Goal: Contribute content: Contribute content

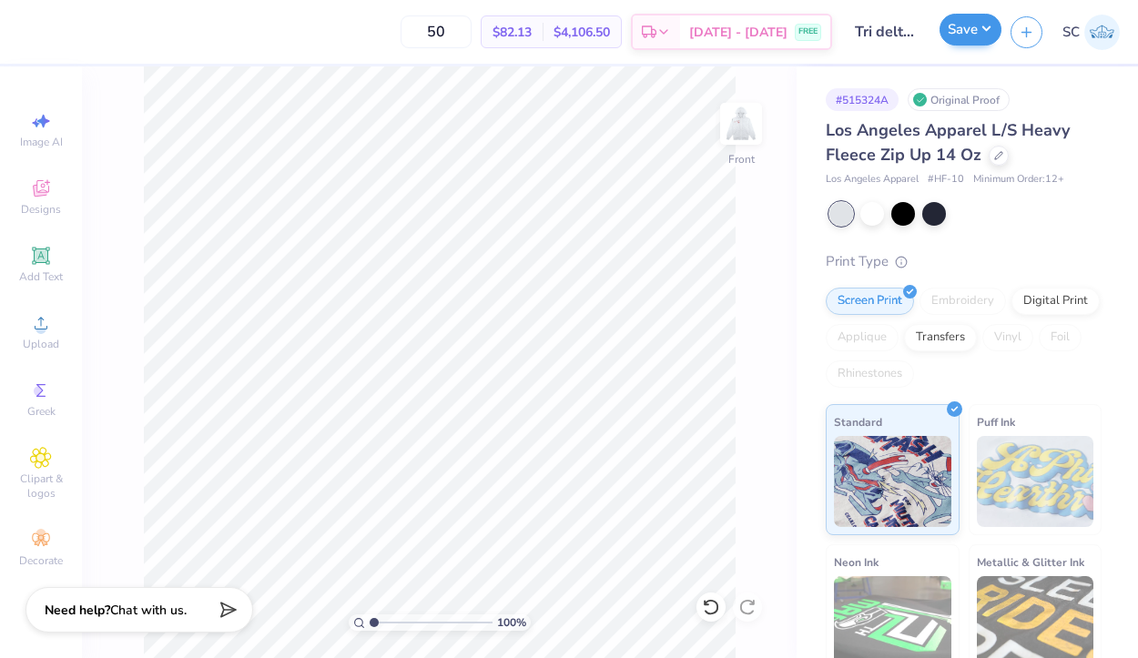
click at [952, 36] on button "Save" at bounding box center [971, 30] width 62 height 32
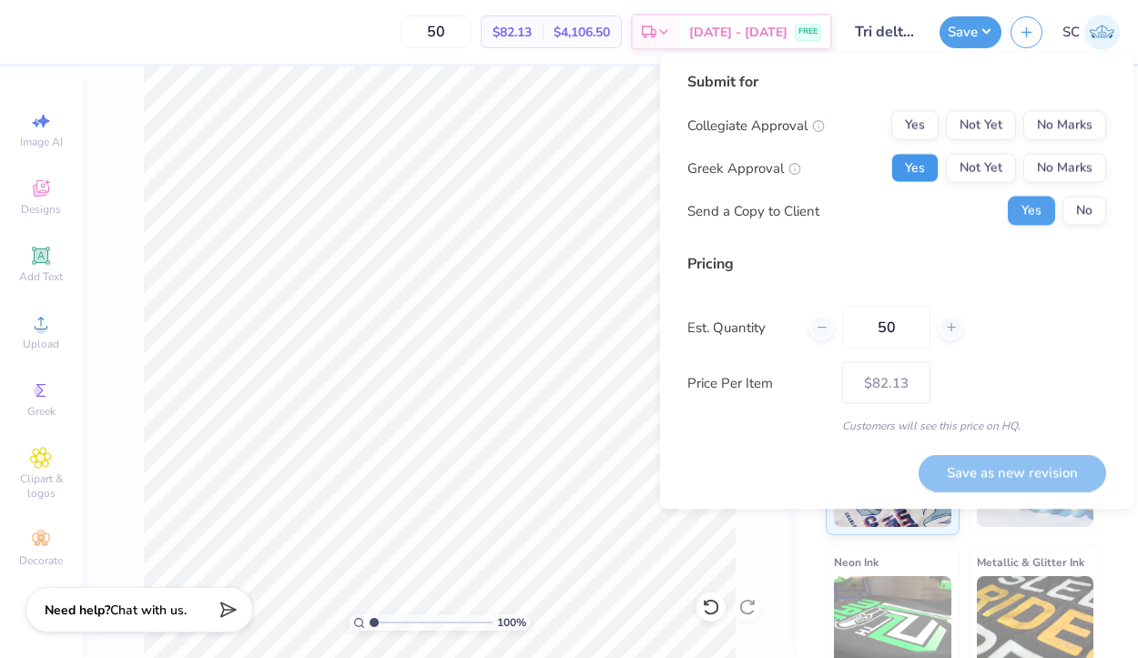
click at [919, 178] on button "Yes" at bounding box center [914, 168] width 47 height 29
click at [1058, 137] on button "No Marks" at bounding box center [1064, 125] width 83 height 29
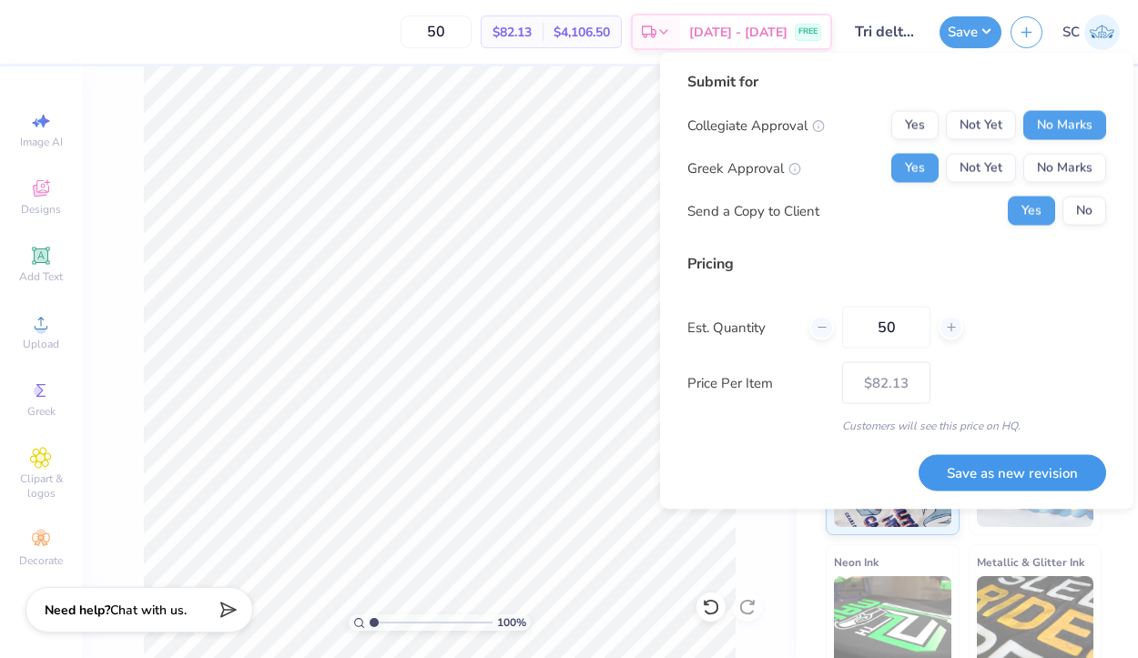
click at [1007, 467] on button "Save as new revision" at bounding box center [1013, 472] width 188 height 37
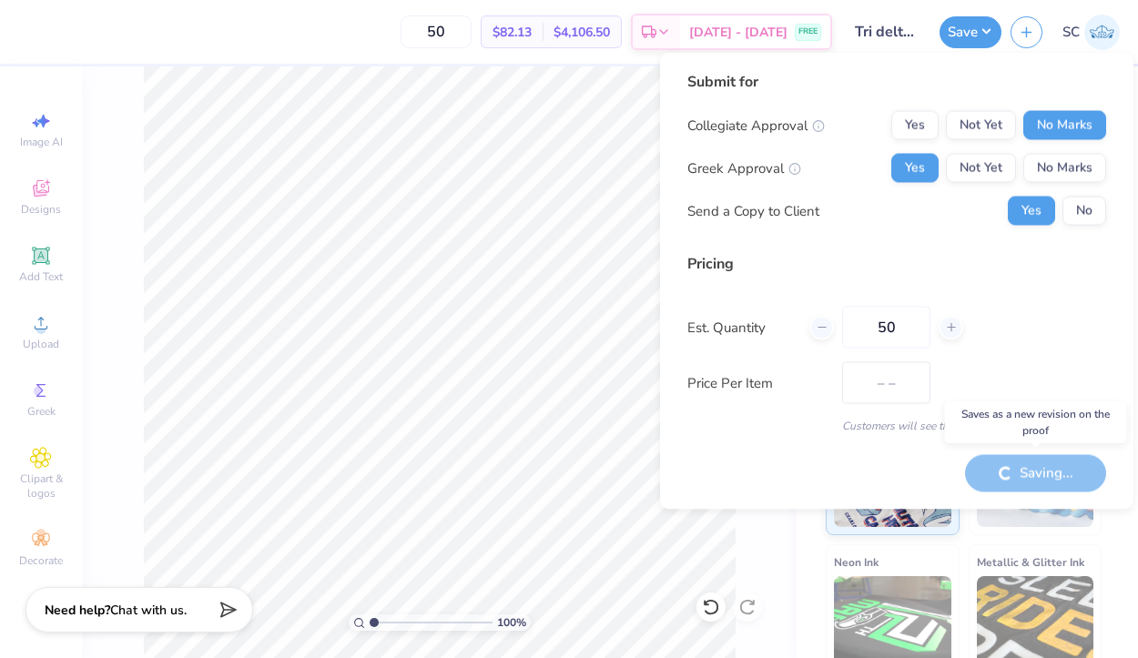
type input "$82.13"
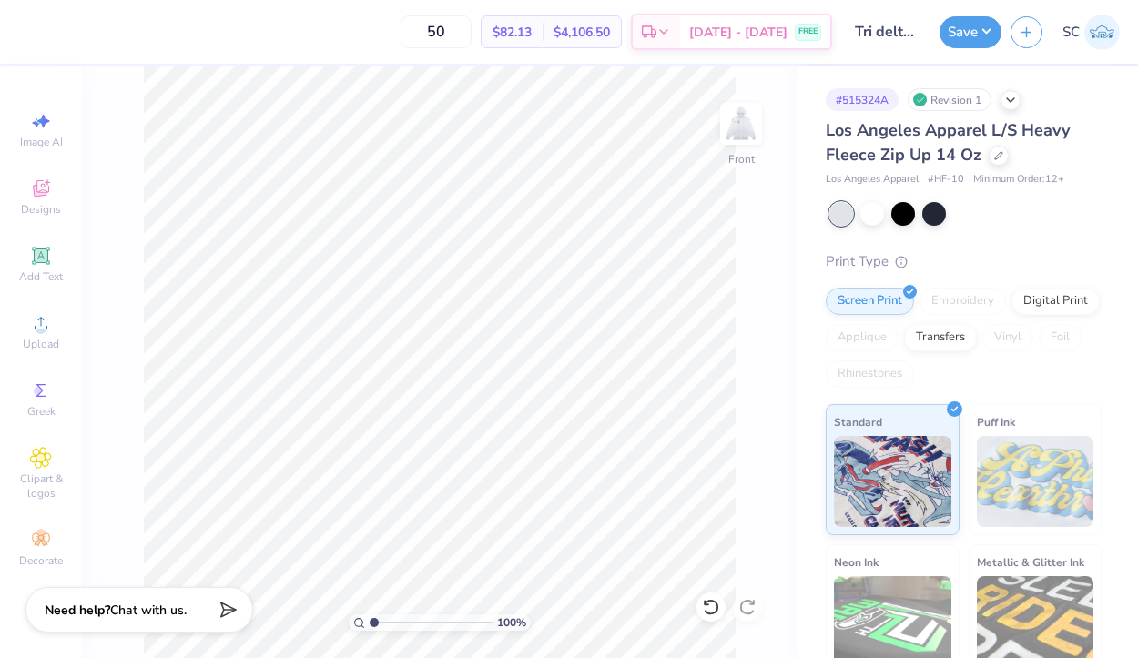
click at [1094, 28] on img at bounding box center [1102, 33] width 36 height 36
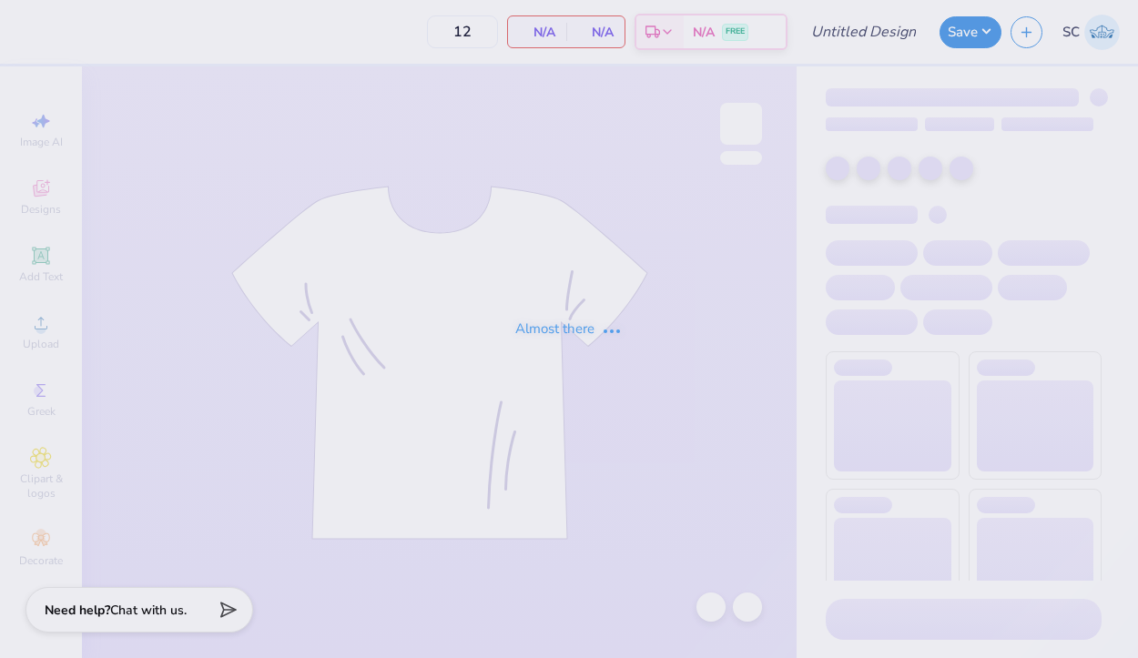
type input "Tri delt zip up"
type input "50"
click at [903, 30] on div "Almost there" at bounding box center [569, 329] width 1138 height 658
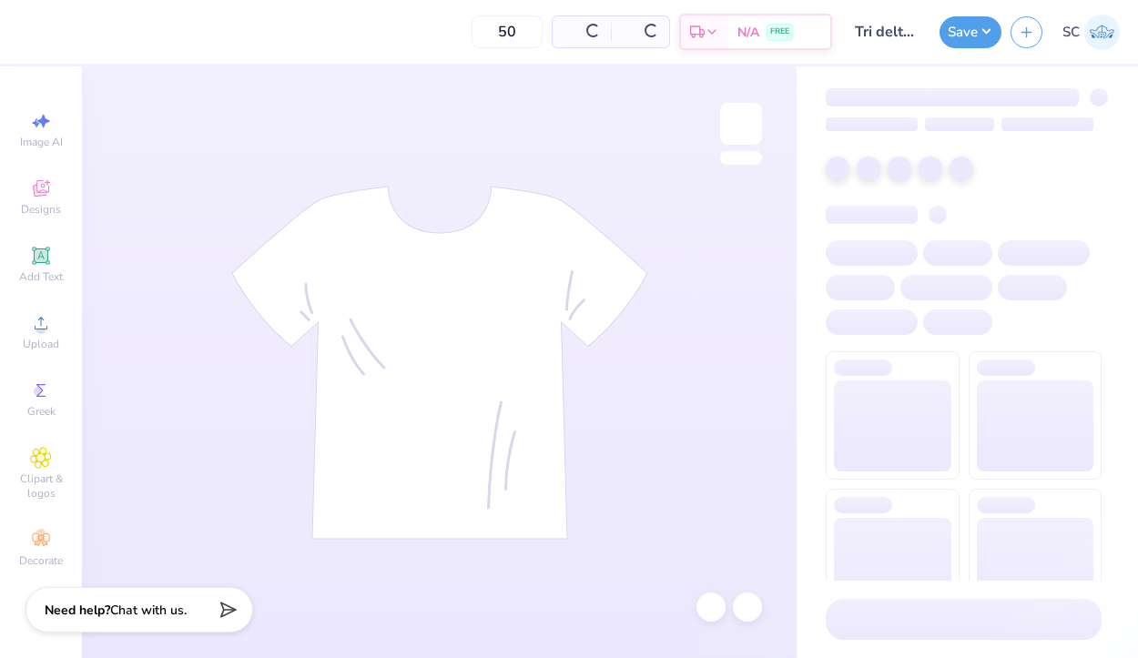
click at [955, 39] on button "Save" at bounding box center [971, 32] width 62 height 32
click at [974, 36] on button "Save" at bounding box center [971, 32] width 62 height 32
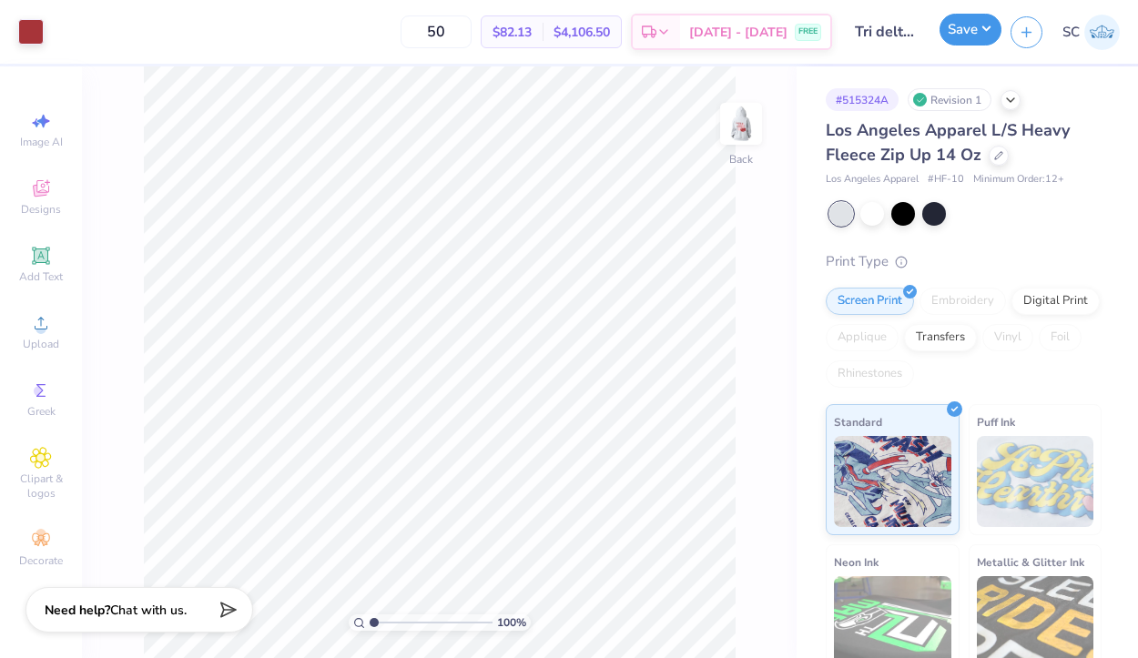
click at [988, 32] on button "Save" at bounding box center [971, 30] width 62 height 32
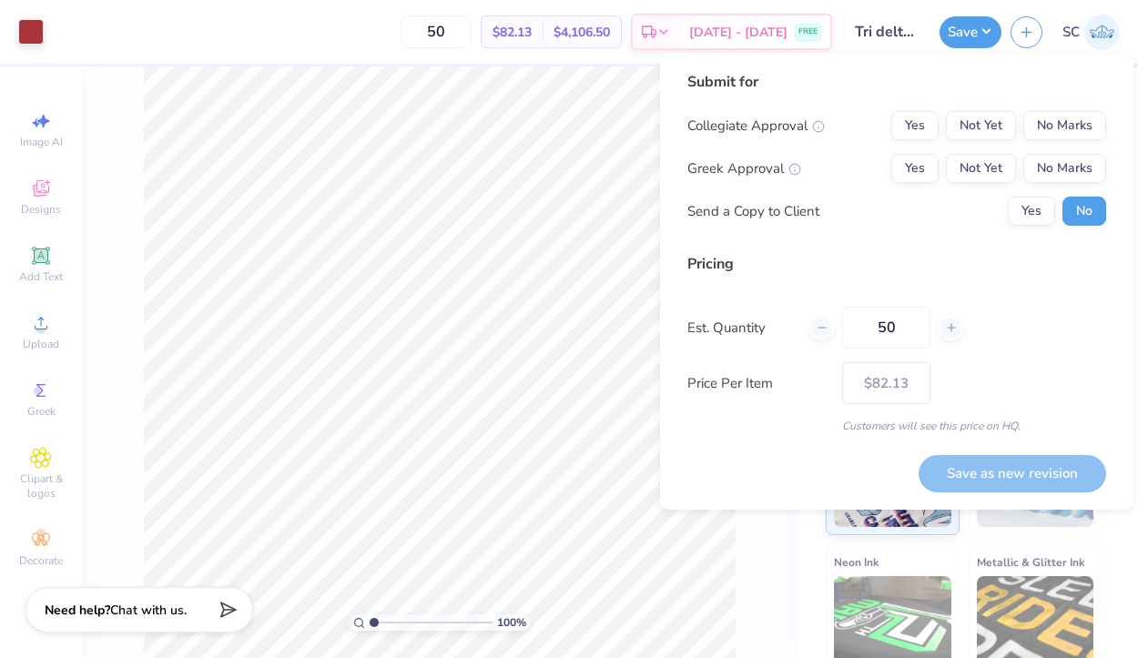
click at [897, 39] on input "Tri delt zip up" at bounding box center [885, 32] width 89 height 36
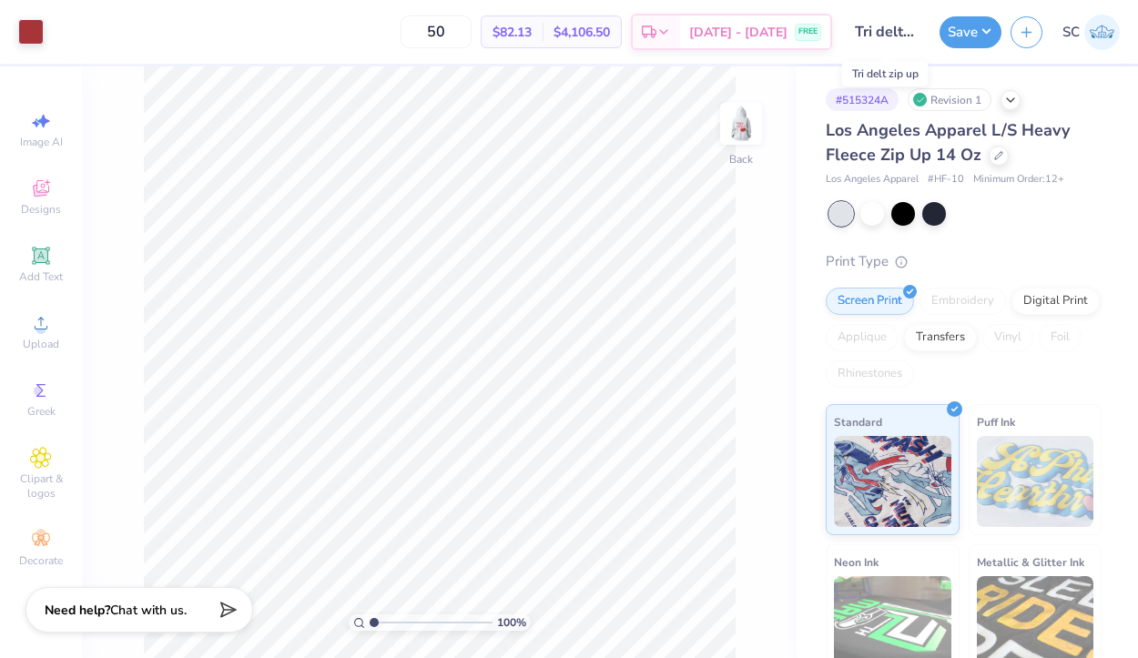
click at [909, 26] on input "Tri delt zip up" at bounding box center [885, 32] width 89 height 36
click at [1024, 44] on button "button" at bounding box center [1027, 30] width 32 height 32
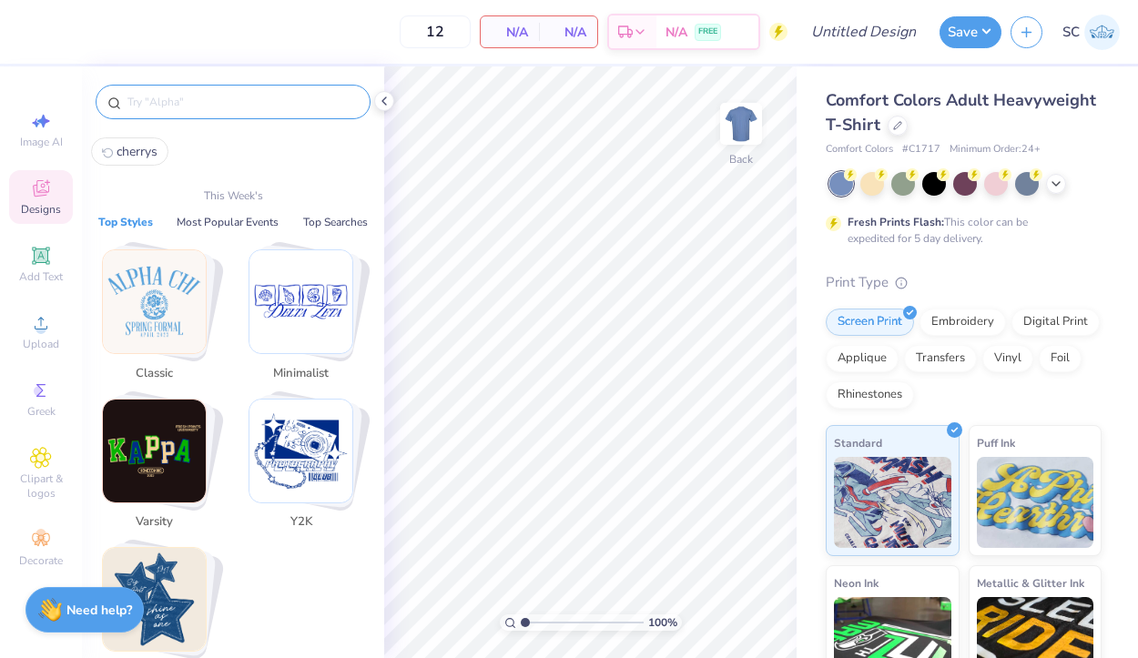
click at [206, 106] on input "text" at bounding box center [242, 102] width 233 height 18
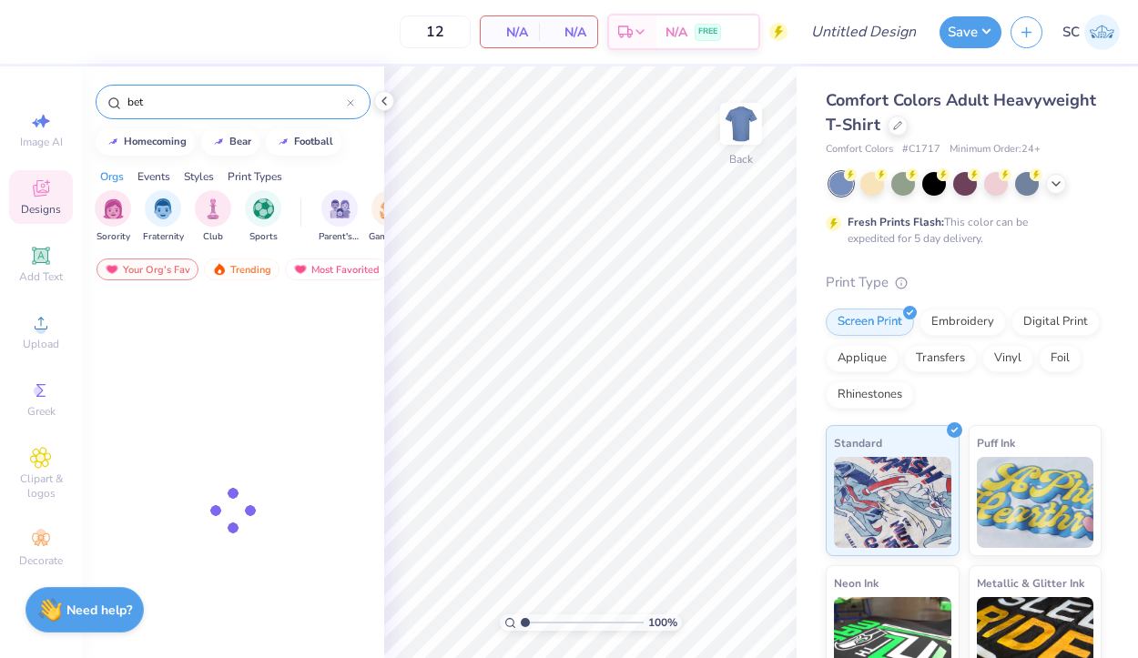
type input "beta"
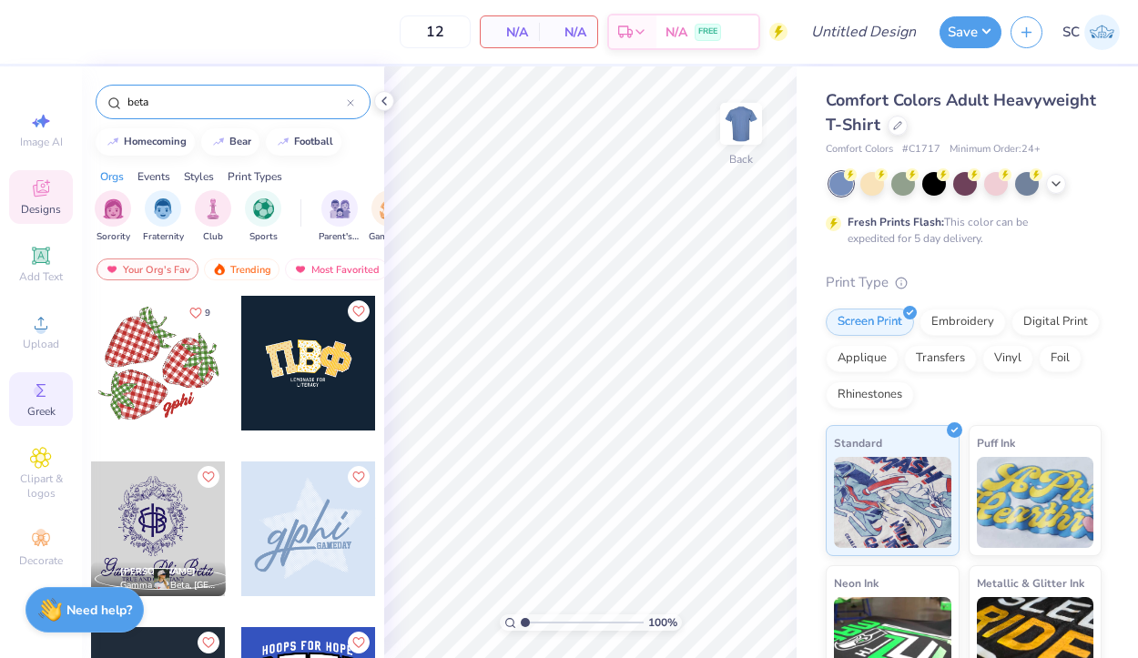
click at [55, 380] on div "Greek" at bounding box center [41, 399] width 64 height 54
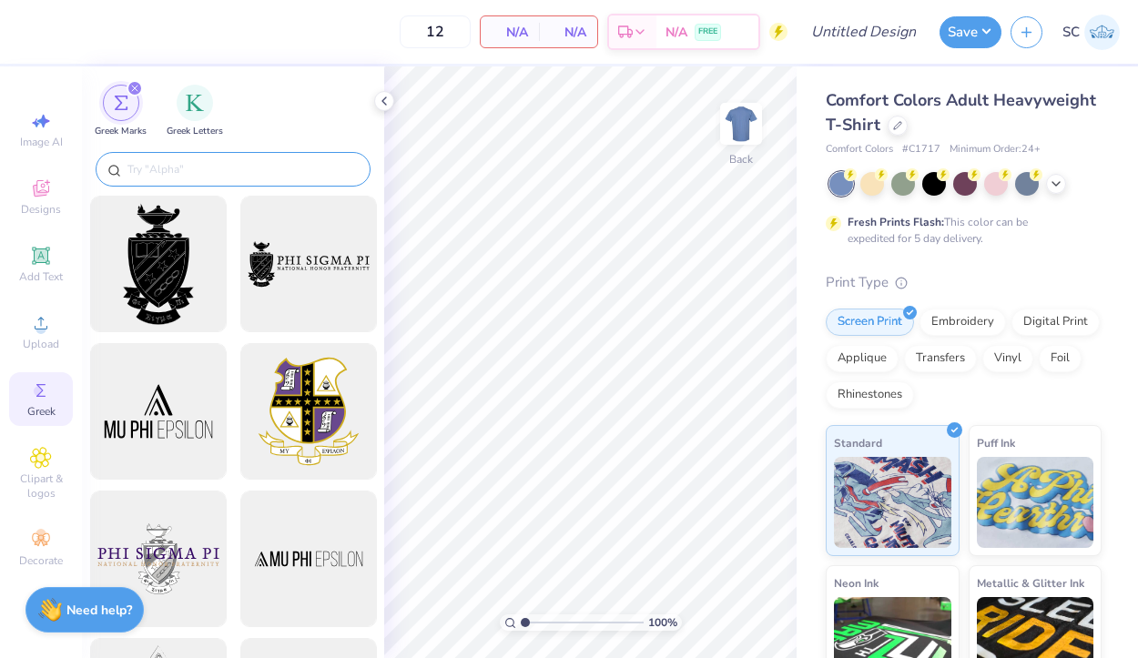
click at [209, 153] on div at bounding box center [233, 169] width 275 height 35
click at [214, 162] on input "text" at bounding box center [242, 169] width 233 height 18
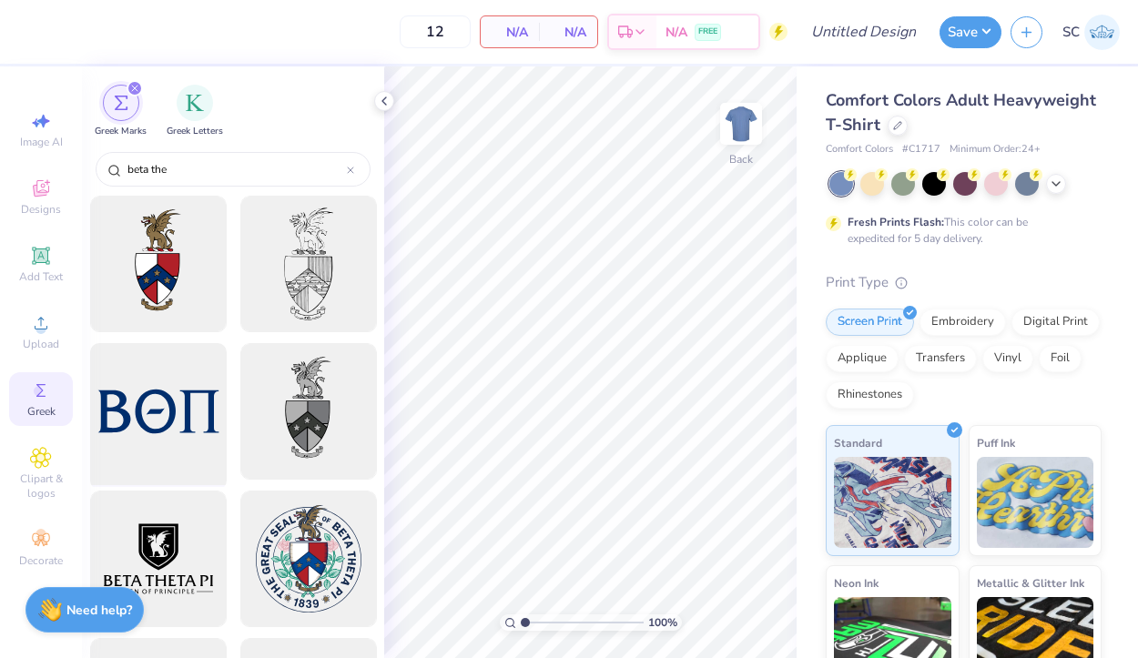
type input "beta the"
click at [168, 405] on div at bounding box center [158, 412] width 150 height 150
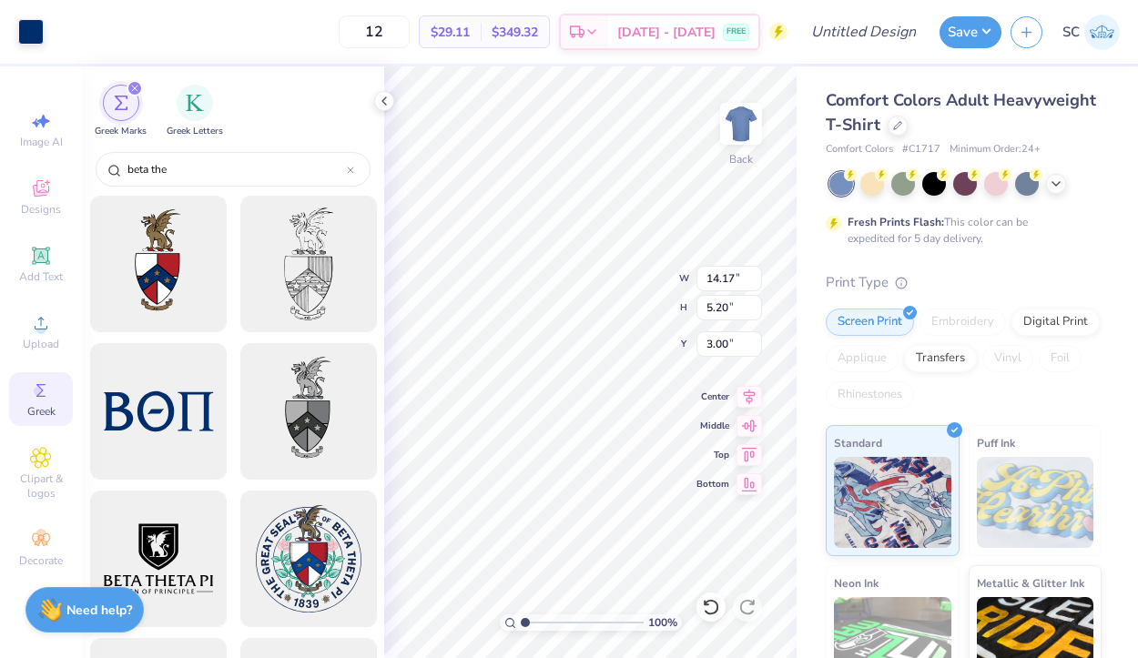
type input "10.63"
type input "3.90"
type input "3.00"
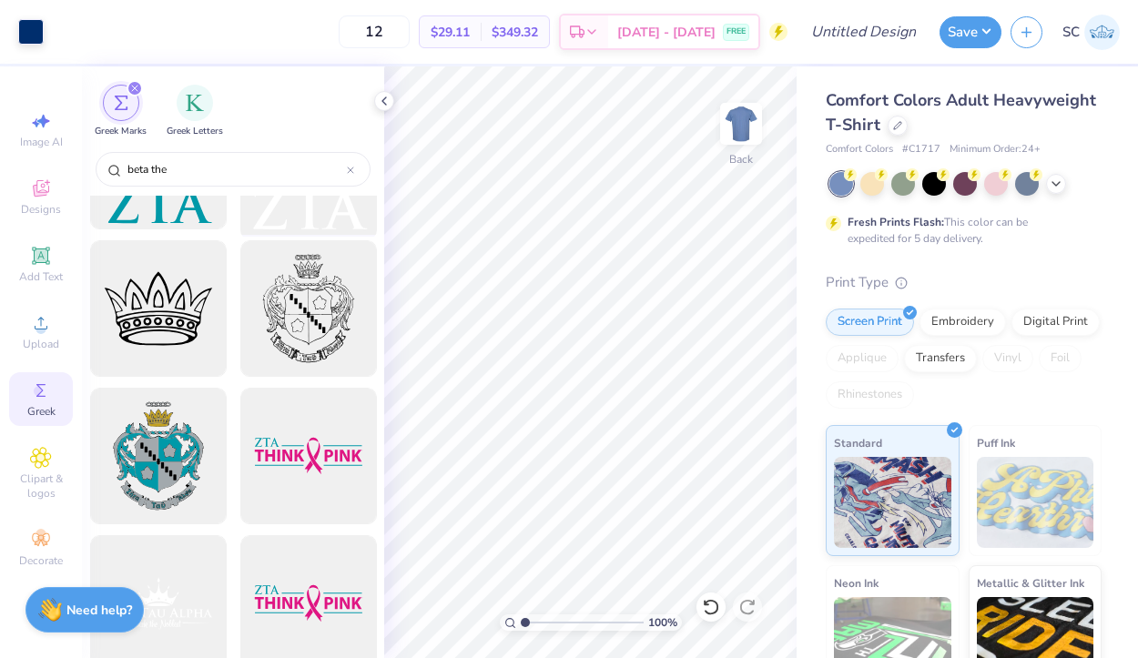
scroll to position [1438, 0]
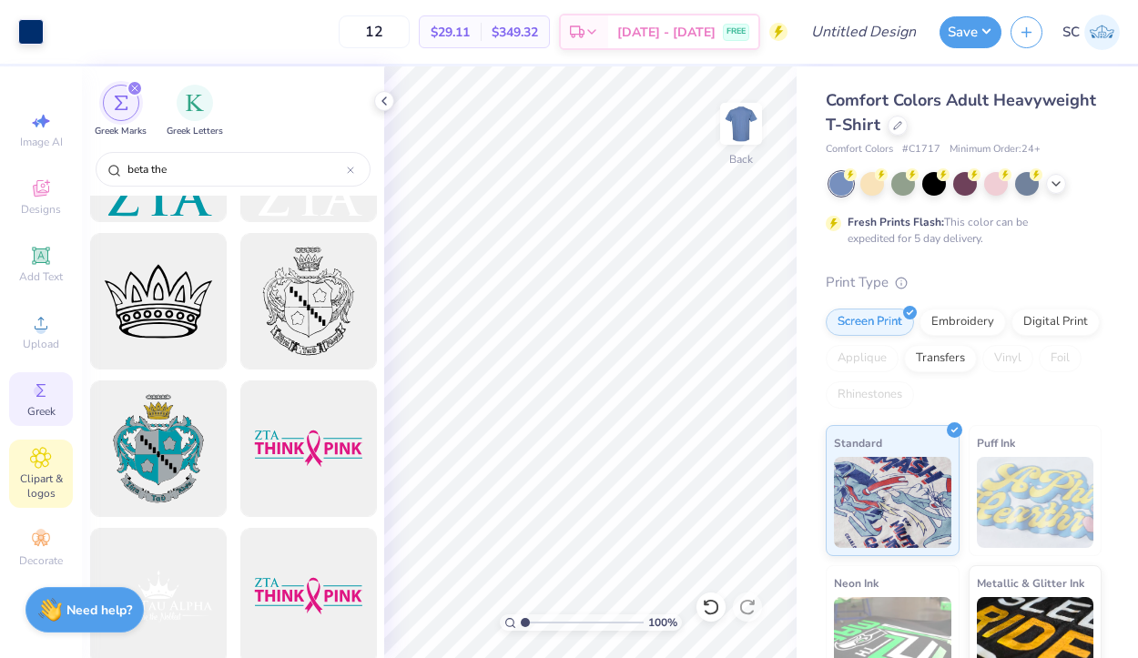
click at [41, 473] on span "Clipart & logos" at bounding box center [41, 486] width 64 height 29
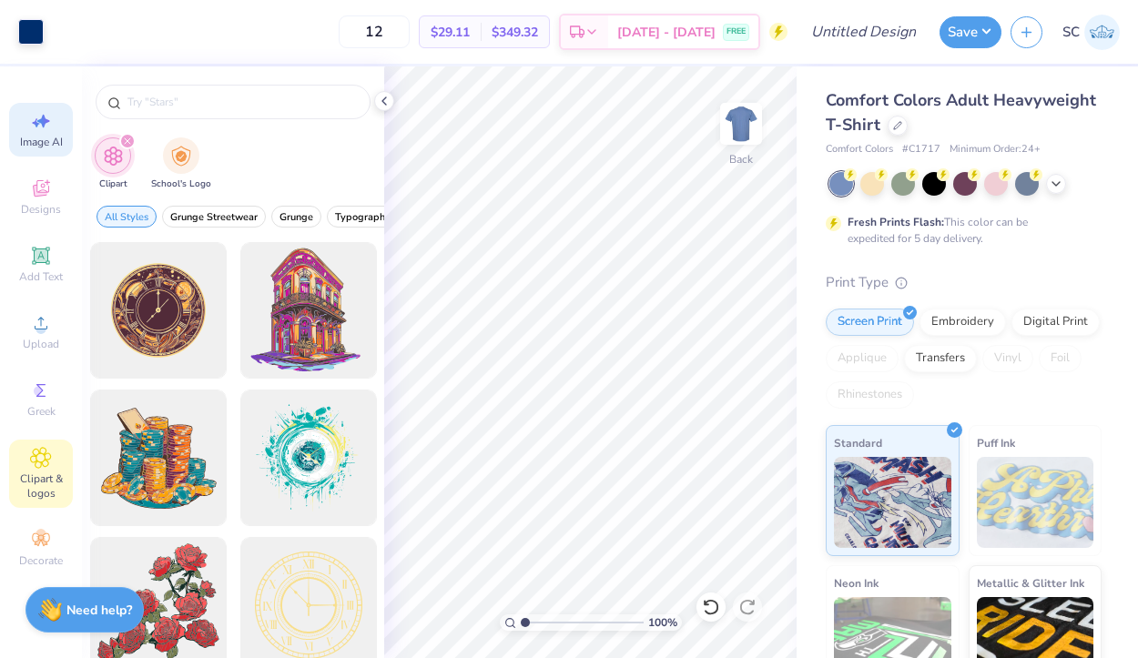
click at [38, 123] on icon at bounding box center [36, 122] width 8 height 9
select select "4"
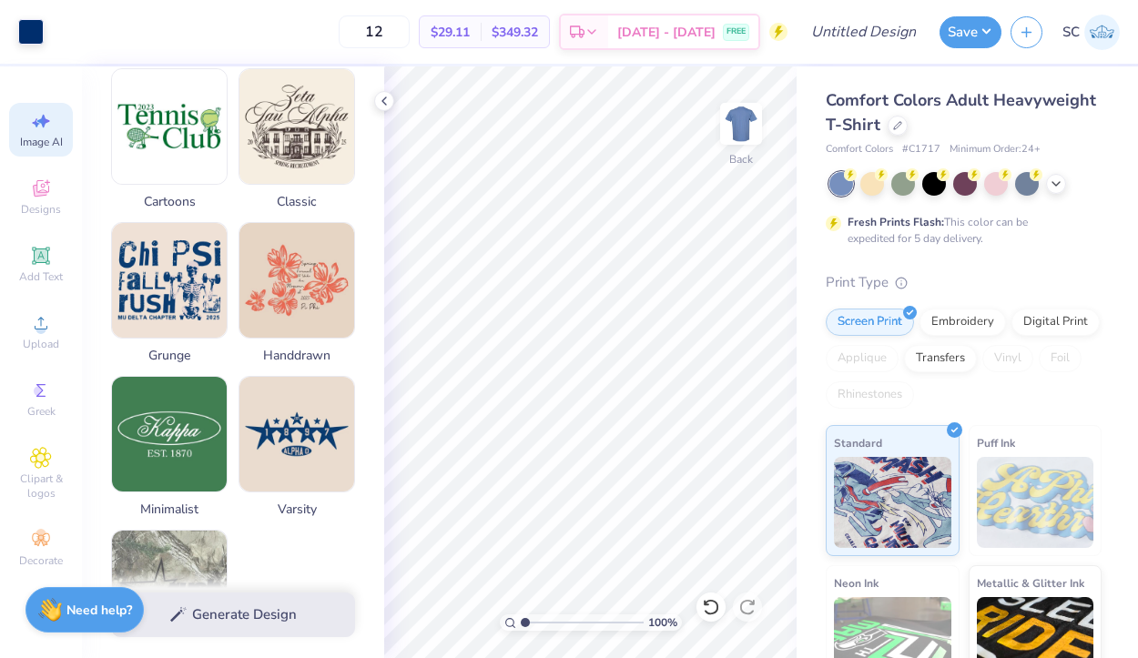
scroll to position [573, 0]
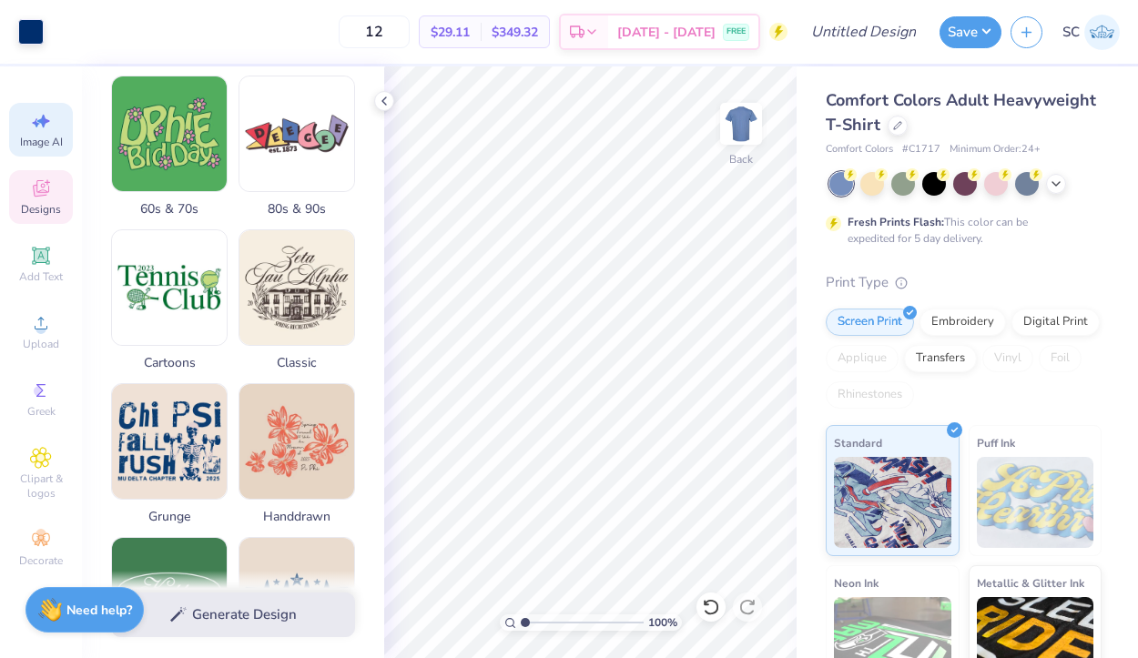
click at [56, 193] on div "Designs" at bounding box center [41, 197] width 64 height 54
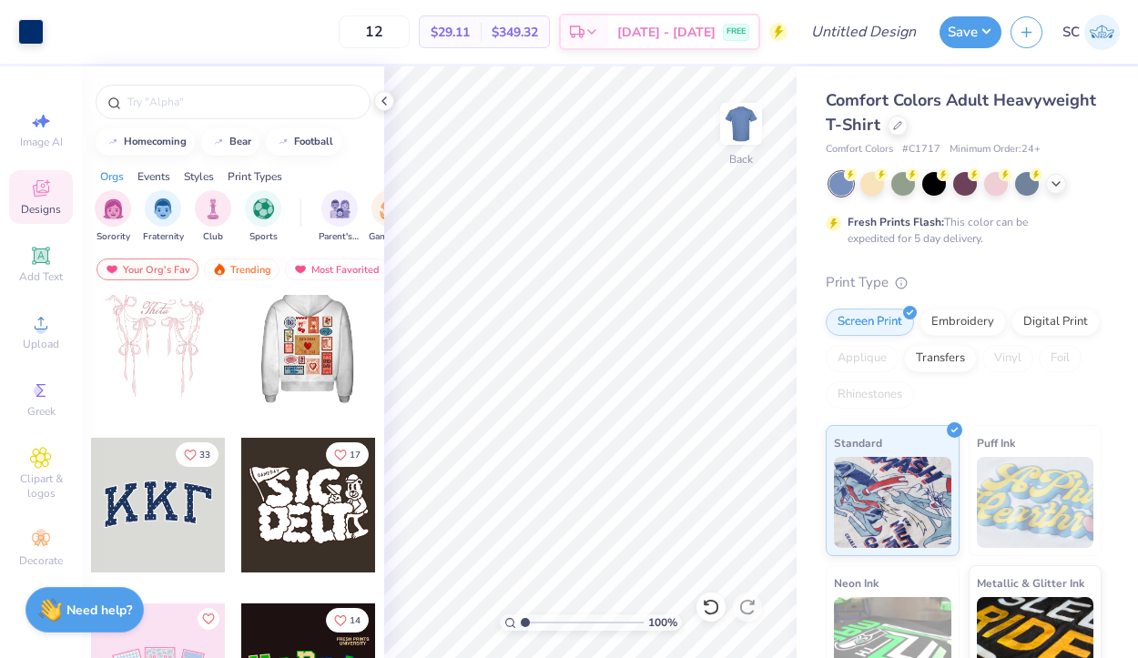
scroll to position [0, 0]
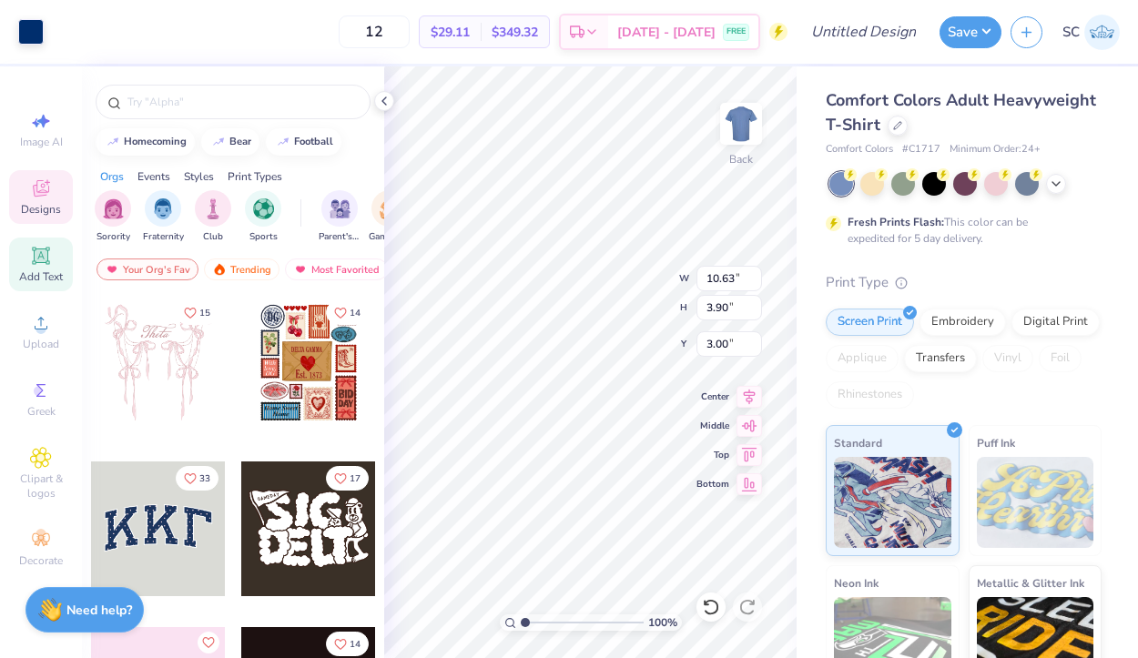
click at [37, 247] on icon at bounding box center [41, 256] width 22 height 22
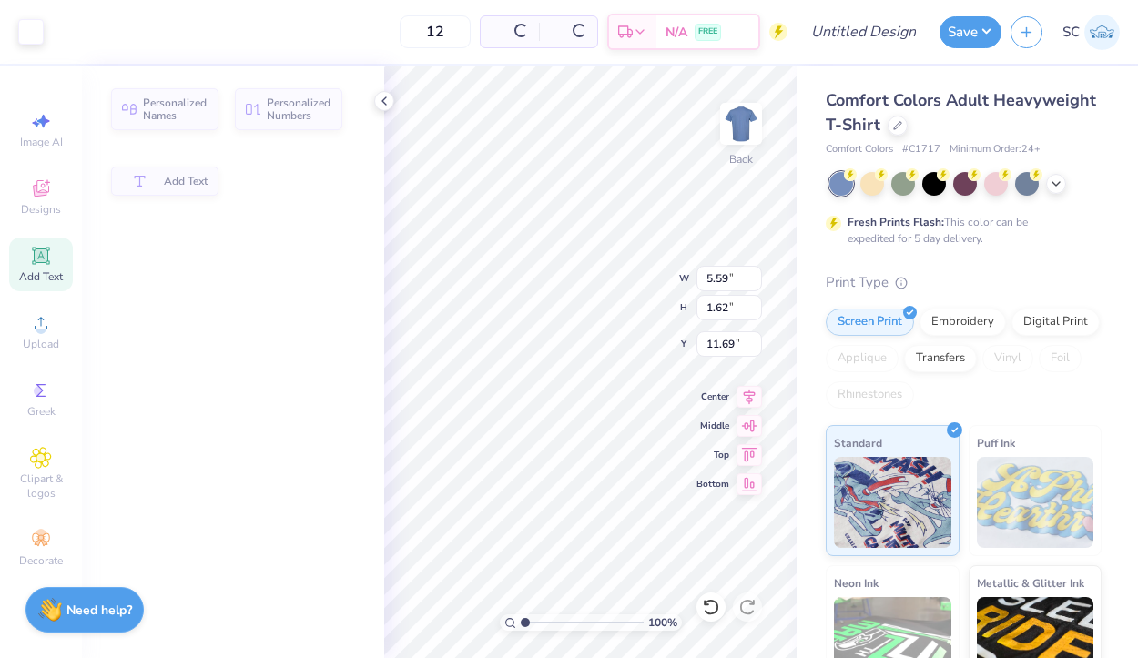
type input "5.59"
type input "1.62"
type input "11.69"
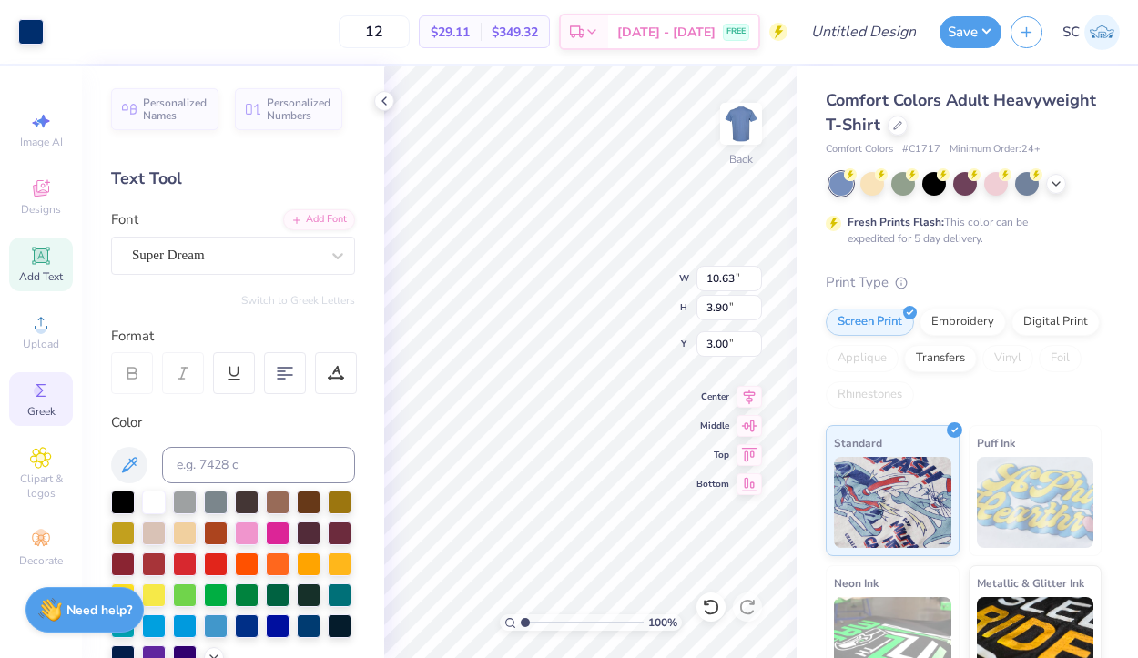
click at [44, 404] on span "Greek" at bounding box center [41, 411] width 28 height 15
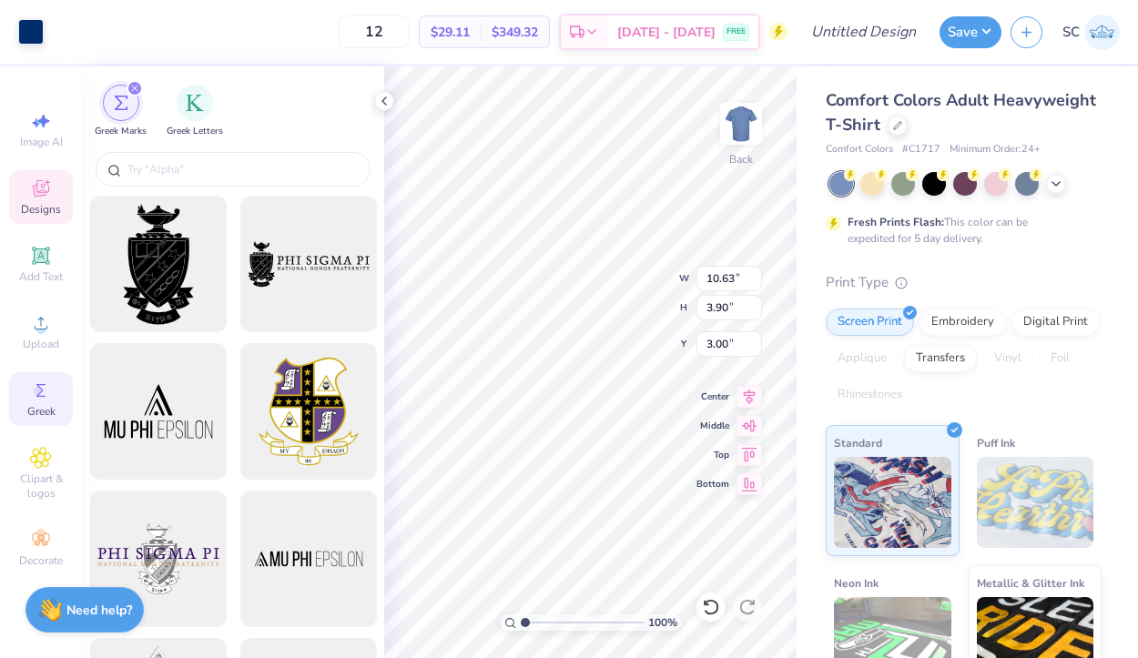
click at [53, 192] on div "Designs" at bounding box center [41, 197] width 64 height 54
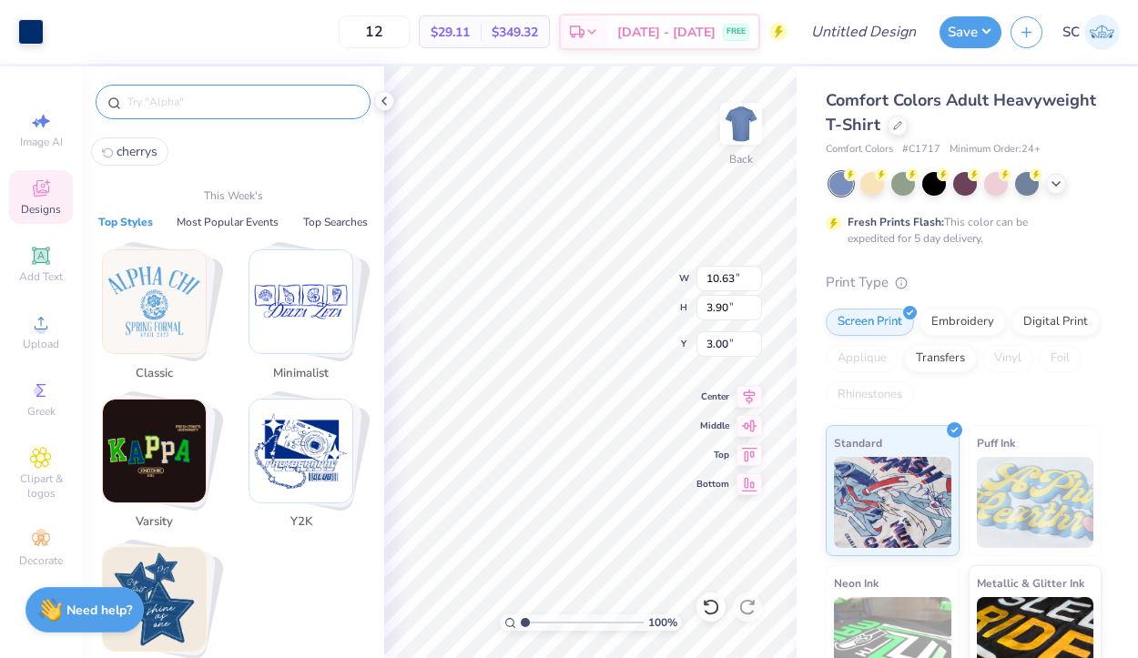
click at [191, 102] on input "text" at bounding box center [242, 102] width 233 height 18
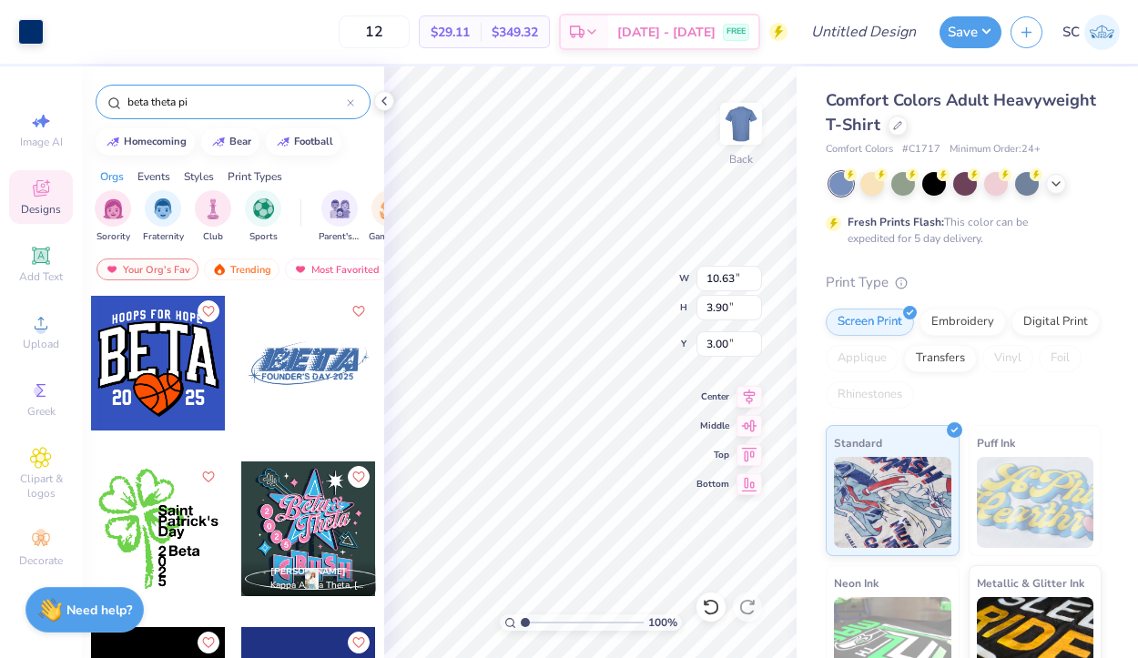
type input "beta theta pi"
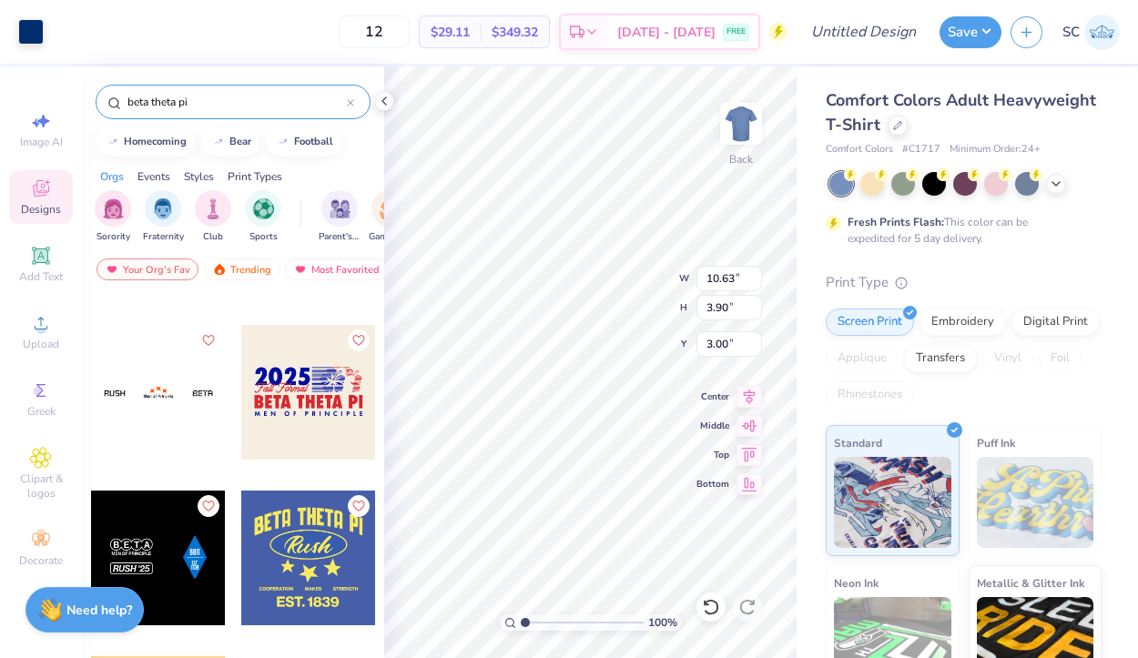
scroll to position [1135, 0]
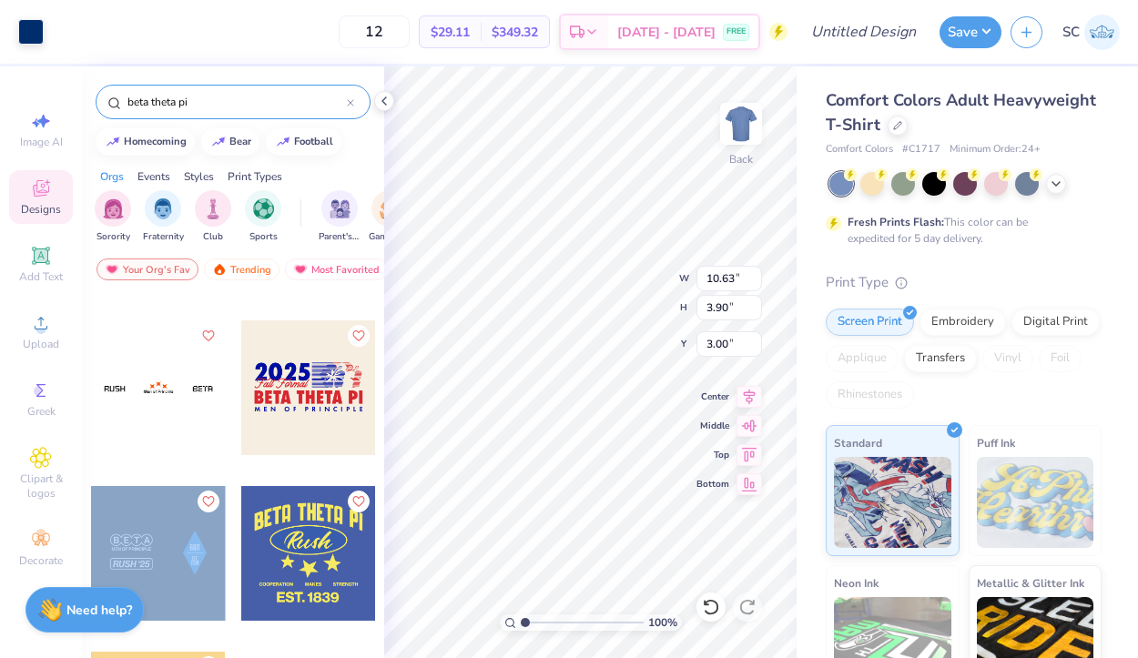
drag, startPoint x: 175, startPoint y: 555, endPoint x: 121, endPoint y: 560, distance: 53.9
click at [121, 560] on div at bounding box center [158, 553] width 135 height 135
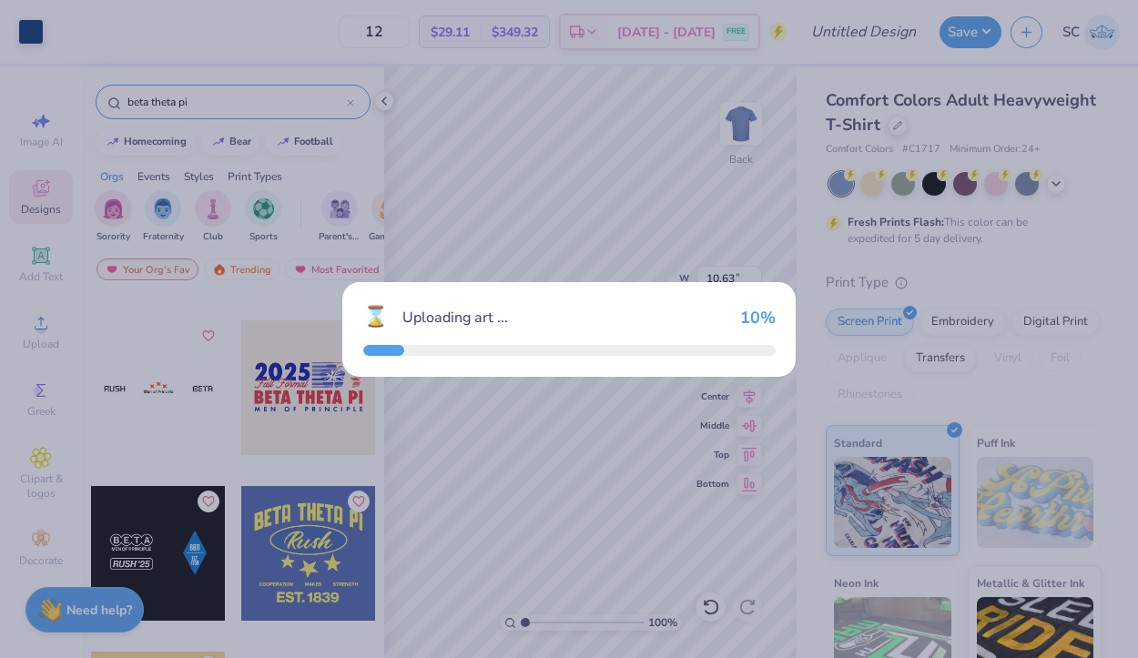
click at [121, 560] on div "⌛ Uploading art ... 10 %" at bounding box center [569, 329] width 1138 height 658
type input "11.27"
type input "2.78"
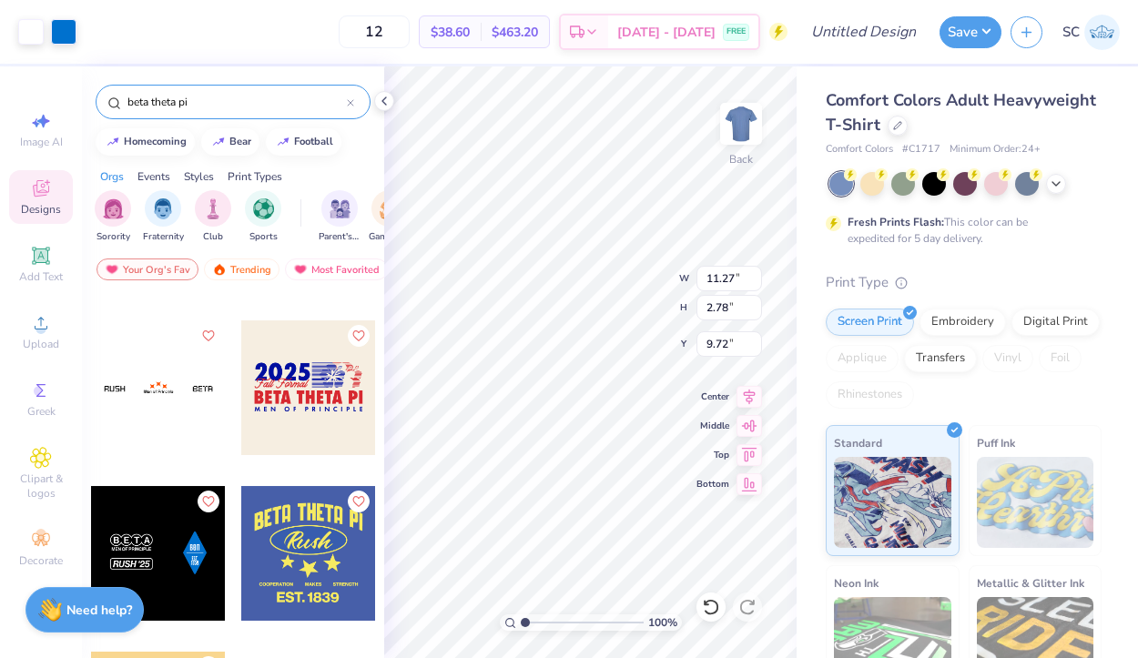
type input "9.72"
type input "10.63"
type input "3.90"
type input "3.00"
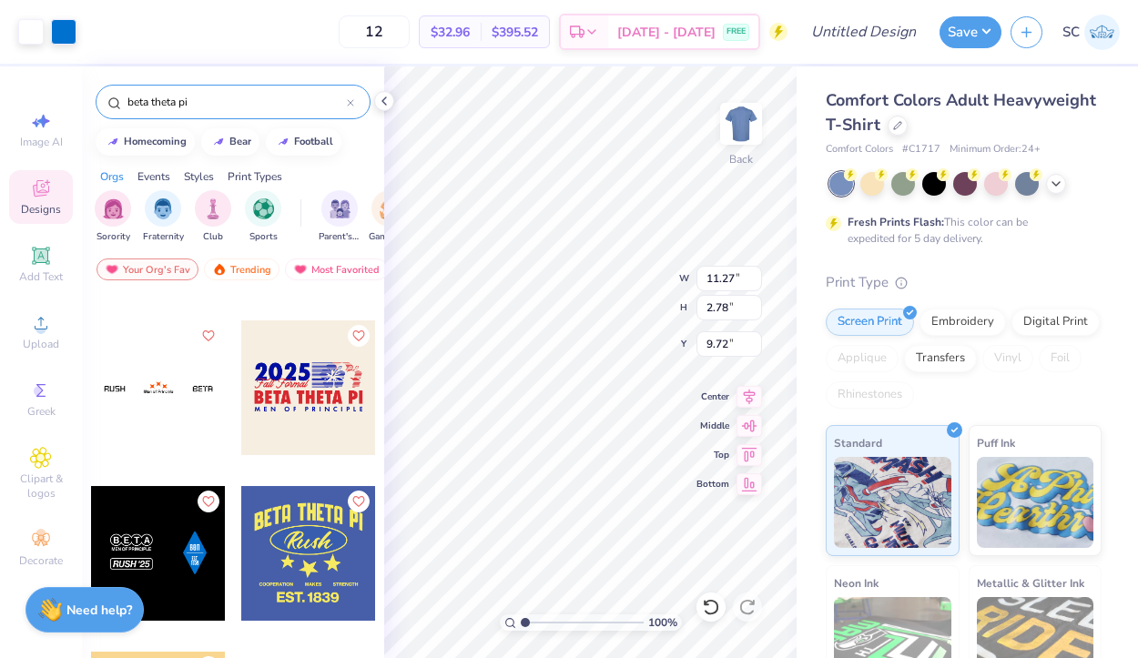
type input "3.00"
type input "12.15"
type input "2.99"
type input "2.78"
type input "3.00"
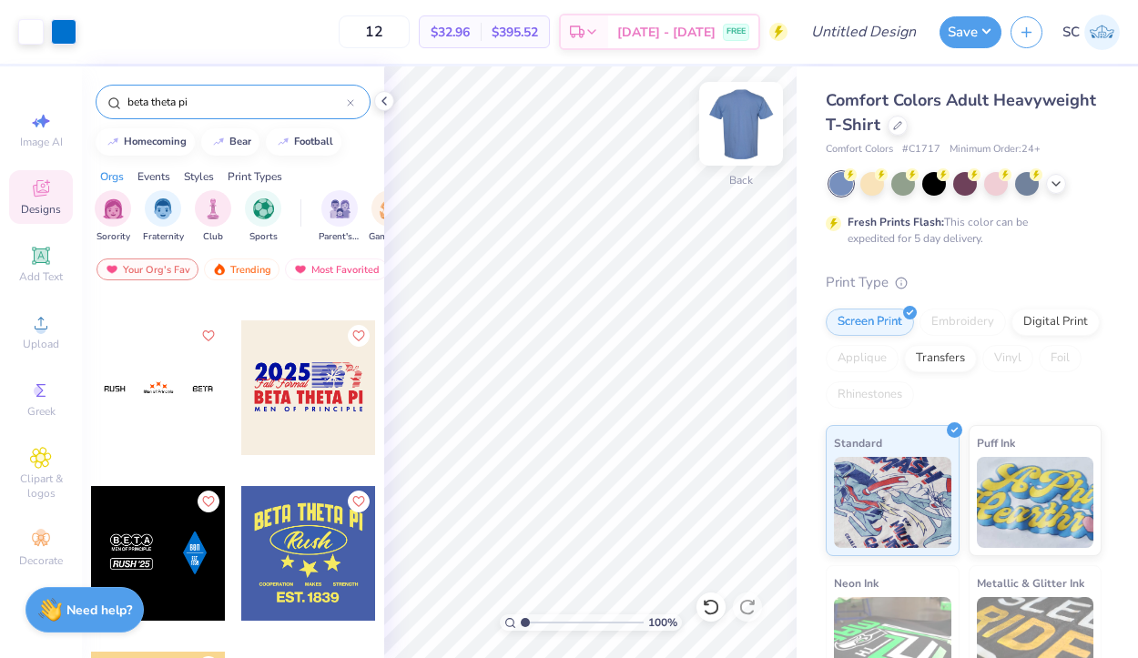
click at [748, 120] on img at bounding box center [741, 123] width 73 height 73
click at [36, 405] on span "Greek" at bounding box center [41, 411] width 28 height 15
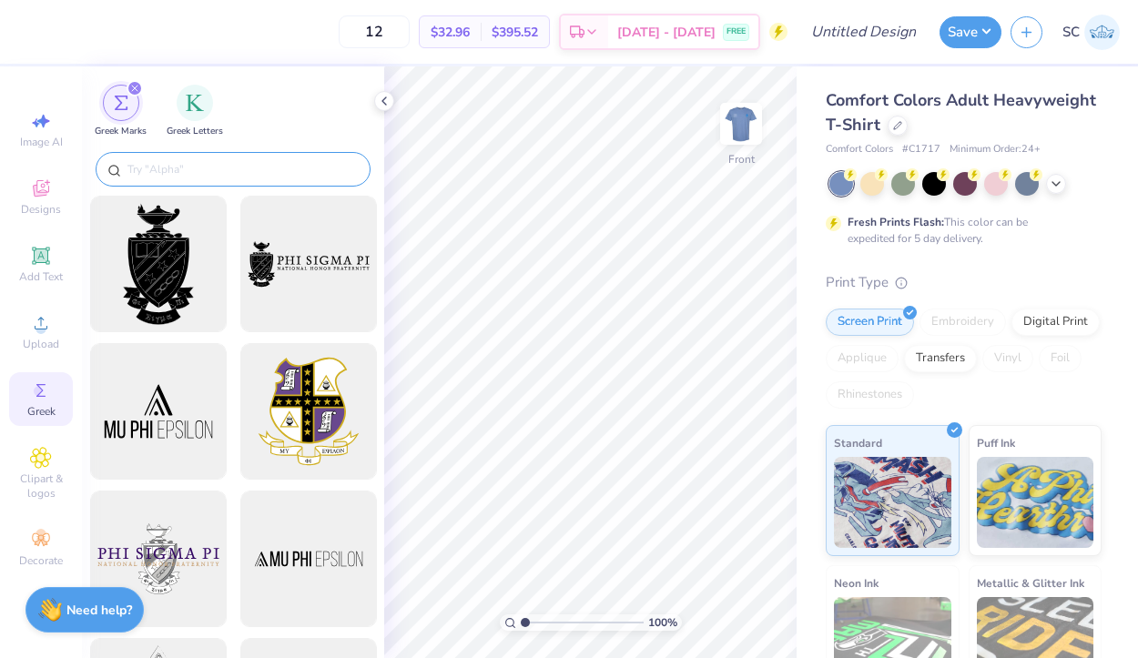
click at [219, 163] on input "text" at bounding box center [242, 169] width 233 height 18
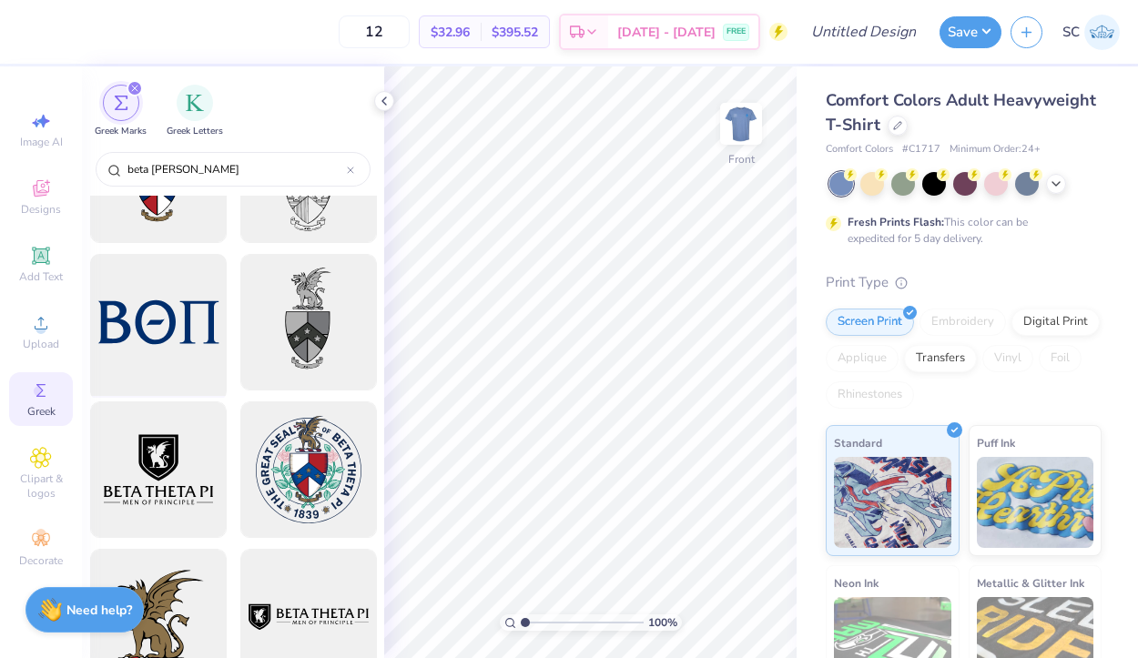
scroll to position [90, 0]
type input "beta thete"
click at [174, 473] on div at bounding box center [158, 469] width 150 height 150
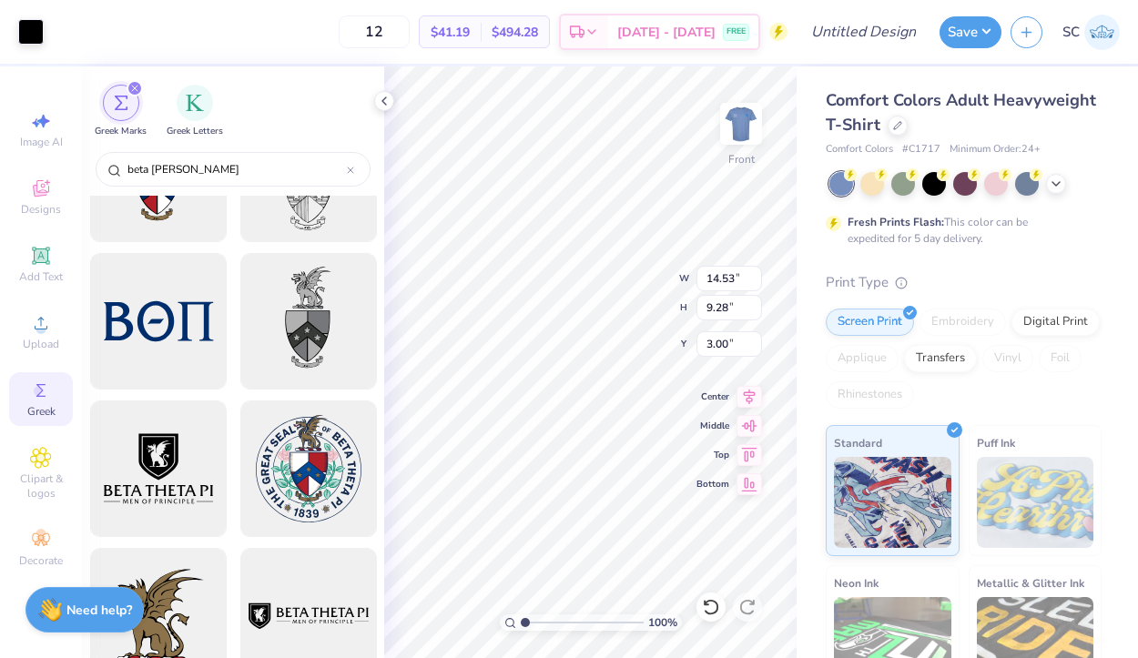
type input "3.34"
type input "13.08"
type input "8.35"
type input "3.00"
click at [736, 123] on img at bounding box center [741, 123] width 73 height 73
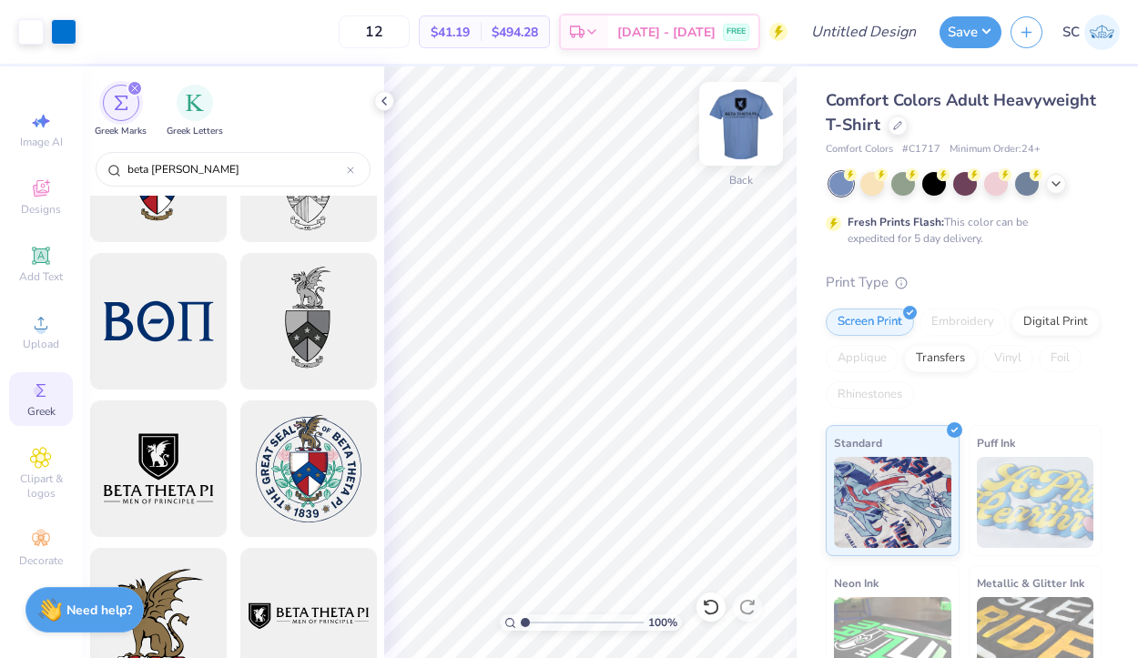
click at [737, 133] on img at bounding box center [741, 123] width 73 height 73
click at [737, 133] on img at bounding box center [741, 124] width 36 height 36
click at [748, 124] on img at bounding box center [741, 123] width 73 height 73
click at [741, 127] on img at bounding box center [741, 123] width 73 height 73
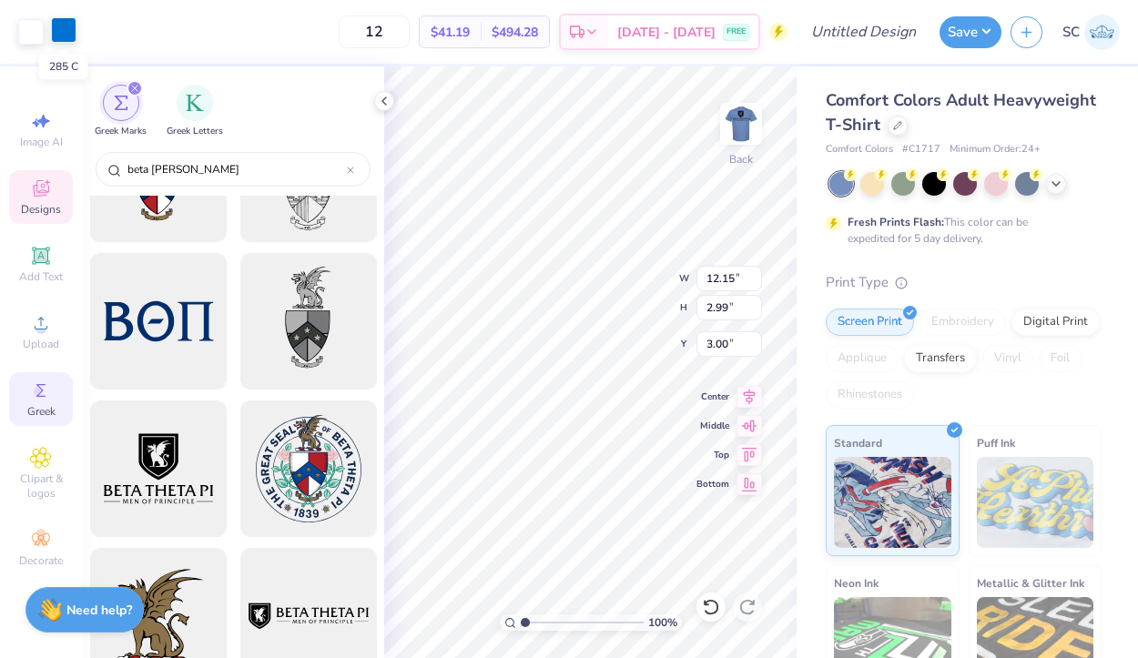
click at [66, 30] on div at bounding box center [63, 29] width 25 height 25
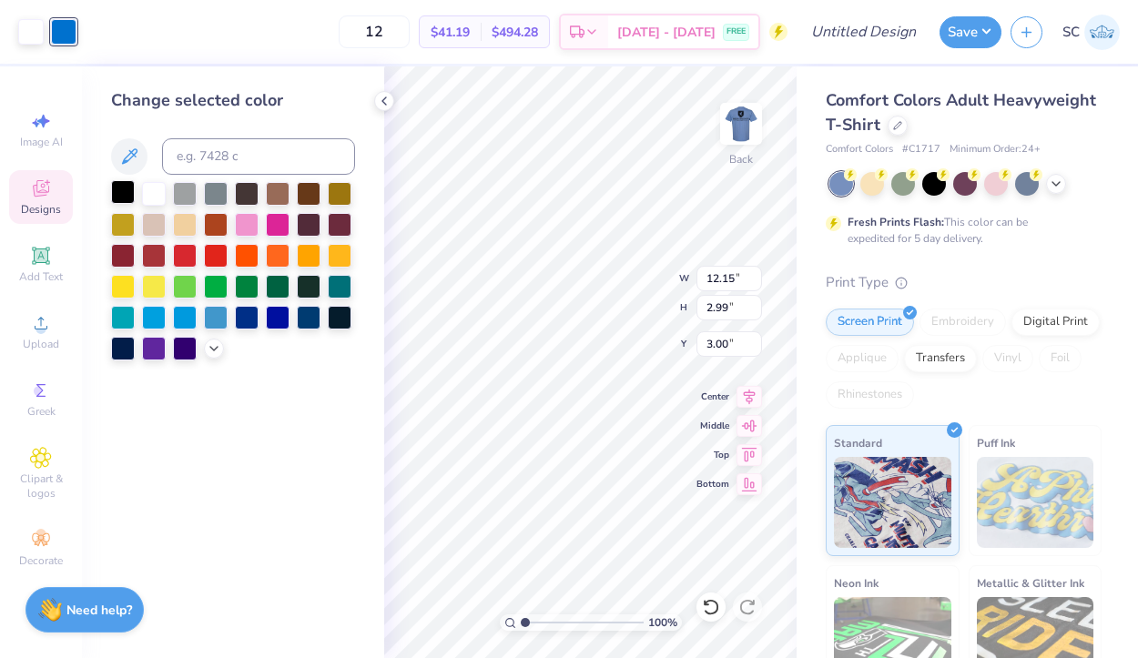
click at [120, 191] on div at bounding box center [123, 192] width 24 height 24
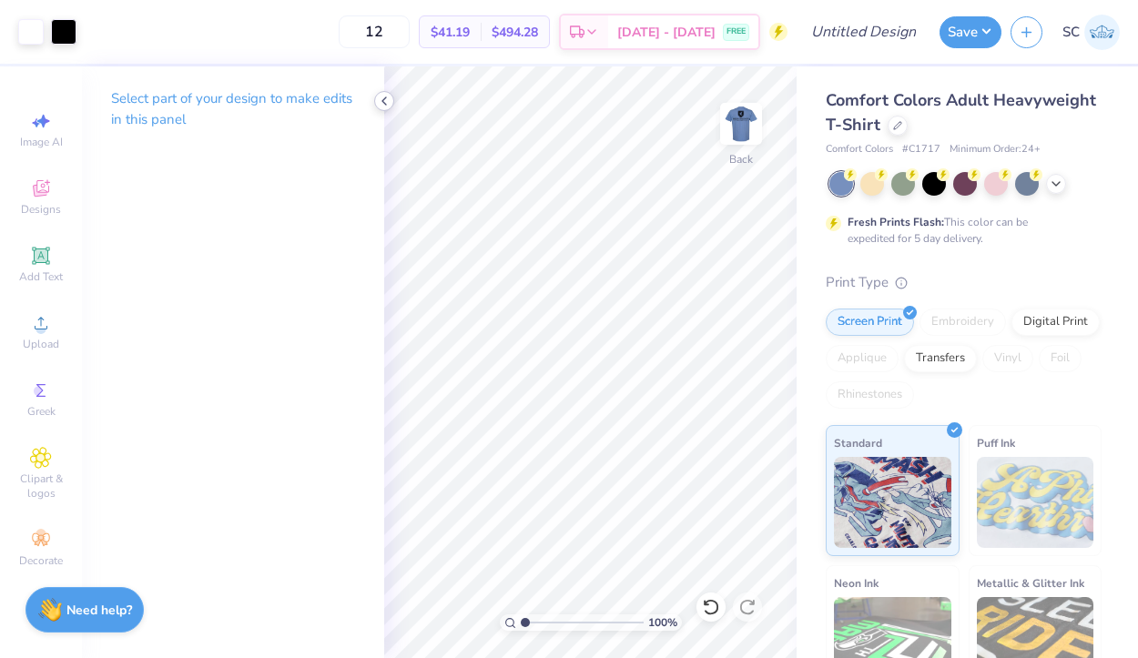
click at [379, 105] on icon at bounding box center [384, 101] width 15 height 15
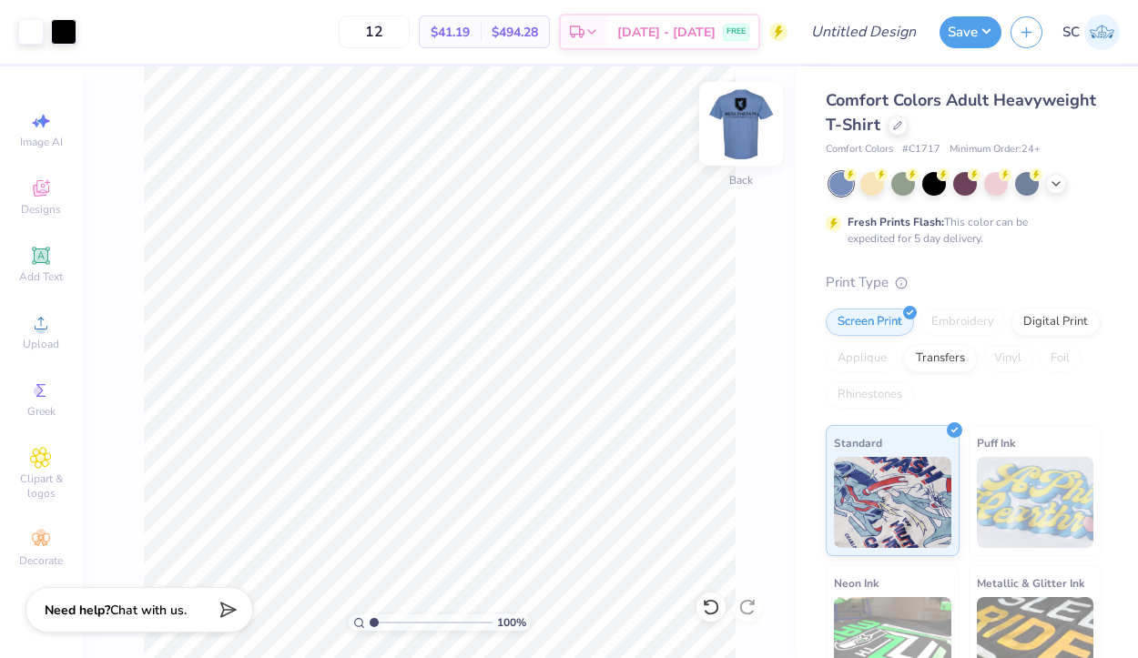
click at [726, 119] on img at bounding box center [741, 123] width 73 height 73
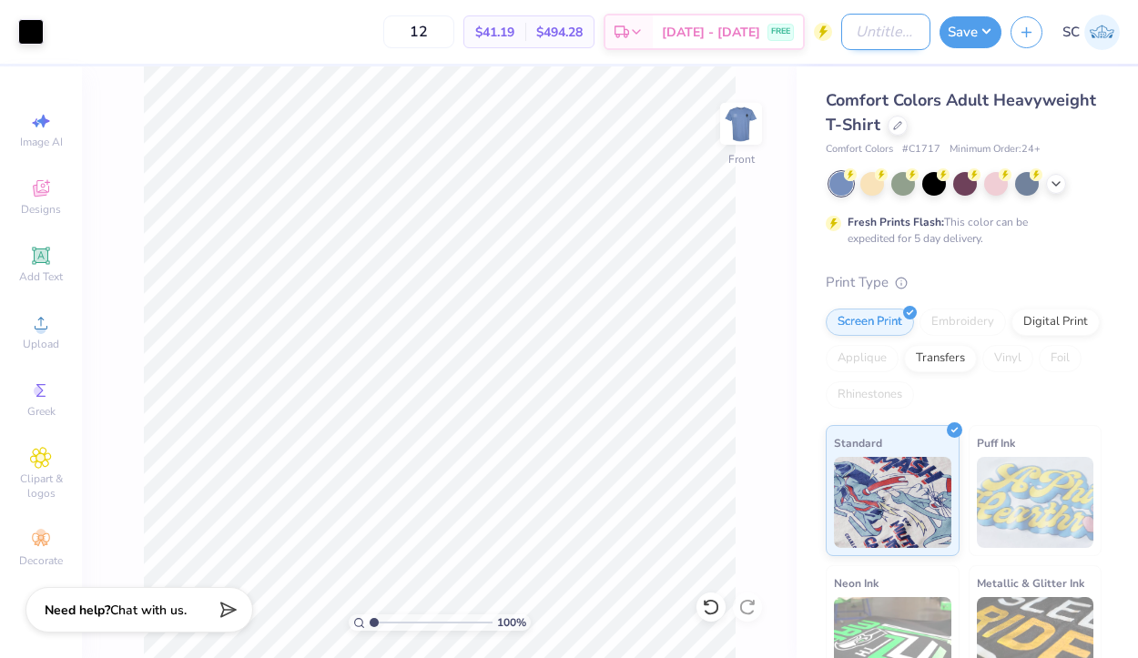
click at [889, 35] on input "Design Title" at bounding box center [885, 32] width 89 height 36
type input "beta rush merch"
click at [970, 36] on button "Save" at bounding box center [971, 30] width 62 height 32
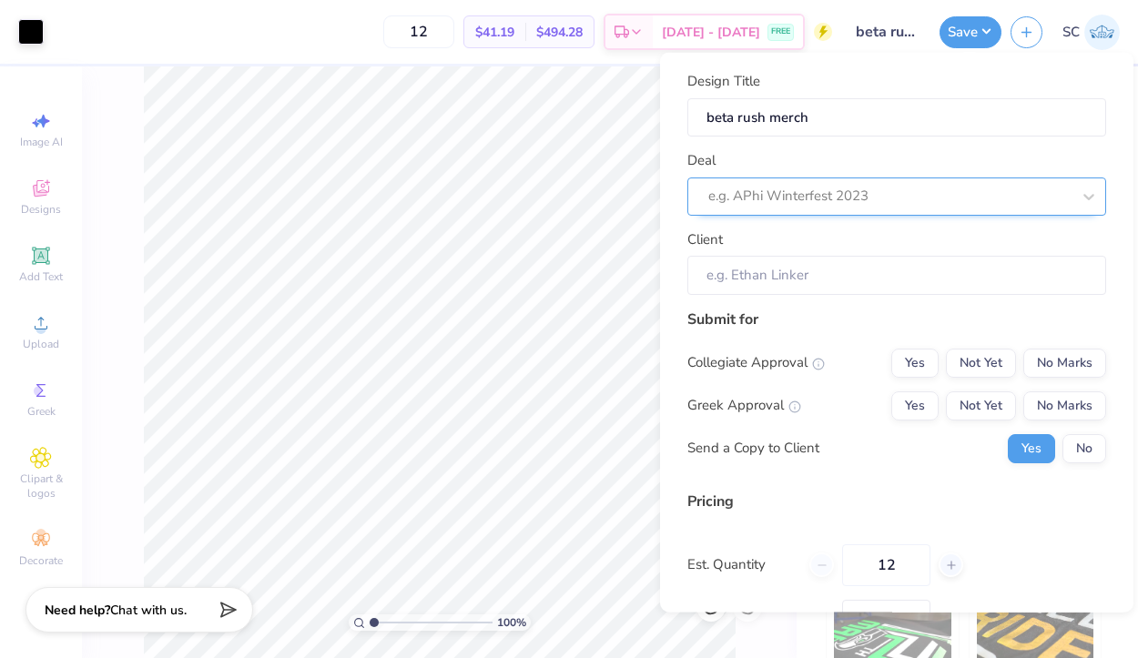
click at [913, 191] on div at bounding box center [889, 196] width 362 height 25
click at [881, 317] on div "Submit for" at bounding box center [896, 319] width 419 height 22
click at [881, 289] on input "Client" at bounding box center [896, 275] width 419 height 39
click at [872, 272] on input "Client" at bounding box center [896, 275] width 419 height 39
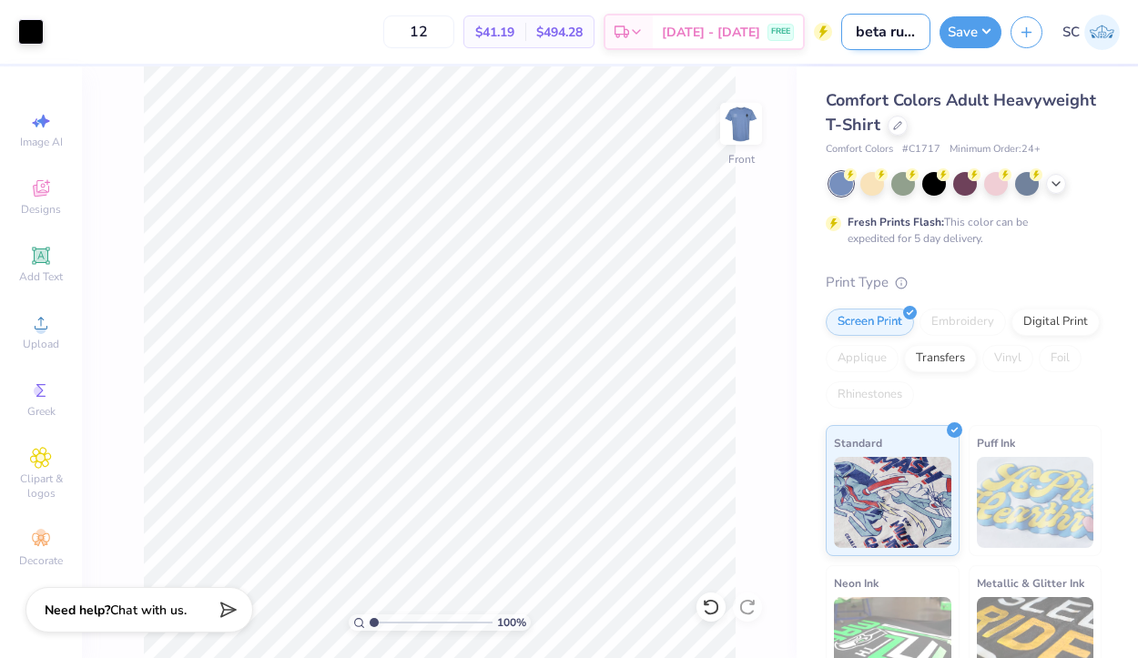
click at [881, 35] on input "beta rush merch" at bounding box center [885, 32] width 89 height 36
click at [951, 35] on button "Save" at bounding box center [971, 30] width 62 height 32
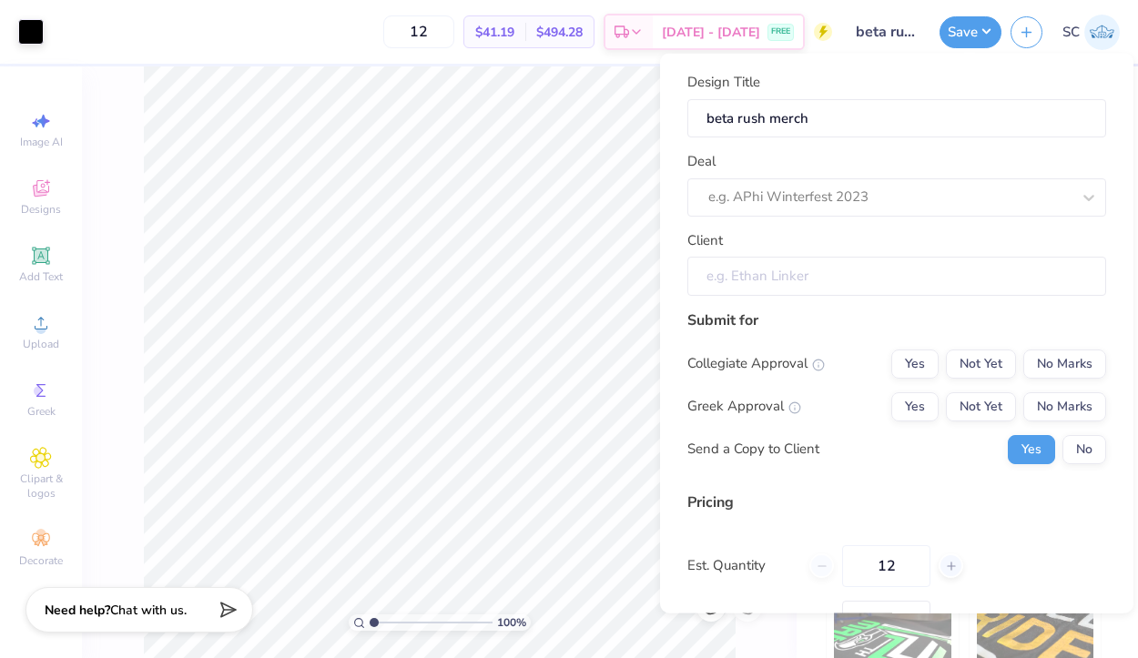
click at [932, 263] on input "Client" at bounding box center [896, 276] width 419 height 39
click at [928, 281] on input "Client" at bounding box center [896, 276] width 419 height 39
click at [967, 277] on input "Client" at bounding box center [896, 276] width 419 height 39
click at [897, 274] on input "Client" at bounding box center [896, 276] width 419 height 39
click at [897, 251] on div "Client" at bounding box center [896, 262] width 419 height 66
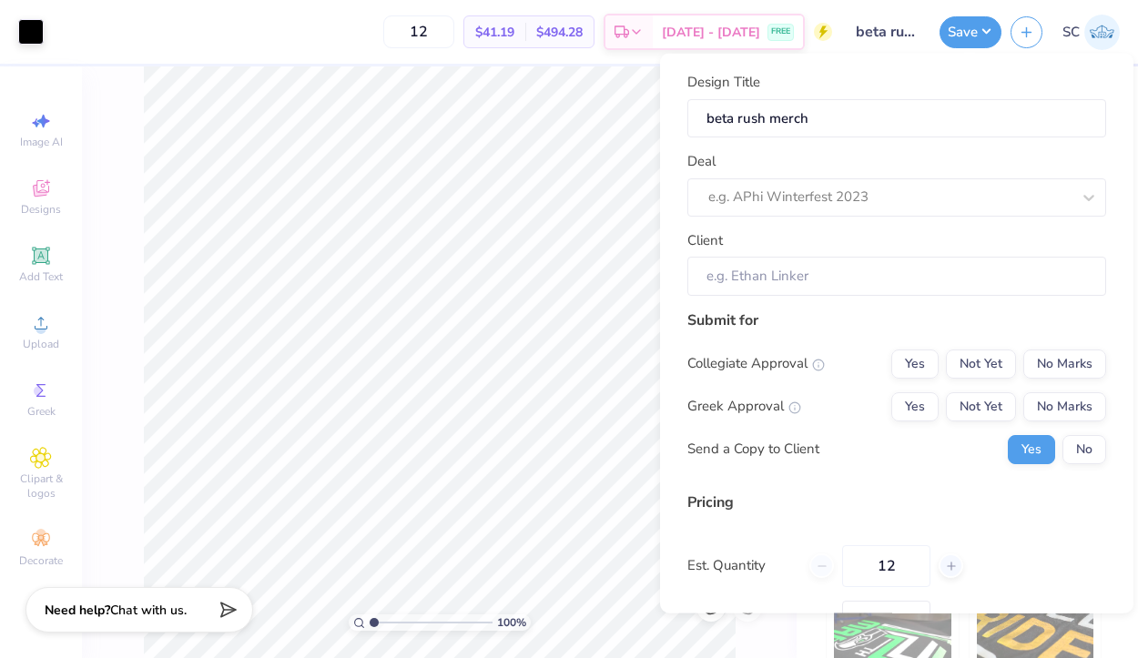
click at [897, 239] on div "Client" at bounding box center [896, 262] width 419 height 66
click at [895, 204] on div at bounding box center [889, 197] width 362 height 25
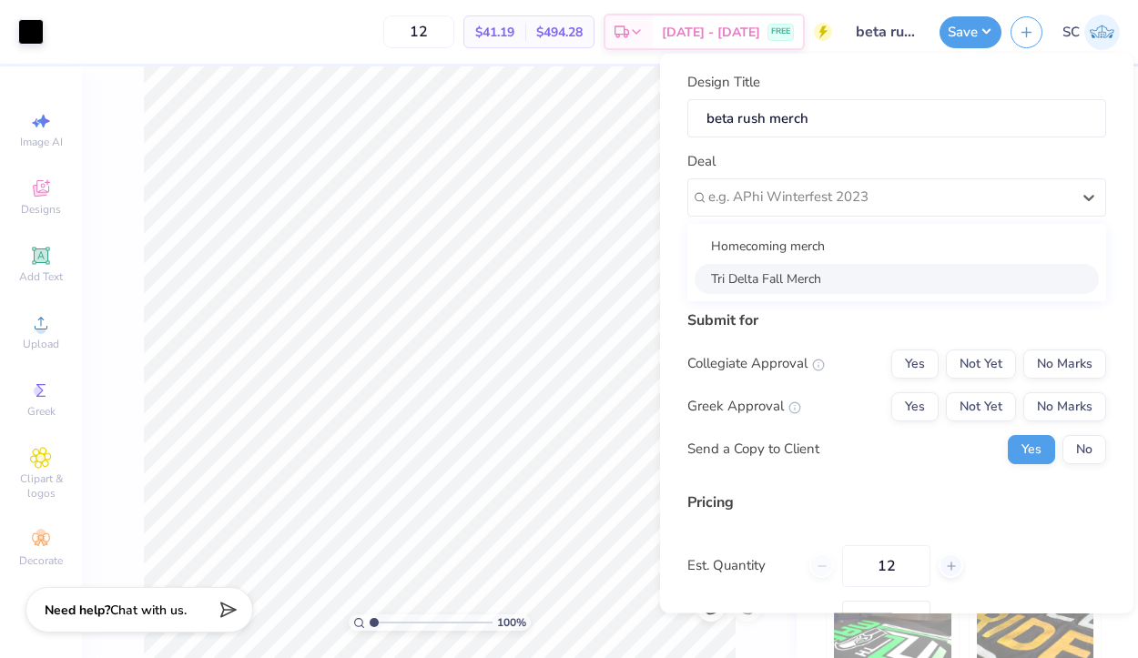
click at [829, 296] on div "Homecoming merch Tri Delta Fall Merch" at bounding box center [896, 261] width 419 height 77
click at [846, 377] on div "Collegiate Approval Yes Not Yet No Marks" at bounding box center [896, 363] width 419 height 29
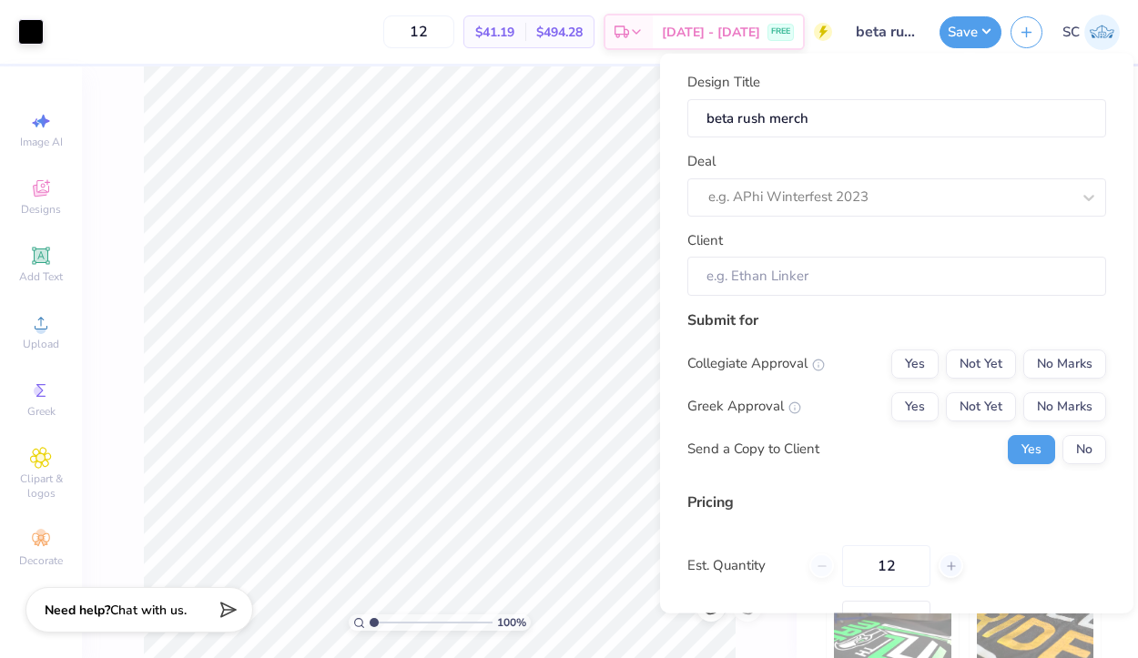
click at [1045, 60] on div "Design Title beta rush merch Deal e.g. APhi Winterfest 2023 Client Submit for C…" at bounding box center [896, 334] width 473 height 560
click at [901, 37] on input "beta rush merch" at bounding box center [885, 32] width 89 height 36
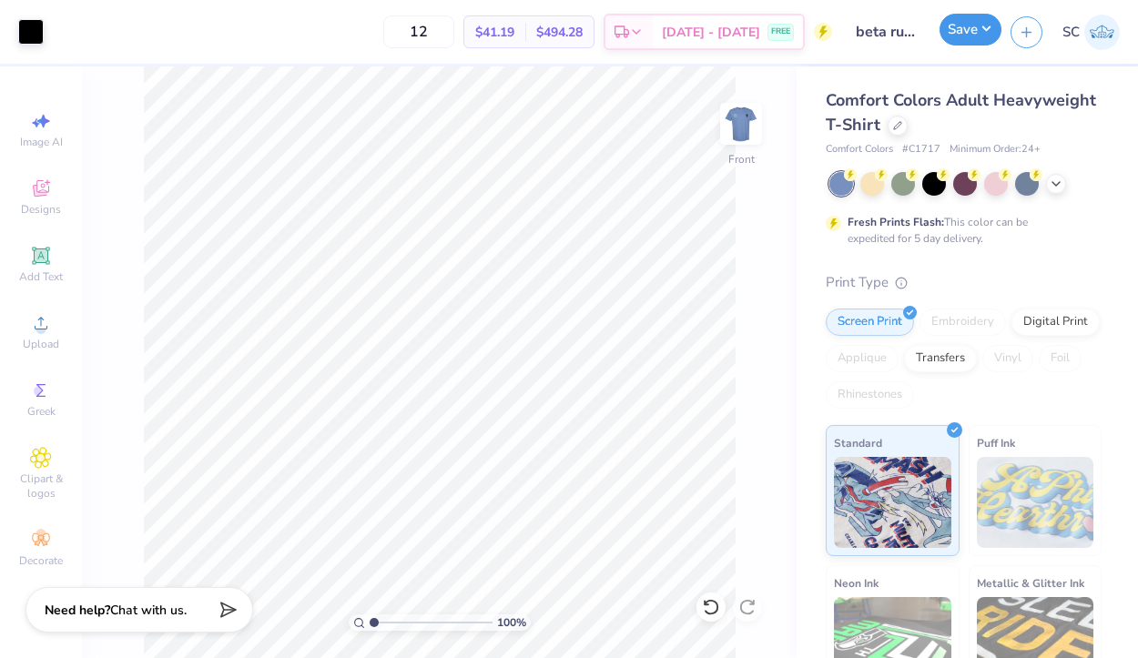
click at [949, 37] on button "Save" at bounding box center [971, 30] width 62 height 32
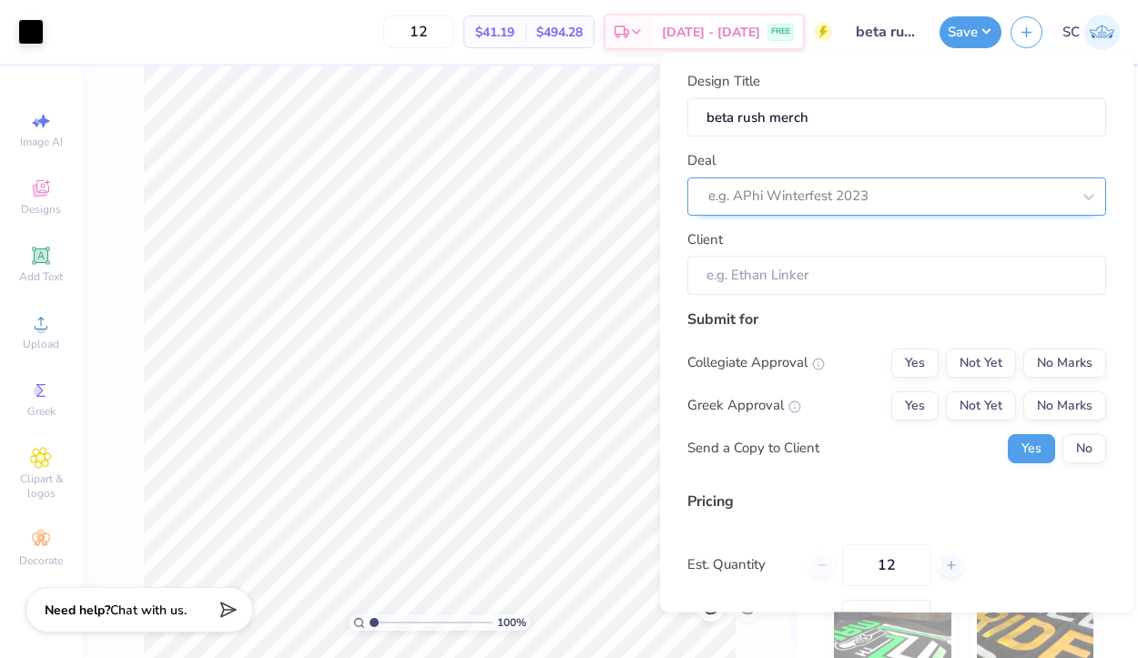
click at [859, 199] on div at bounding box center [889, 196] width 362 height 25
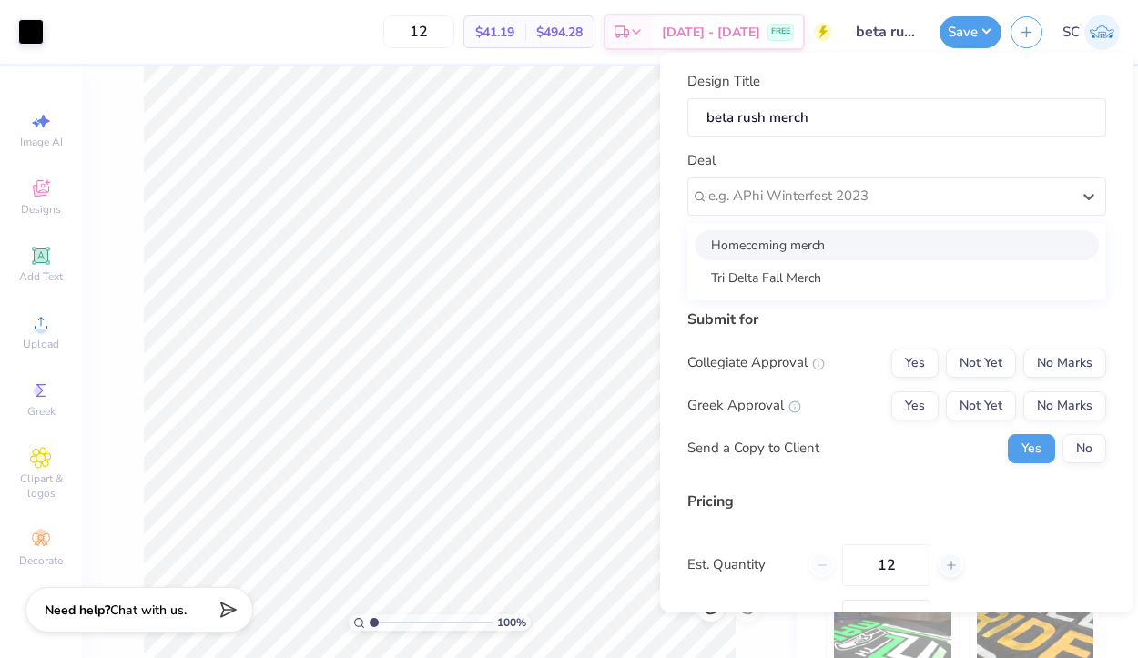
click at [840, 158] on div "Deal option Homecoming merch focused, 1 of 2. 2 results available. Use Up and D…" at bounding box center [896, 183] width 419 height 66
click at [835, 259] on input "Client" at bounding box center [896, 275] width 419 height 39
click at [838, 289] on input "Client" at bounding box center [896, 275] width 419 height 39
click at [834, 272] on input "Client" at bounding box center [896, 275] width 419 height 39
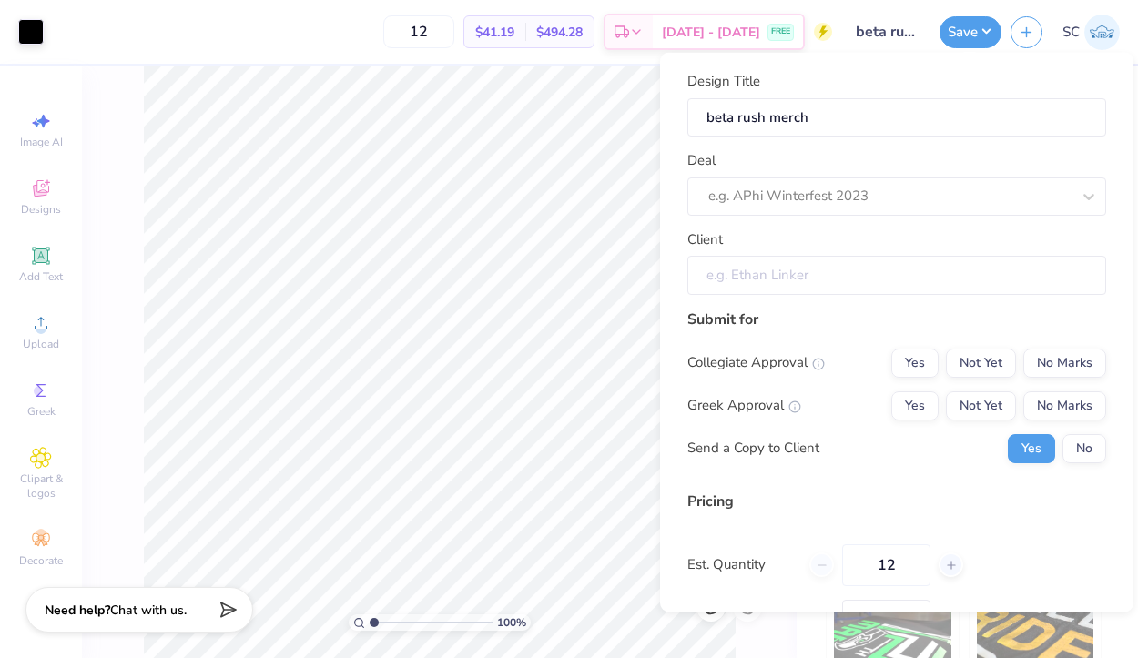
click at [834, 272] on input "Client" at bounding box center [896, 275] width 419 height 39
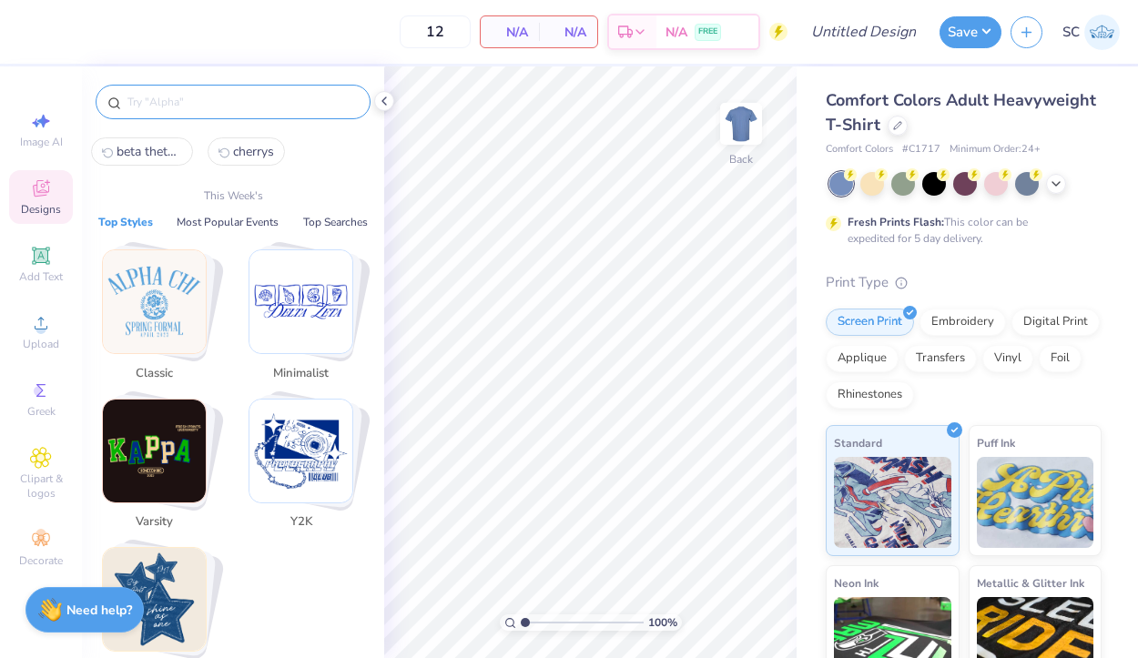
click at [249, 108] on input "text" at bounding box center [242, 102] width 233 height 18
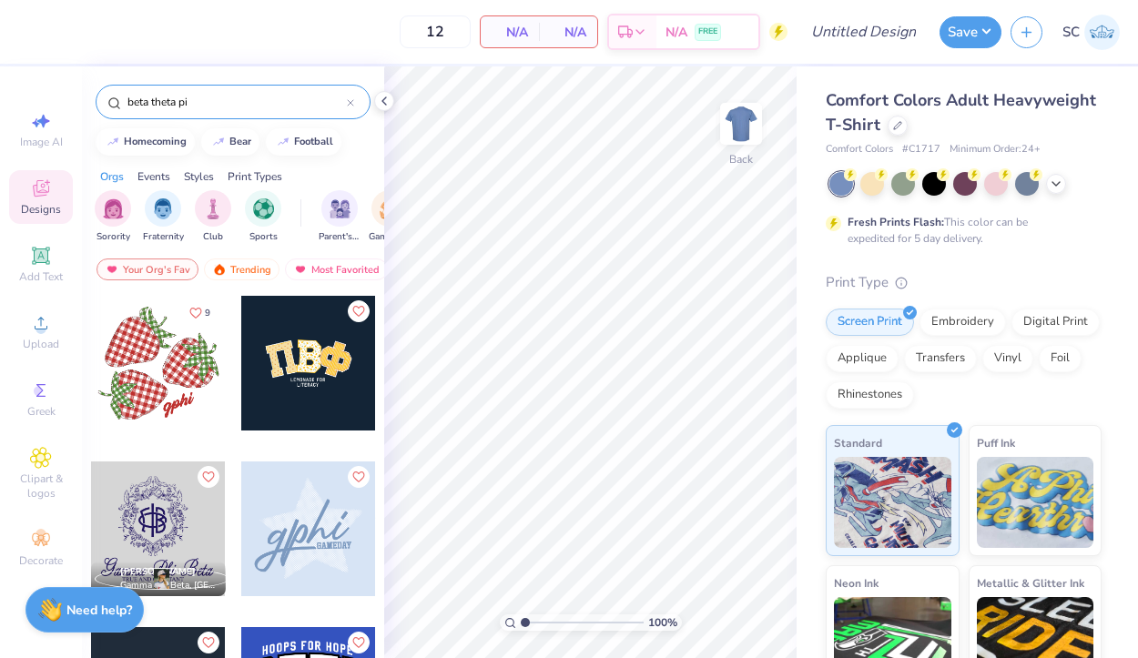
type input "beta theta pi"
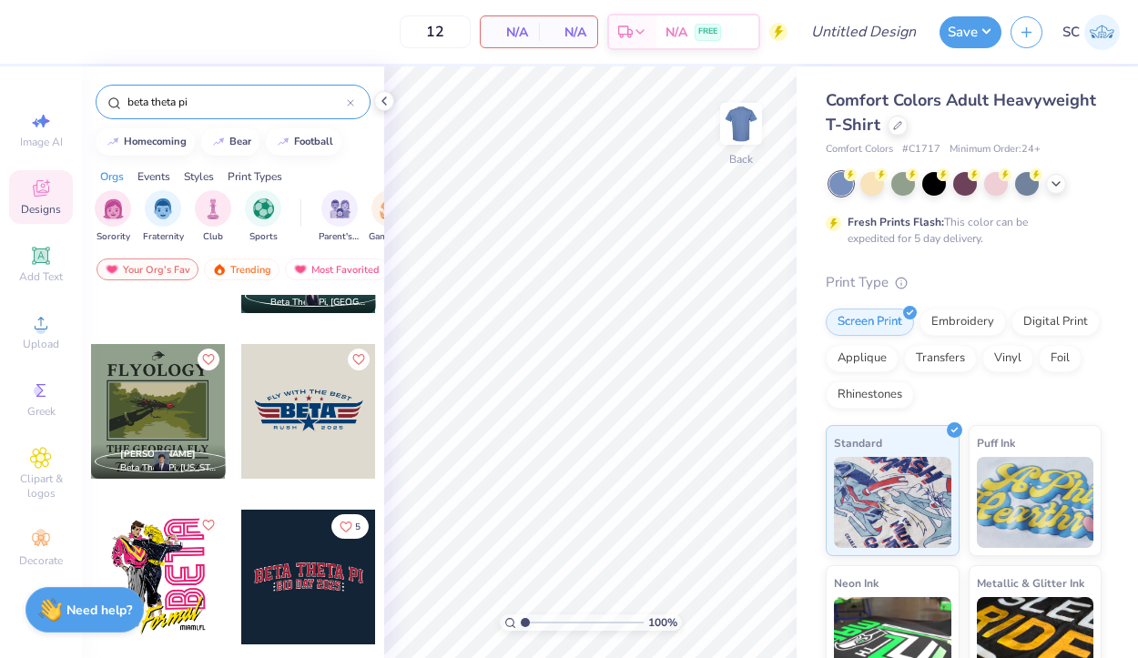
scroll to position [798, 0]
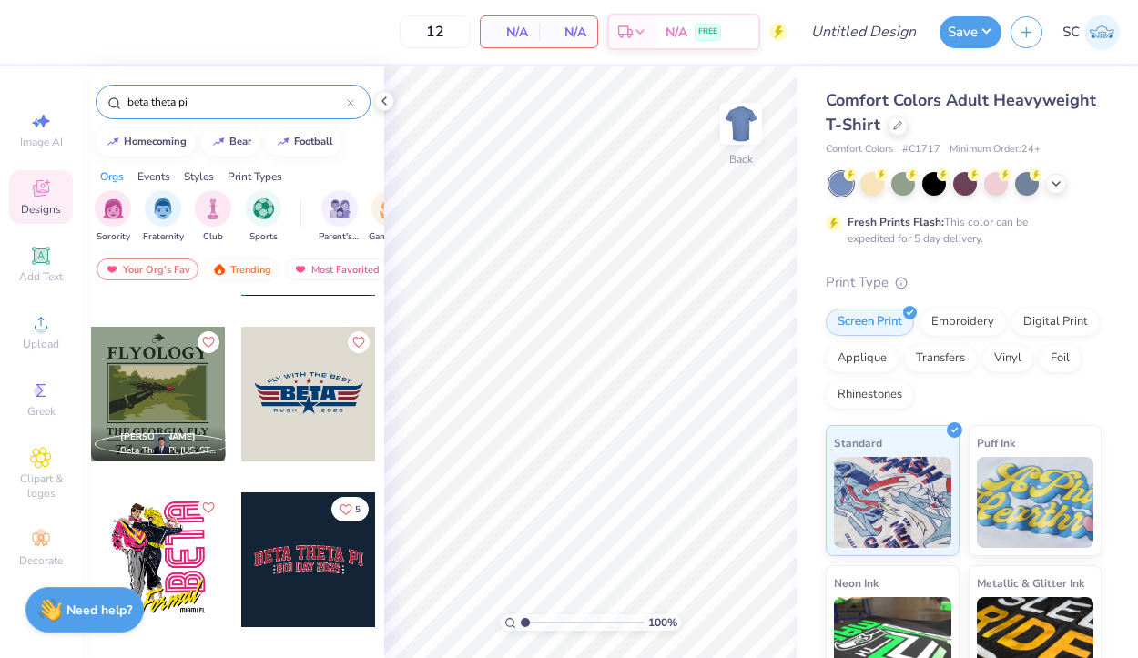
click at [330, 390] on div at bounding box center [308, 394] width 135 height 135
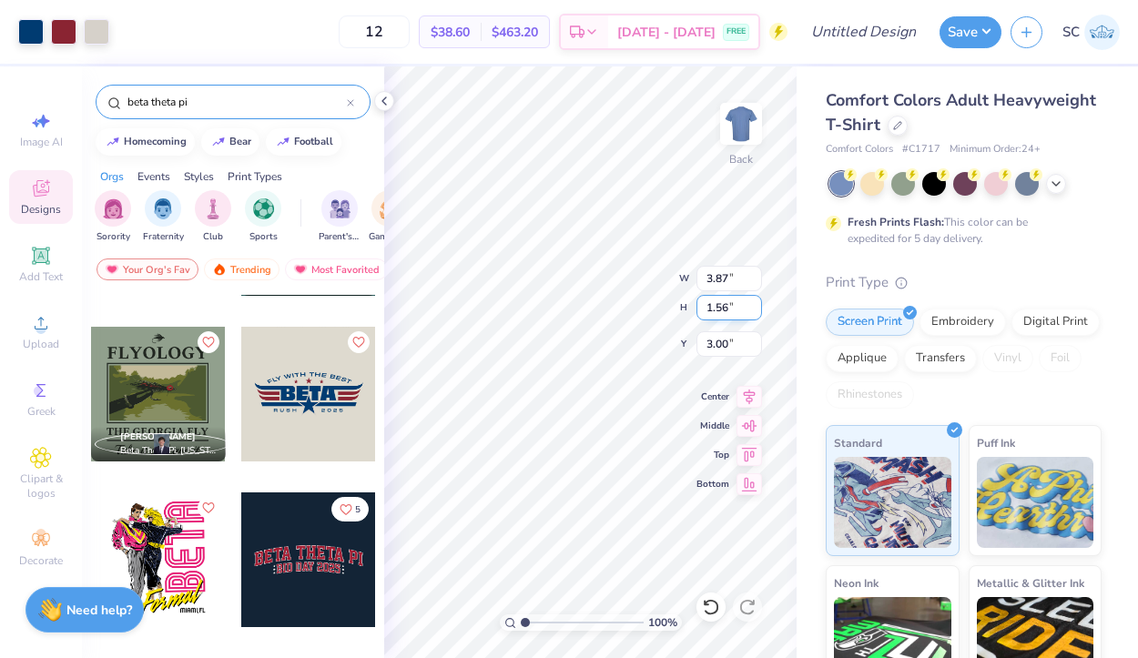
click at [706, 311] on div "100 % Back W 3.87 3.87 " H 1.56 1.56 " Y 3.00 3.00 " Center Middle Top Bottom" at bounding box center [590, 362] width 412 height 592
type input "6.82"
type input "2.75"
type input "3.34"
type input "9.31"
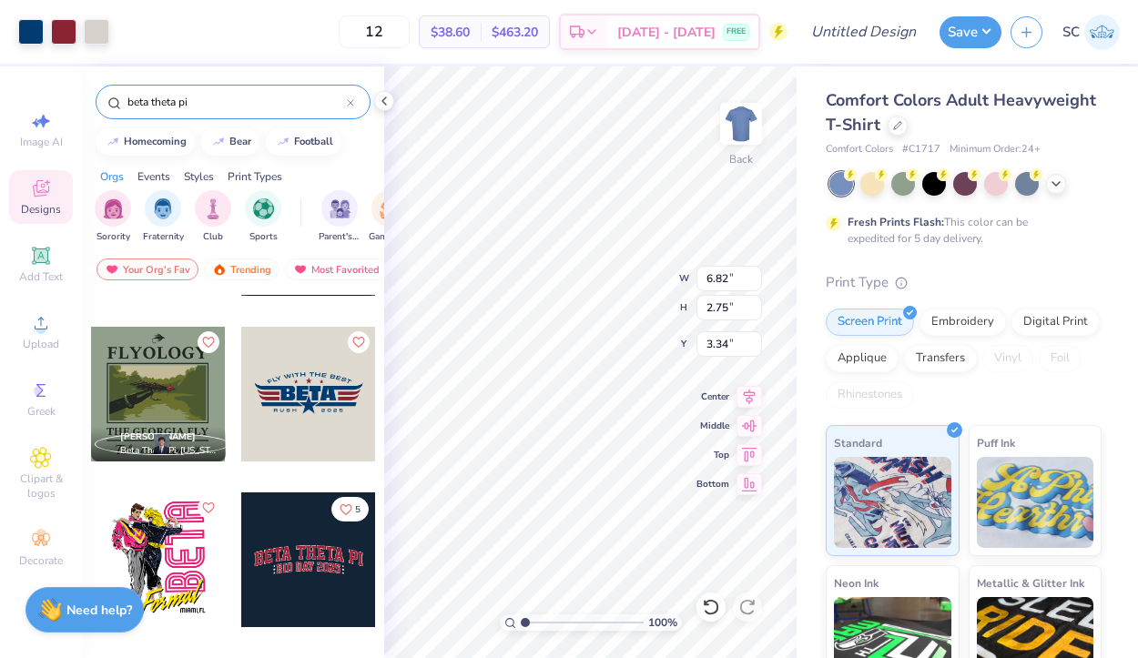
type input "3.76"
type input "3.00"
type input "10.65"
type input "4.30"
click at [751, 135] on img at bounding box center [741, 123] width 73 height 73
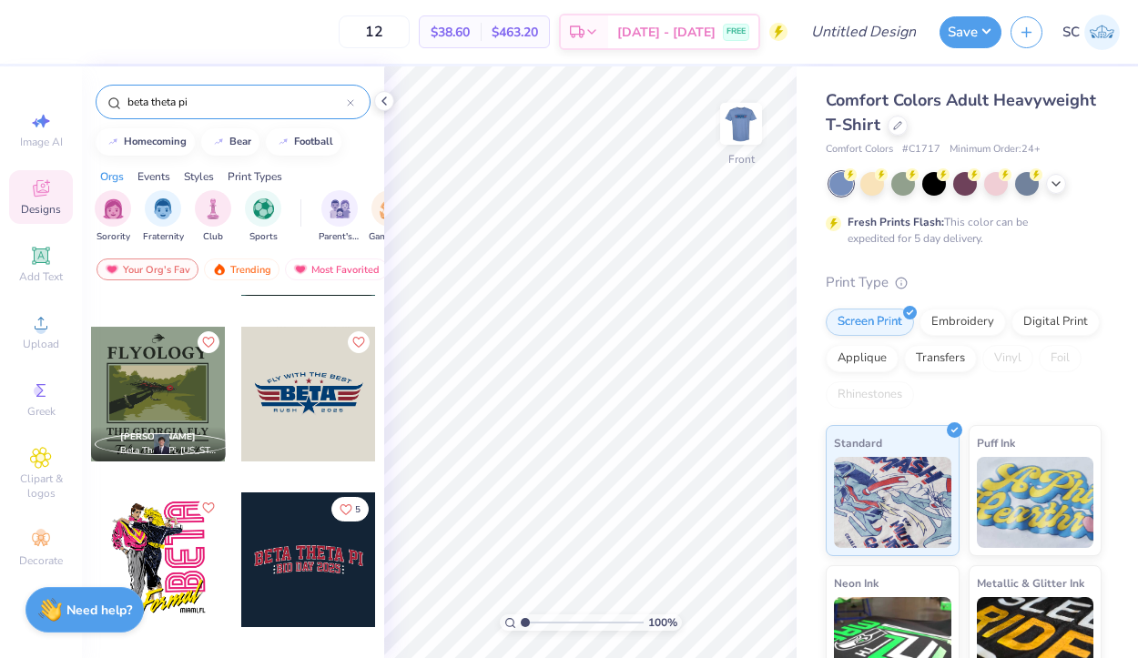
click at [219, 101] on input "beta theta pi" at bounding box center [236, 102] width 221 height 18
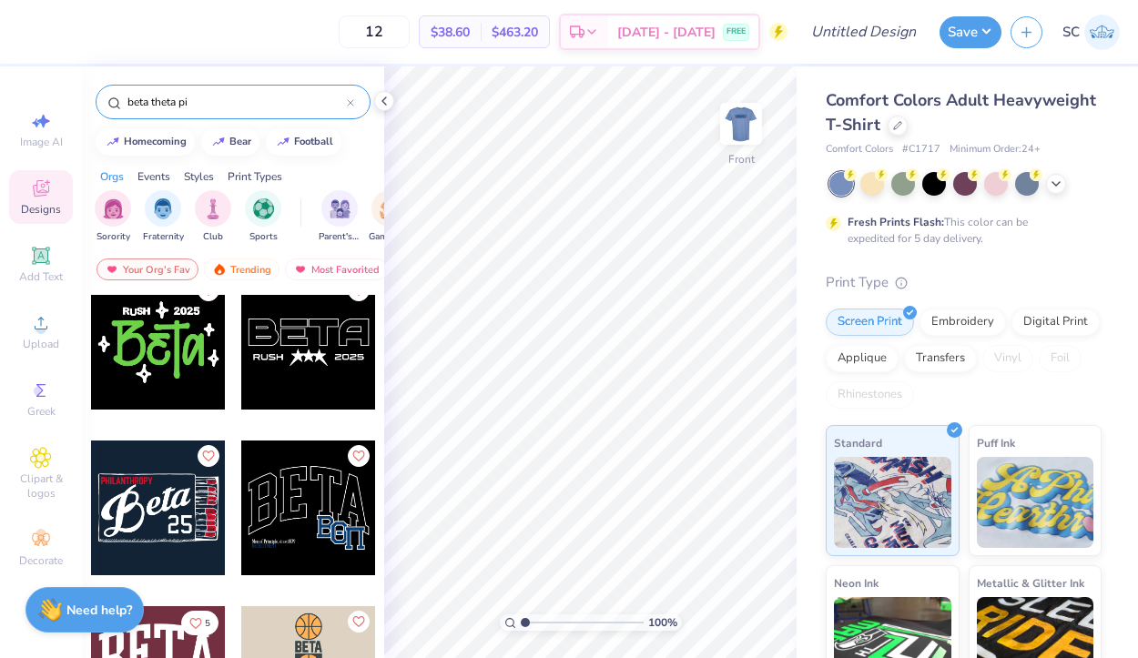
scroll to position [1668, 0]
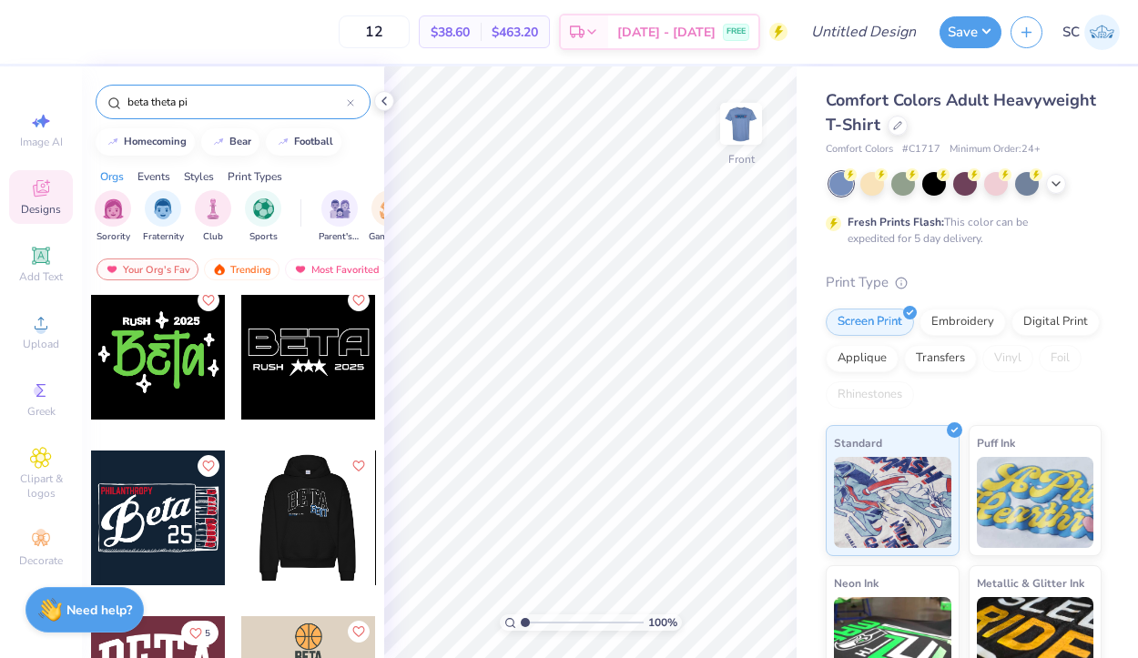
click at [315, 506] on div at bounding box center [307, 518] width 135 height 135
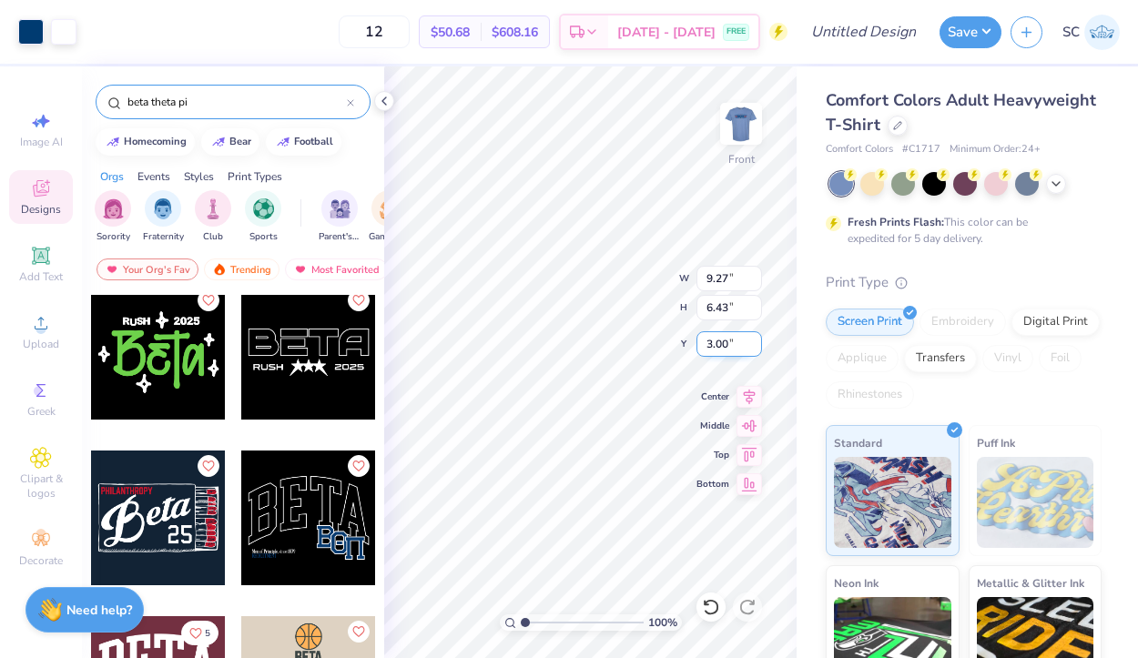
click at [714, 341] on div "100 % Front W 9.27 9.27 " H 6.43 6.43 " Y 3.00 3.00 " Center Middle Top Bottom" at bounding box center [590, 362] width 412 height 592
type input "13.49"
type input "9.35"
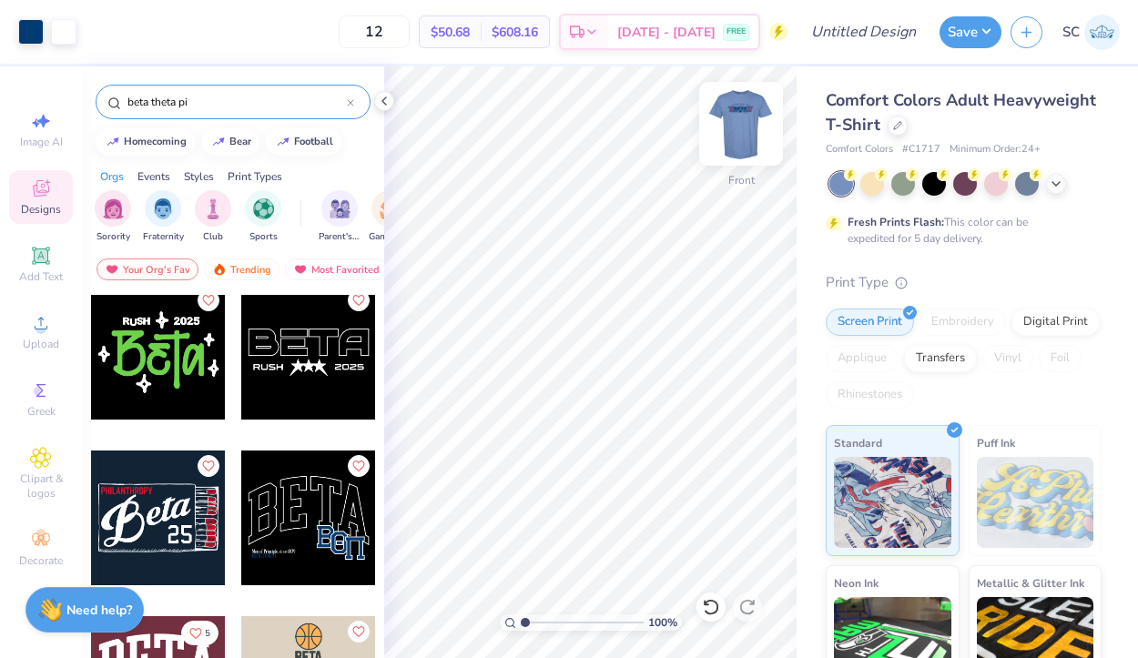
click at [748, 127] on img at bounding box center [741, 123] width 73 height 73
click at [748, 127] on img at bounding box center [741, 124] width 36 height 36
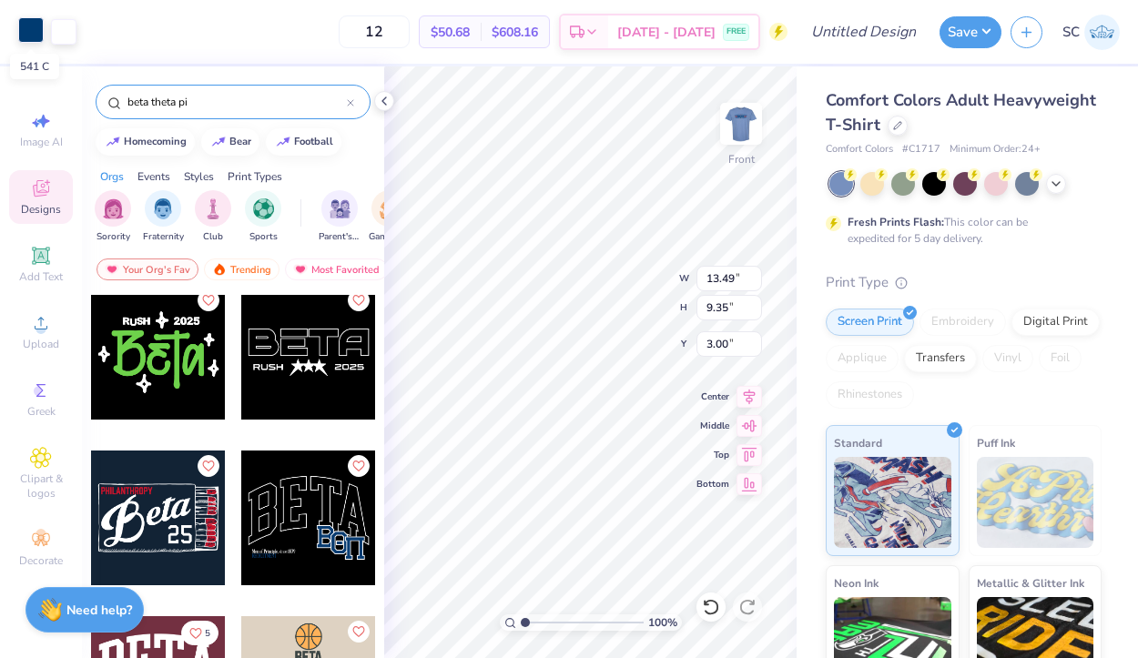
click at [22, 30] on div at bounding box center [30, 29] width 25 height 25
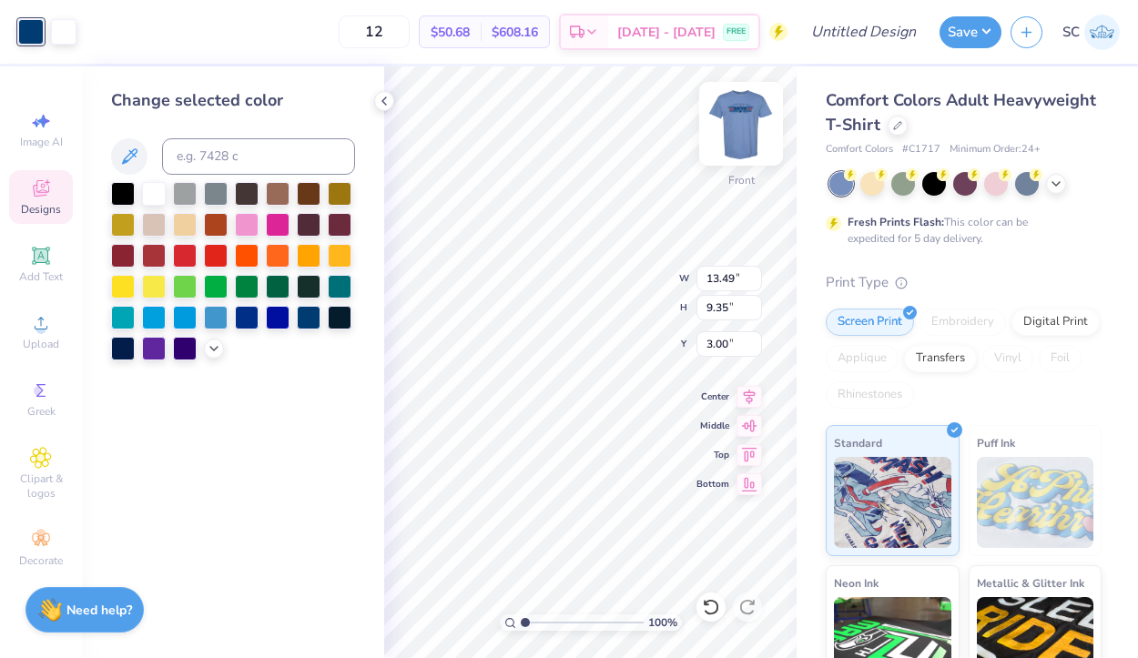
click at [743, 126] on img at bounding box center [741, 123] width 73 height 73
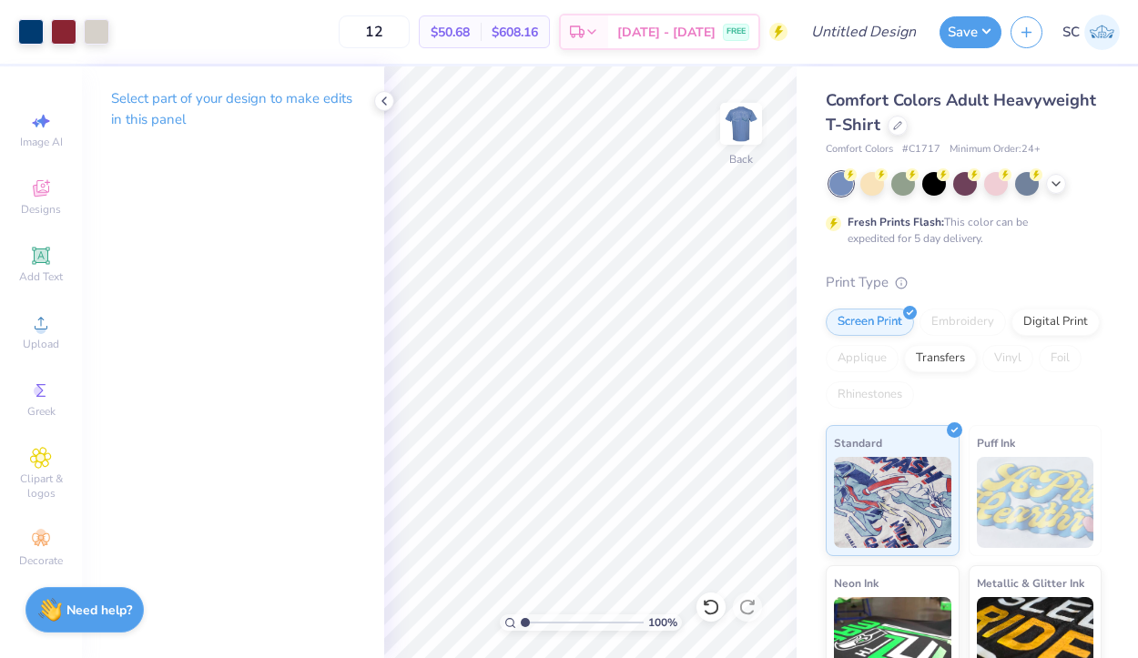
click at [743, 126] on img at bounding box center [741, 124] width 36 height 36
click at [728, 133] on img at bounding box center [741, 123] width 73 height 73
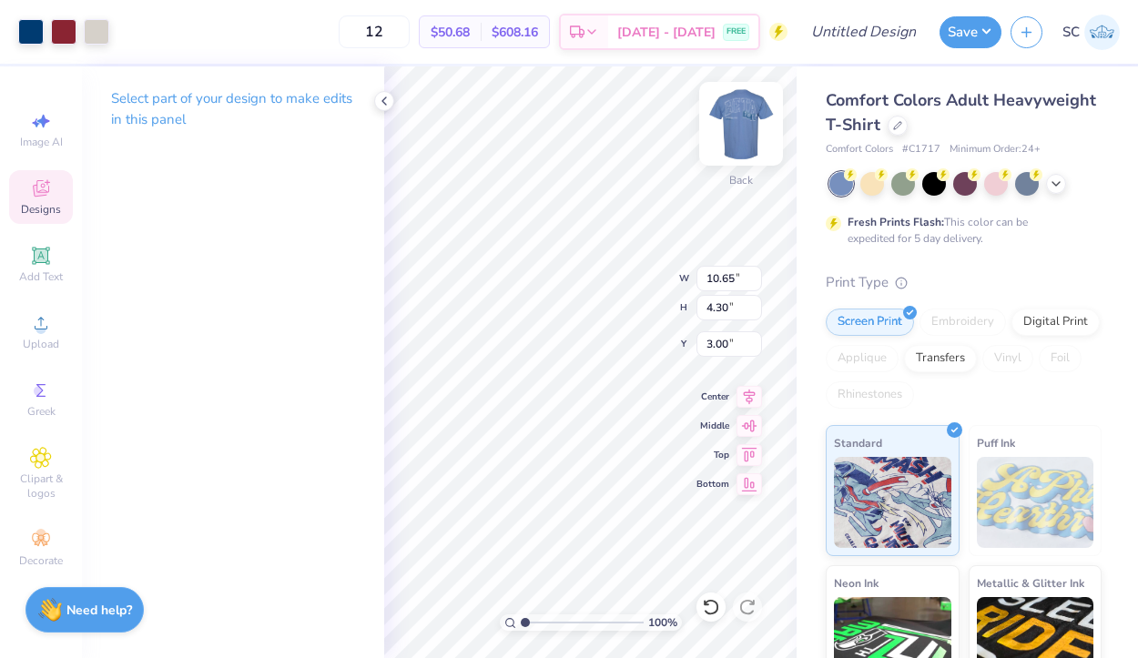
click at [745, 127] on img at bounding box center [741, 123] width 73 height 73
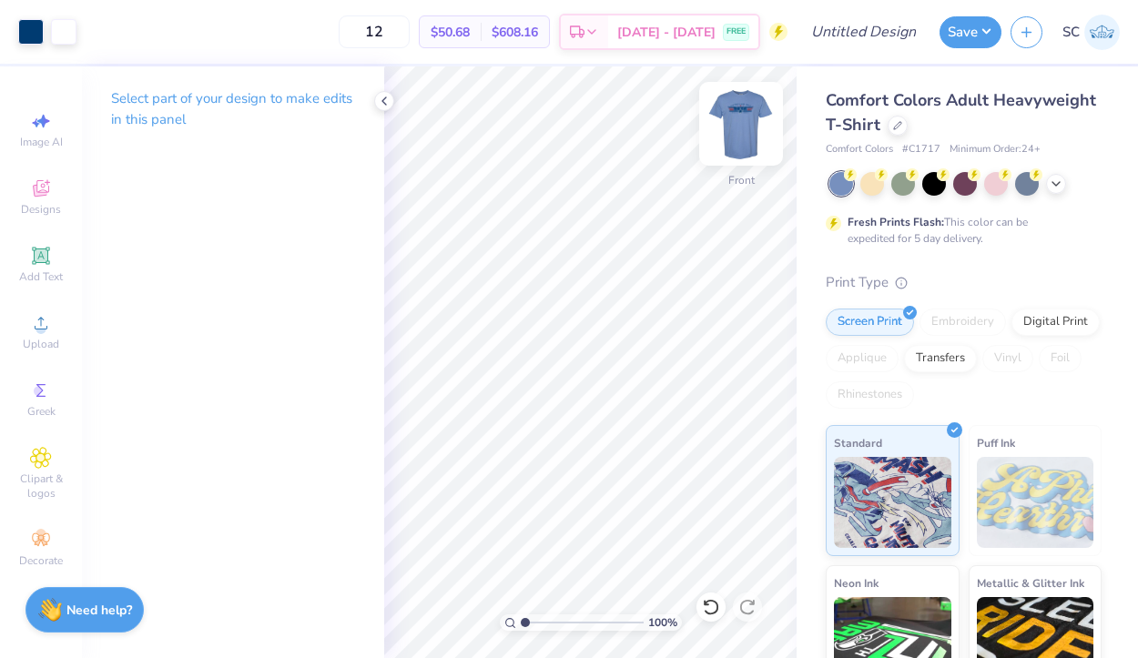
click at [738, 129] on img at bounding box center [741, 123] width 73 height 73
click at [752, 137] on img at bounding box center [741, 123] width 73 height 73
click at [63, 36] on div at bounding box center [63, 29] width 25 height 25
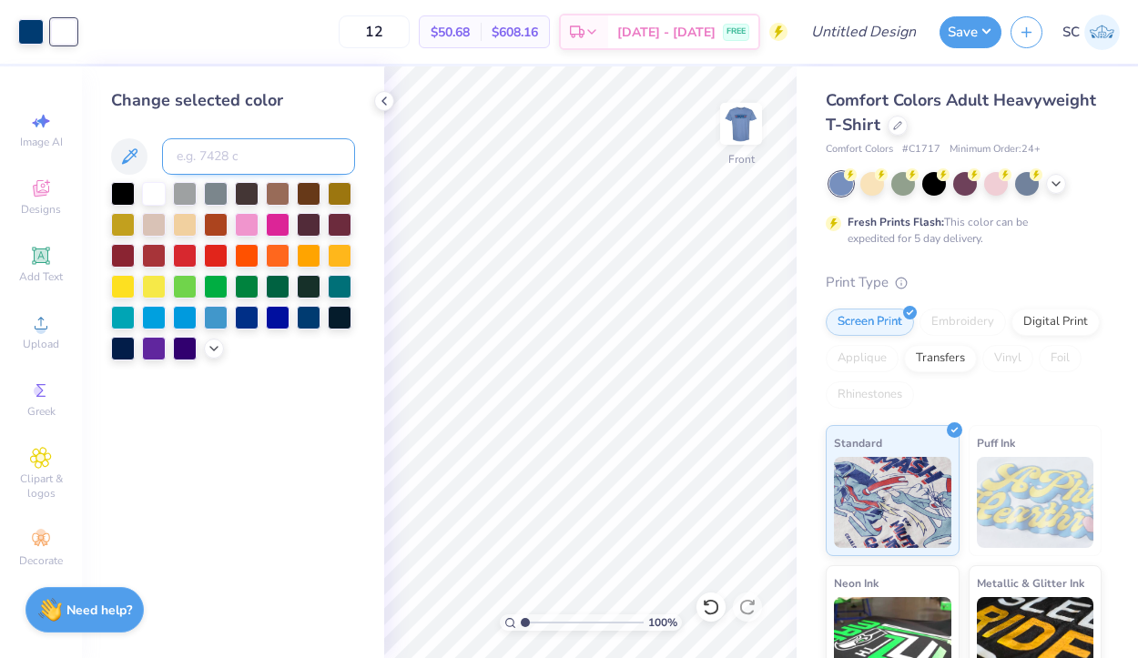
click at [230, 145] on input at bounding box center [258, 156] width 193 height 36
type input "202"
click at [748, 112] on img at bounding box center [741, 123] width 73 height 73
click at [748, 112] on img at bounding box center [741, 124] width 36 height 36
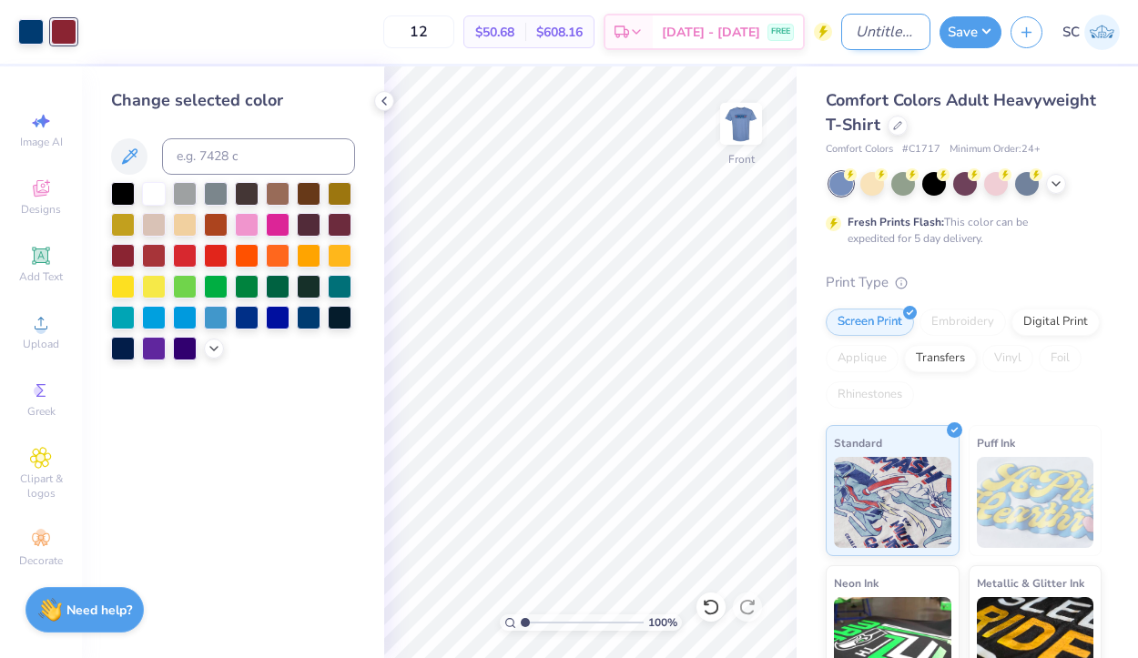
click at [911, 30] on input "Design Title" at bounding box center [885, 32] width 89 height 36
type input "Beta rush shirts"
click at [981, 35] on button "Save" at bounding box center [971, 30] width 62 height 32
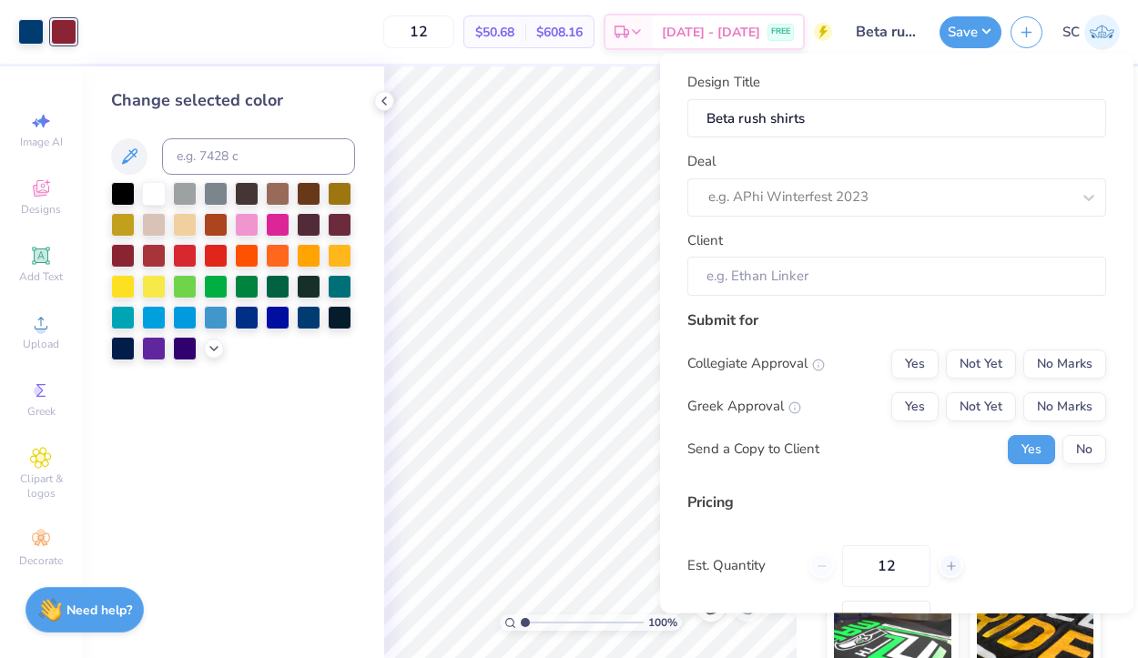
click at [883, 254] on div "Client" at bounding box center [896, 262] width 419 height 66
click at [888, 199] on div at bounding box center [871, 197] width 326 height 25
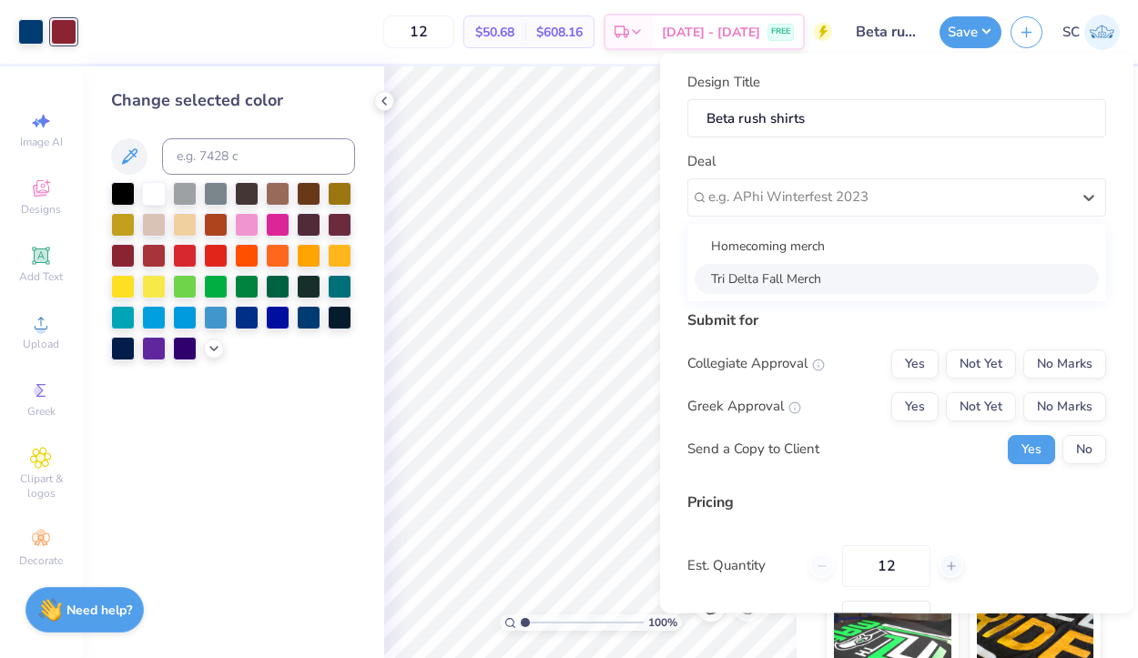
drag, startPoint x: 880, startPoint y: 284, endPoint x: 871, endPoint y: 313, distance: 30.3
click at [880, 286] on div "Tri Delta Fall Merch" at bounding box center [897, 278] width 404 height 30
type input "Liv Nicozisis"
type input "$60.10"
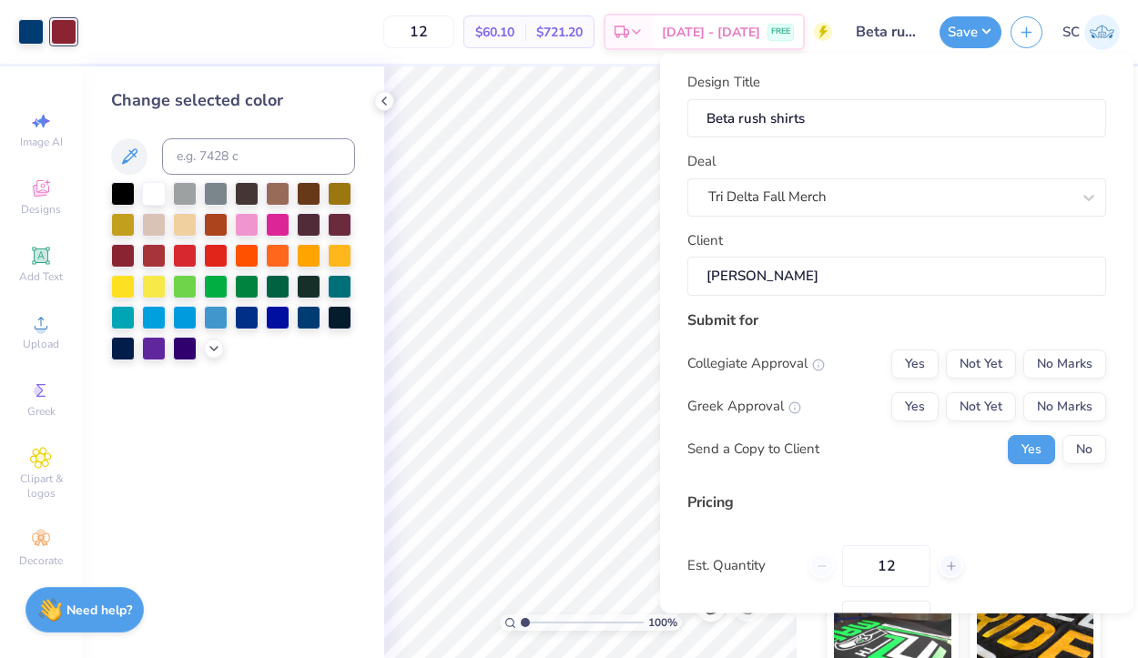
click at [869, 325] on div "Submit for" at bounding box center [896, 320] width 419 height 22
click at [869, 280] on input "Liv Nicozisis" at bounding box center [896, 276] width 419 height 39
click at [862, 280] on input "Liv Nicozisis" at bounding box center [896, 276] width 419 height 39
click at [878, 192] on div "Tri Delta Fall Merch" at bounding box center [890, 197] width 366 height 28
click at [839, 140] on div "Design Title Beta rush shirts Deal Tri Delta Fall Merch Client Liv Nicozisis" at bounding box center [896, 186] width 419 height 224
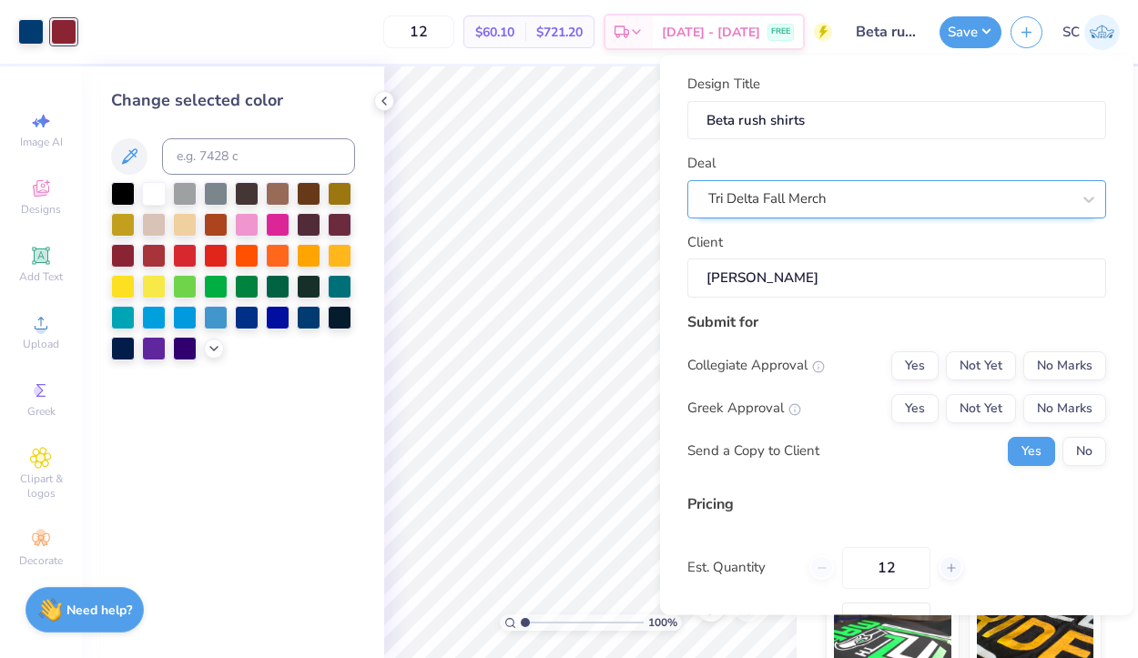
click at [841, 199] on div "Tri Delta Fall Merch" at bounding box center [890, 199] width 366 height 28
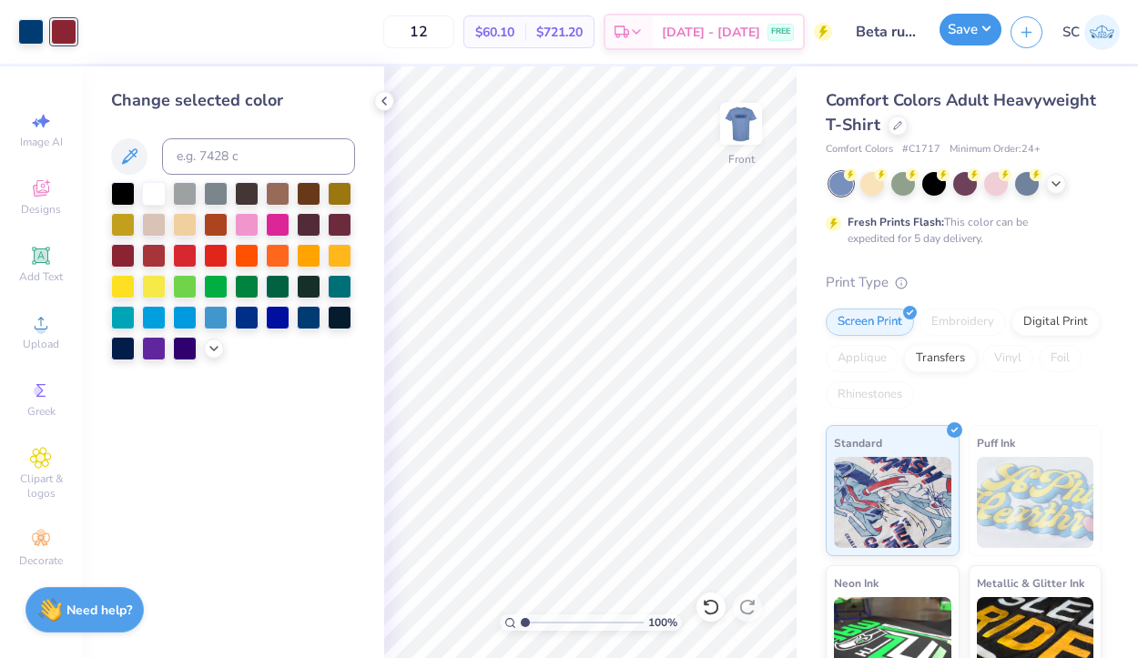
click at [981, 25] on button "Save" at bounding box center [971, 30] width 62 height 32
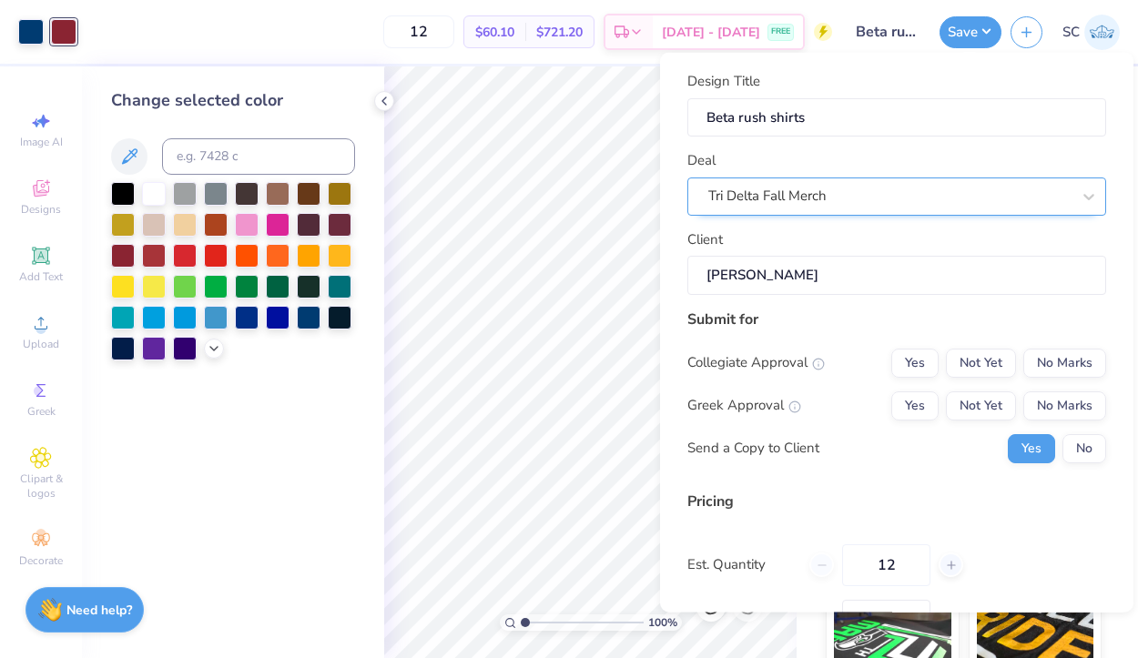
click at [845, 198] on div "Tri Delta Fall Merch" at bounding box center [890, 196] width 366 height 28
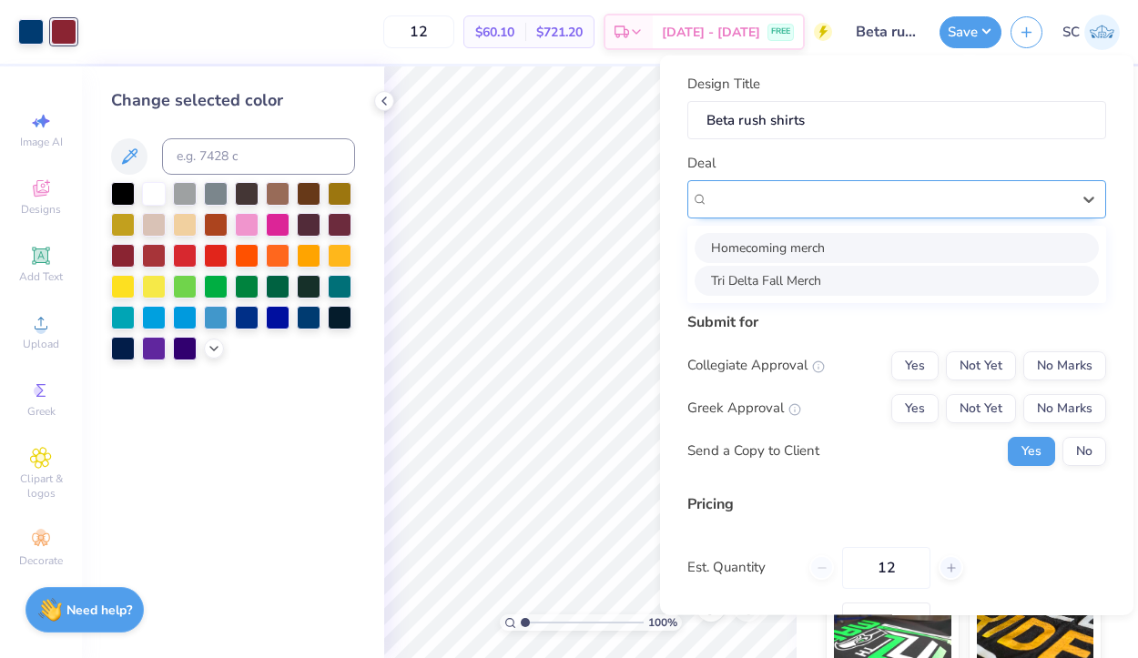
scroll to position [66, 0]
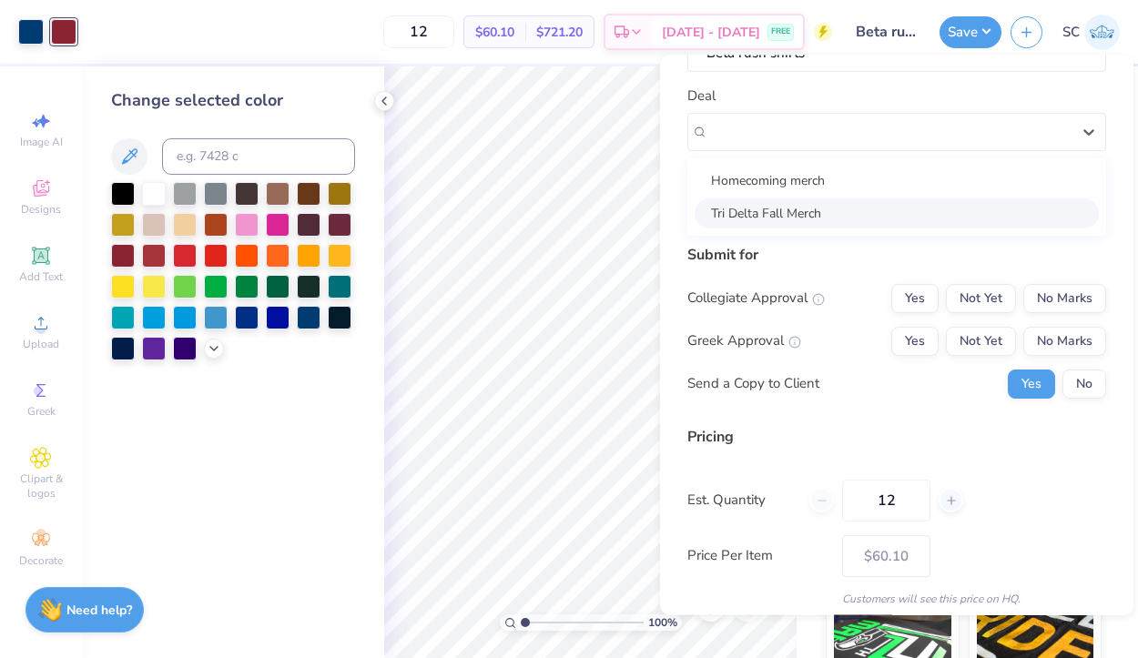
click at [816, 268] on div "Submit for Collegiate Approval Yes Not Yet No Marks Greek Approval Yes Not Yet …" at bounding box center [896, 328] width 419 height 168
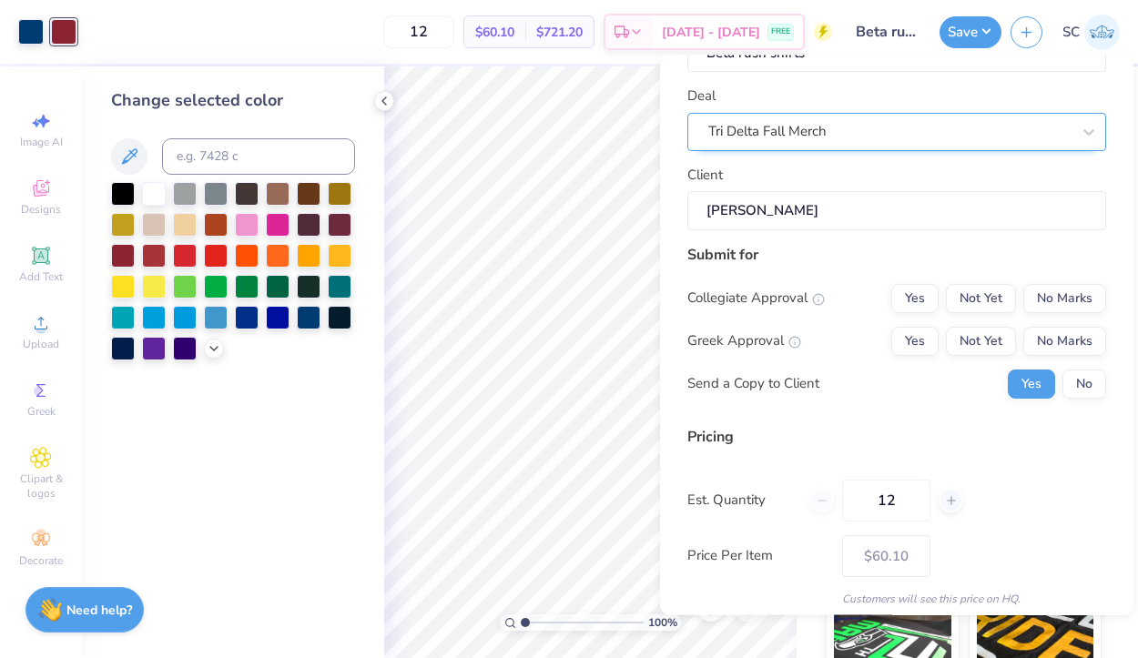
click at [874, 147] on div "Tri Delta Fall Merch" at bounding box center [896, 132] width 419 height 38
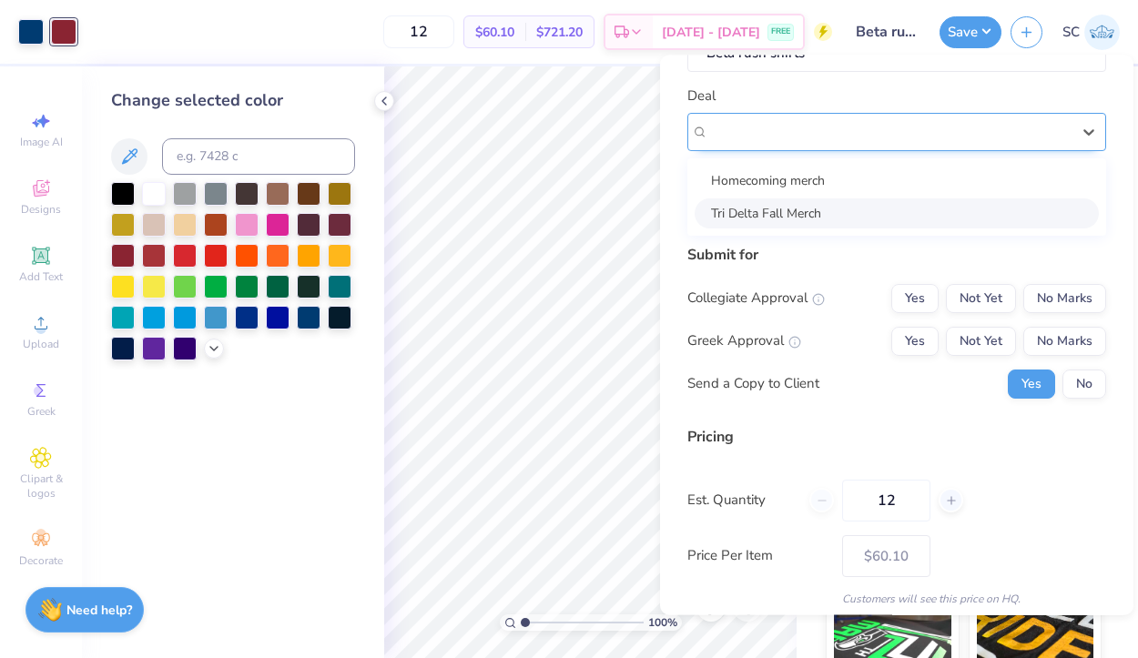
click at [856, 135] on div "Tri Delta Fall Merch" at bounding box center [889, 132] width 362 height 21
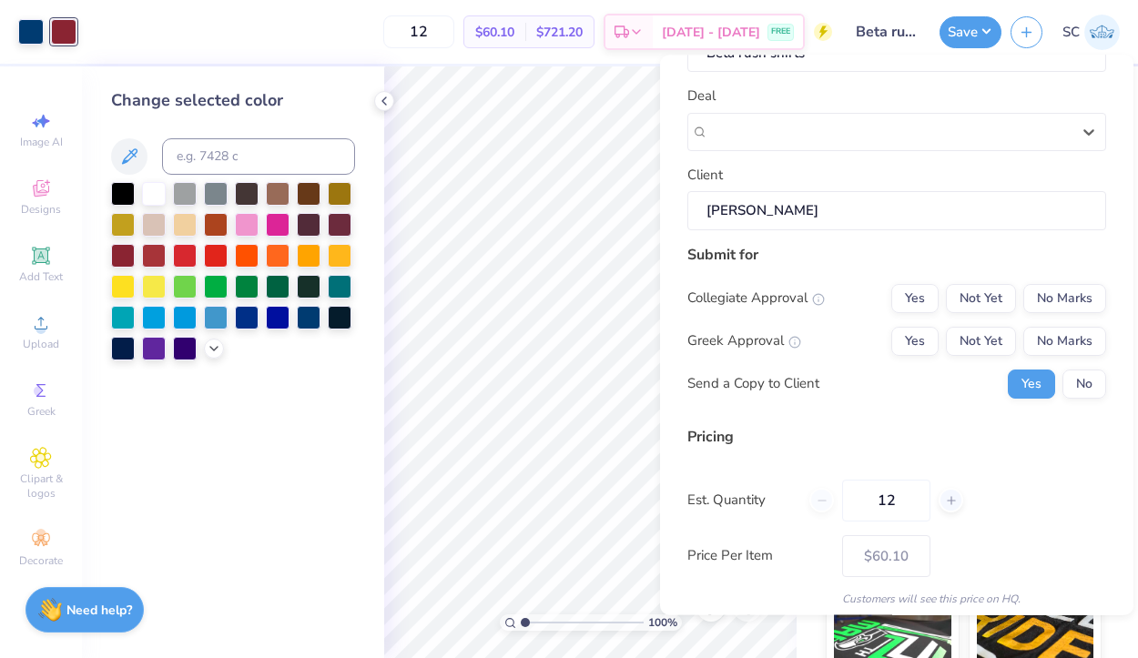
click at [890, 210] on input "Liv Nicozisis" at bounding box center [896, 211] width 419 height 39
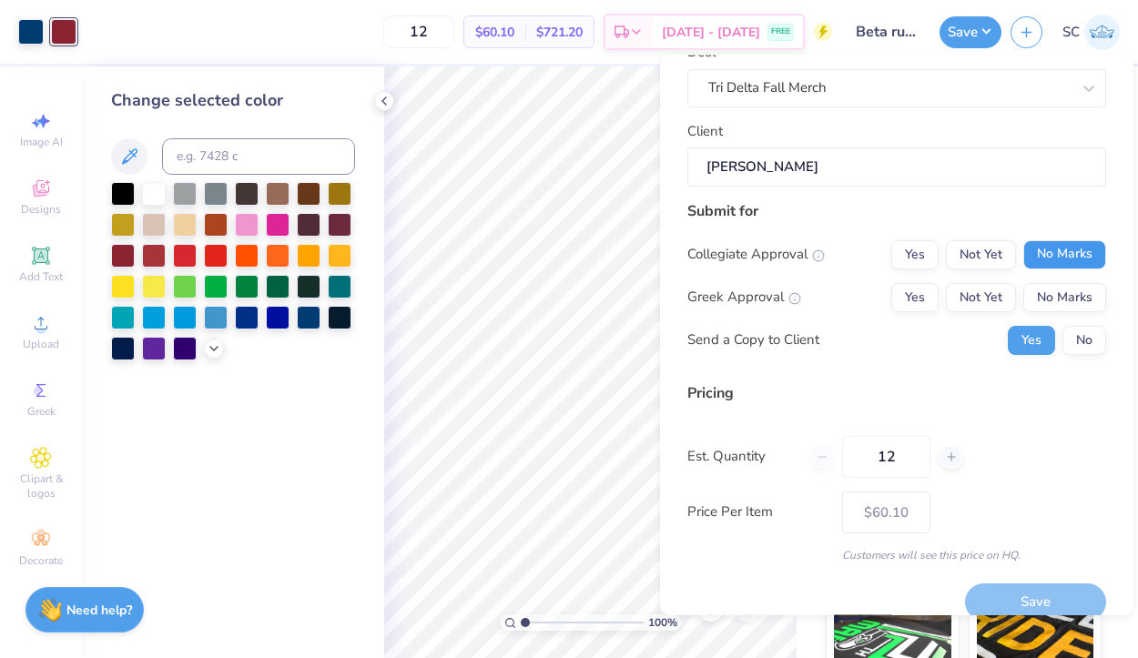
click at [1064, 258] on button "No Marks" at bounding box center [1064, 254] width 83 height 29
click at [927, 294] on button "Yes" at bounding box center [914, 297] width 47 height 29
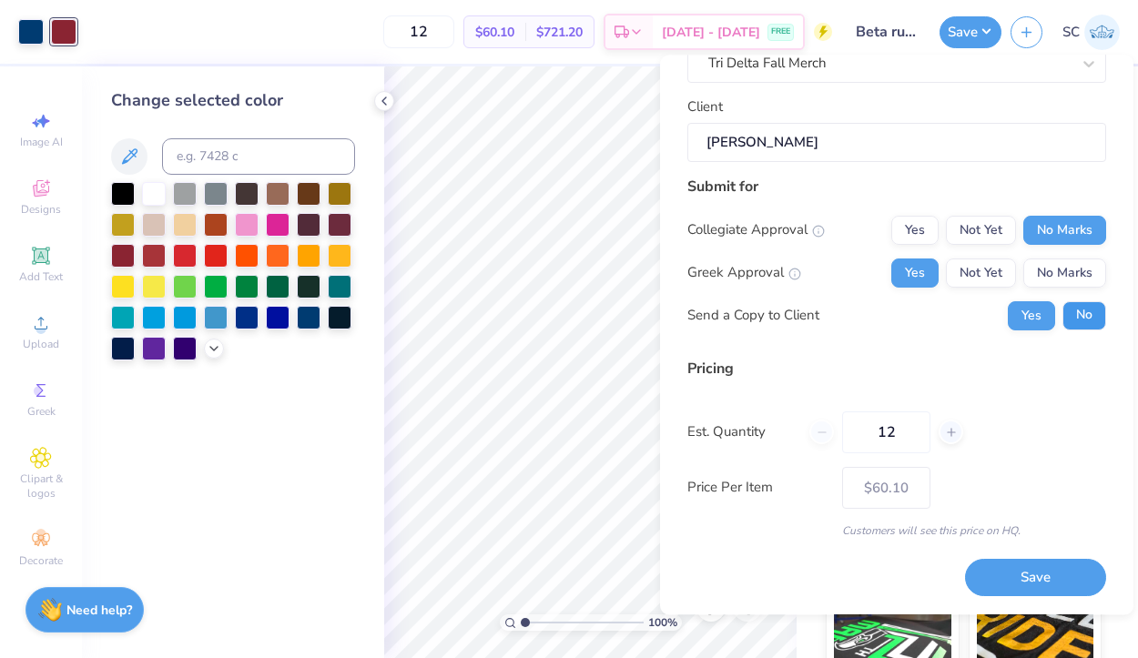
click at [1085, 315] on button "No" at bounding box center [1085, 315] width 44 height 29
click at [1023, 575] on button "Save" at bounding box center [1035, 578] width 141 height 37
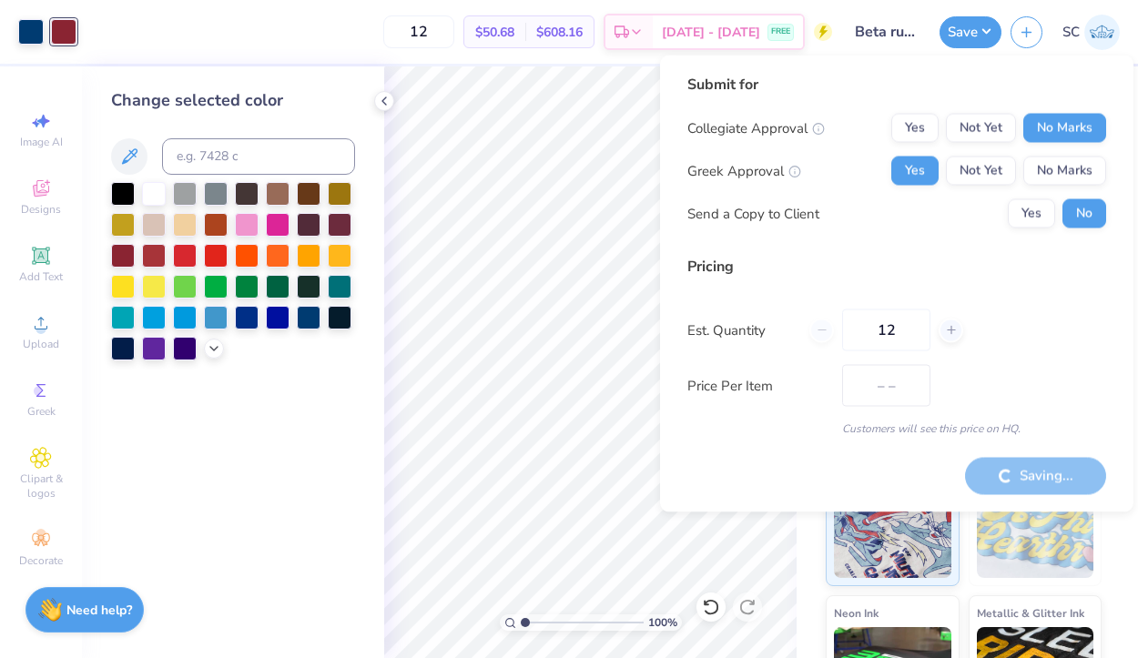
type input "$60.10"
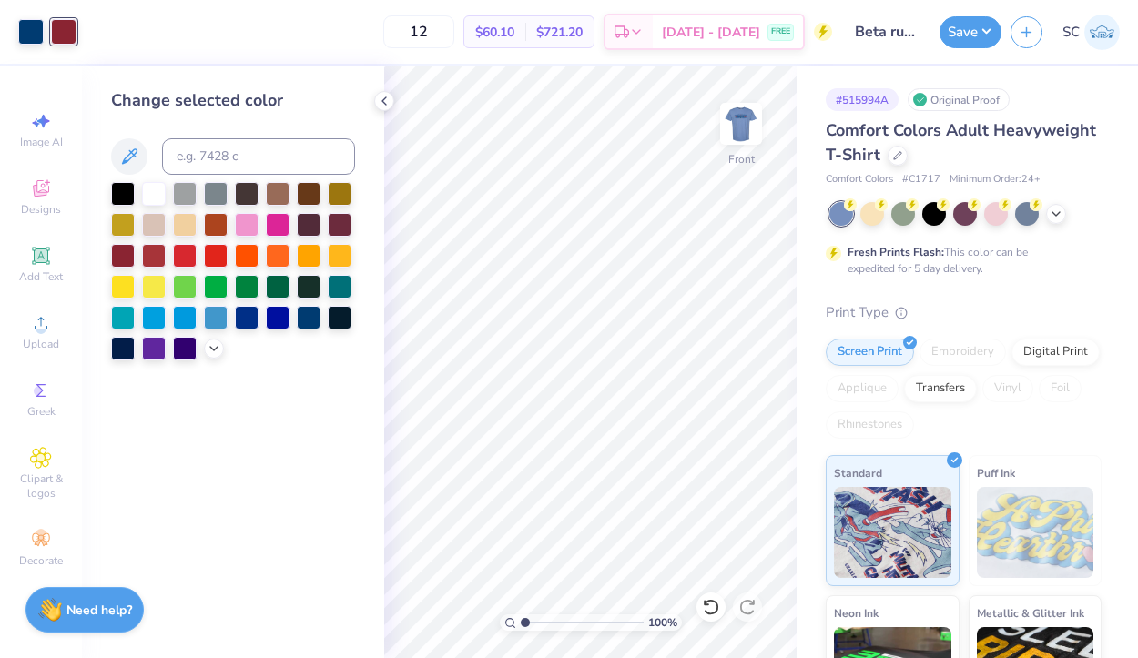
click at [1114, 34] on img at bounding box center [1102, 33] width 36 height 36
click at [907, 27] on input "Beta rush shirts" at bounding box center [885, 32] width 89 height 36
click at [945, 43] on div "Save" at bounding box center [971, 32] width 62 height 32
click at [971, 35] on button "Save" at bounding box center [971, 30] width 62 height 32
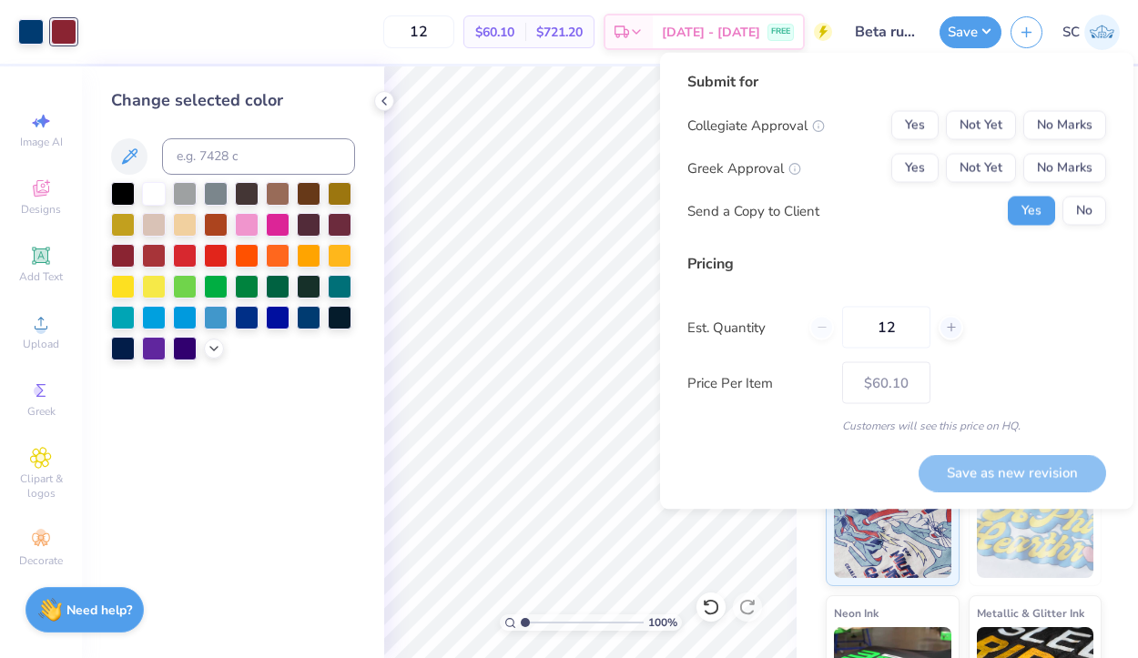
click at [764, 76] on div "Submit for" at bounding box center [896, 82] width 419 height 22
click at [753, 83] on div "Submit for" at bounding box center [896, 82] width 419 height 22
click at [904, 12] on div "Design Title Beta rush shirts" at bounding box center [885, 32] width 89 height 64
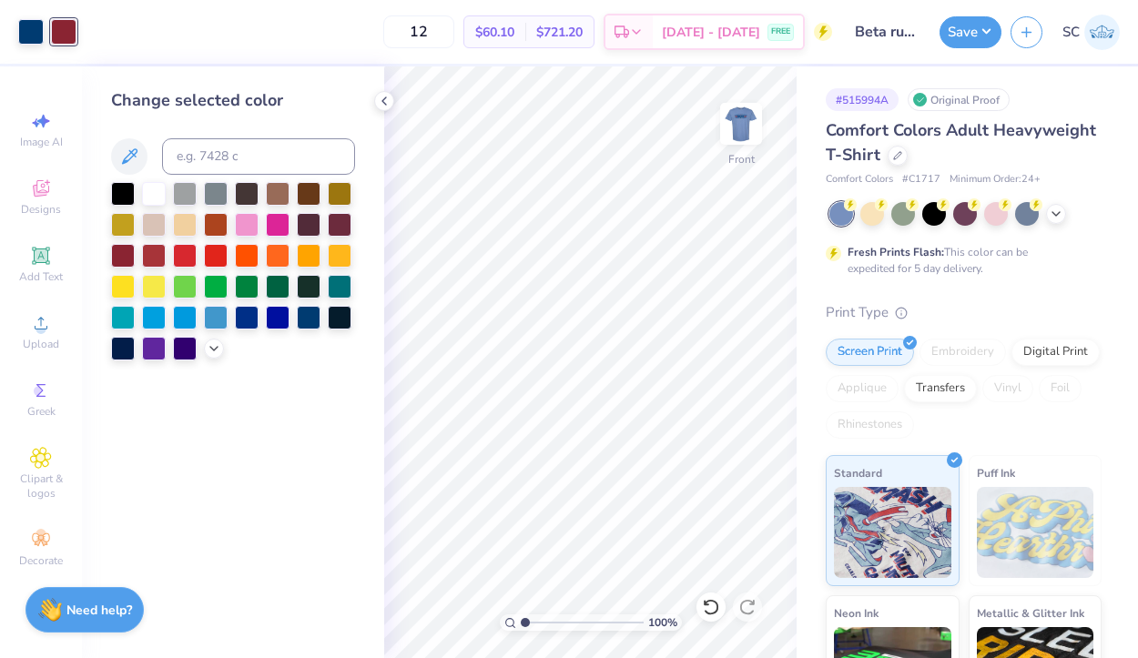
click at [902, 35] on input "Beta rush shirts" at bounding box center [885, 32] width 89 height 36
click at [1013, 37] on button "button" at bounding box center [1027, 30] width 32 height 32
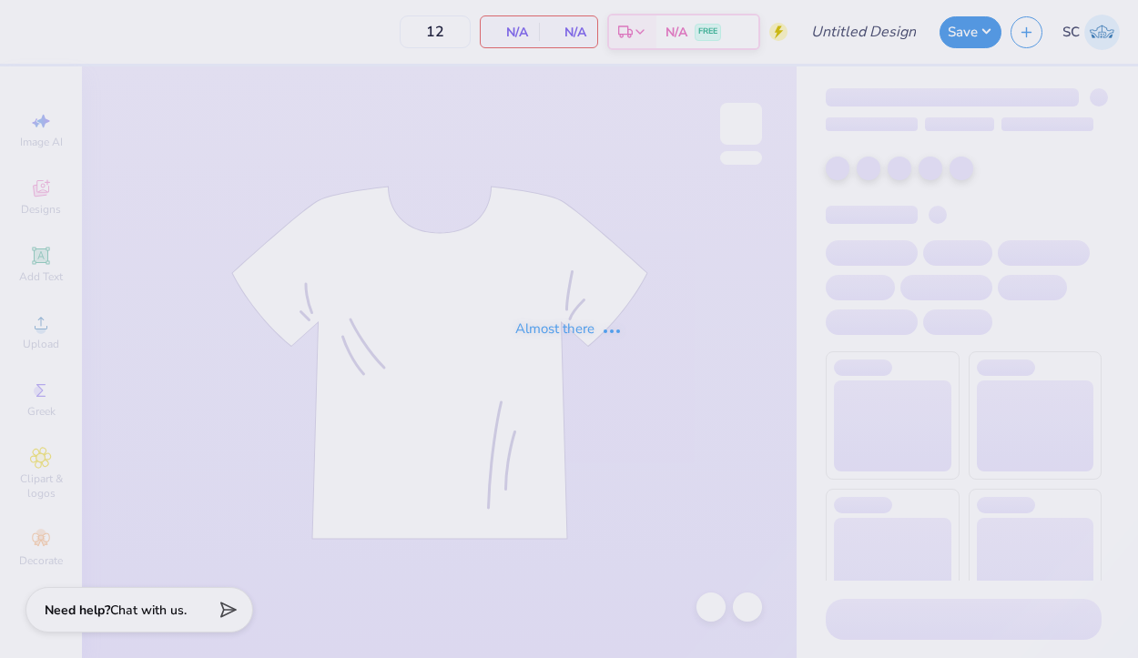
type input "Beta rush shirts"
click at [891, 36] on input "Beta rush shirts" at bounding box center [885, 32] width 89 height 36
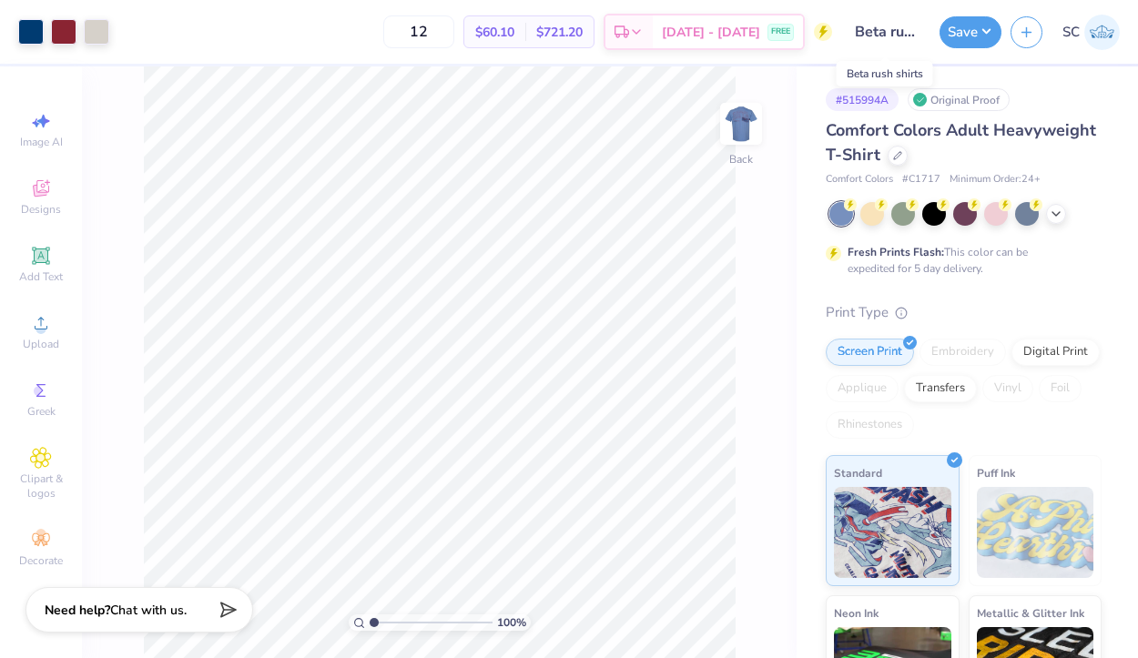
click at [896, 36] on input "Beta rush shirts" at bounding box center [885, 32] width 89 height 36
click at [959, 35] on button "Save" at bounding box center [971, 30] width 62 height 32
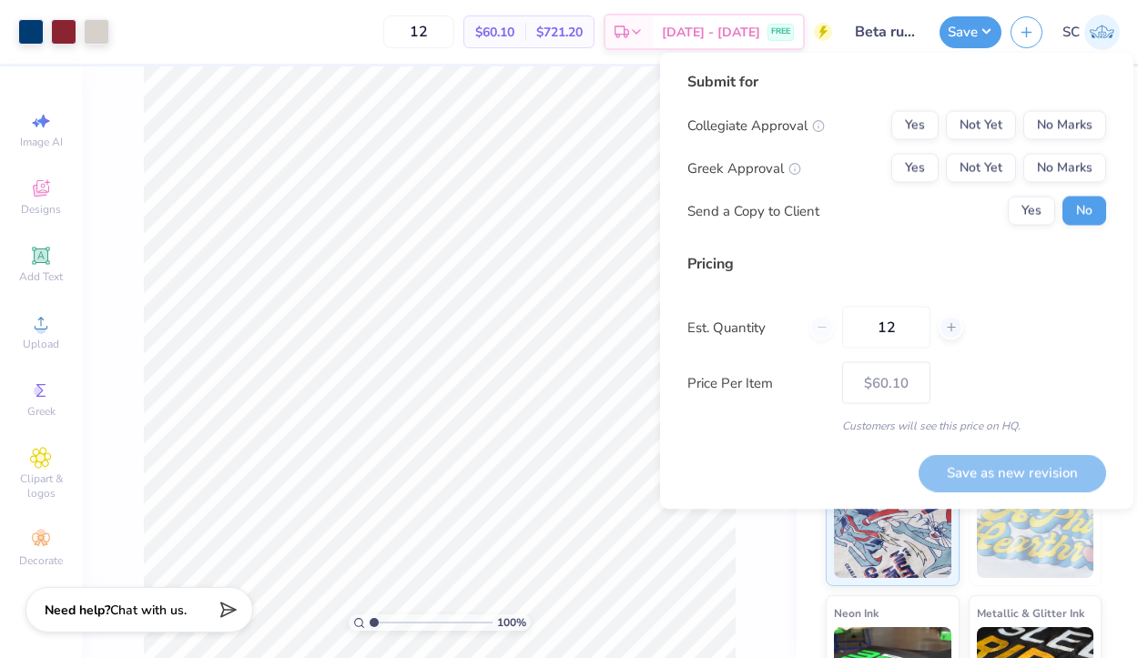
click at [904, 37] on input "Beta rush shirts" at bounding box center [885, 32] width 89 height 36
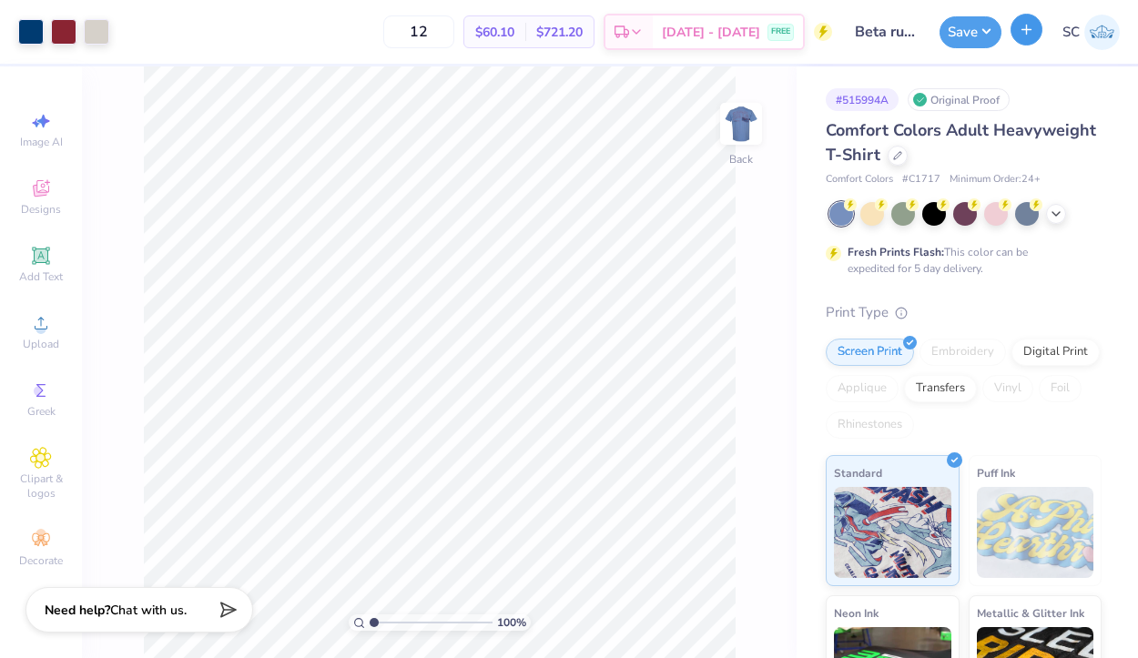
click at [1022, 28] on icon "button" at bounding box center [1026, 29] width 15 height 15
